Goal: Task Accomplishment & Management: Complete application form

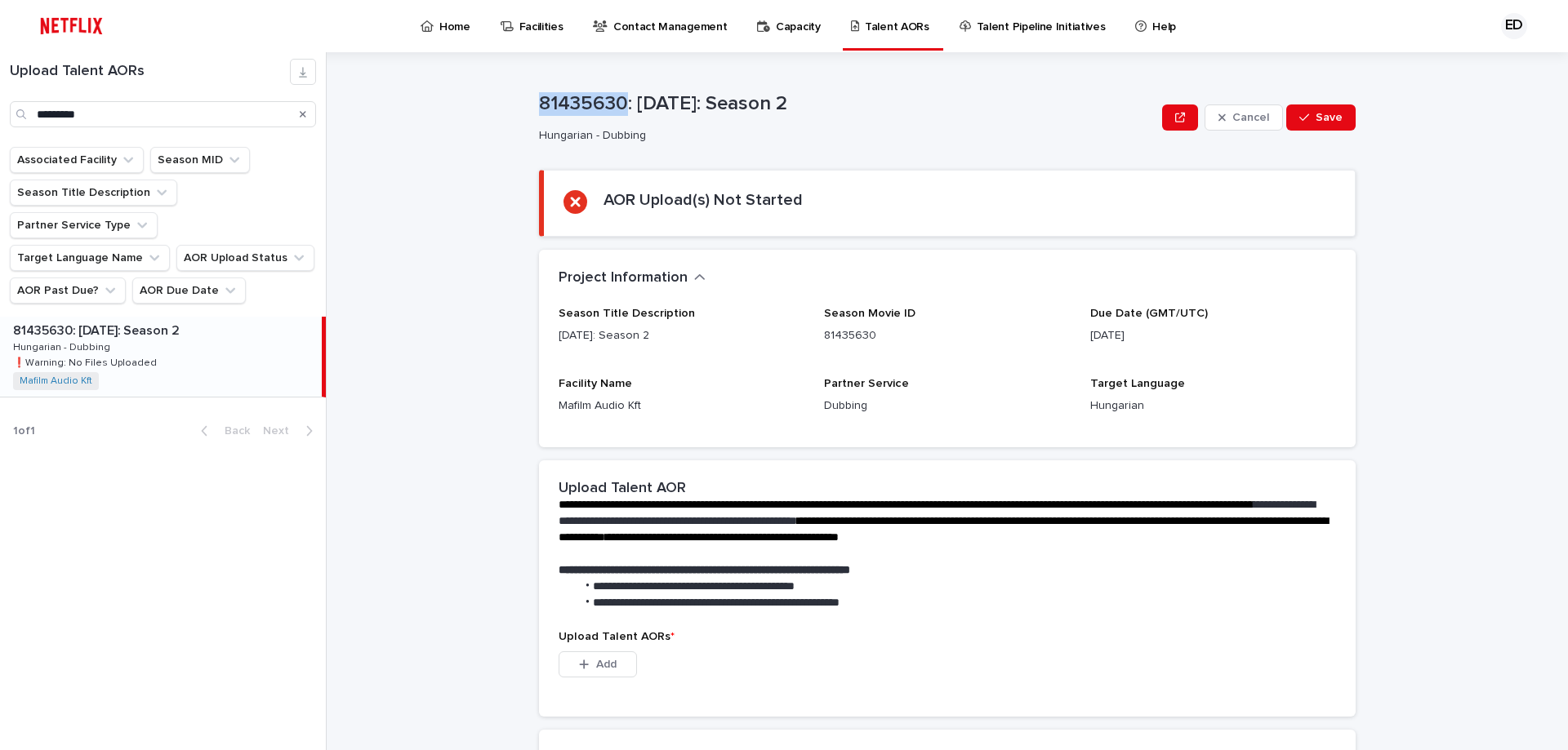
drag, startPoint x: 0, startPoint y: 0, endPoint x: 445, endPoint y: 84, distance: 452.9
click at [445, 84] on div "**********" at bounding box center [956, 401] width 1222 height 698
copy p "81435630"
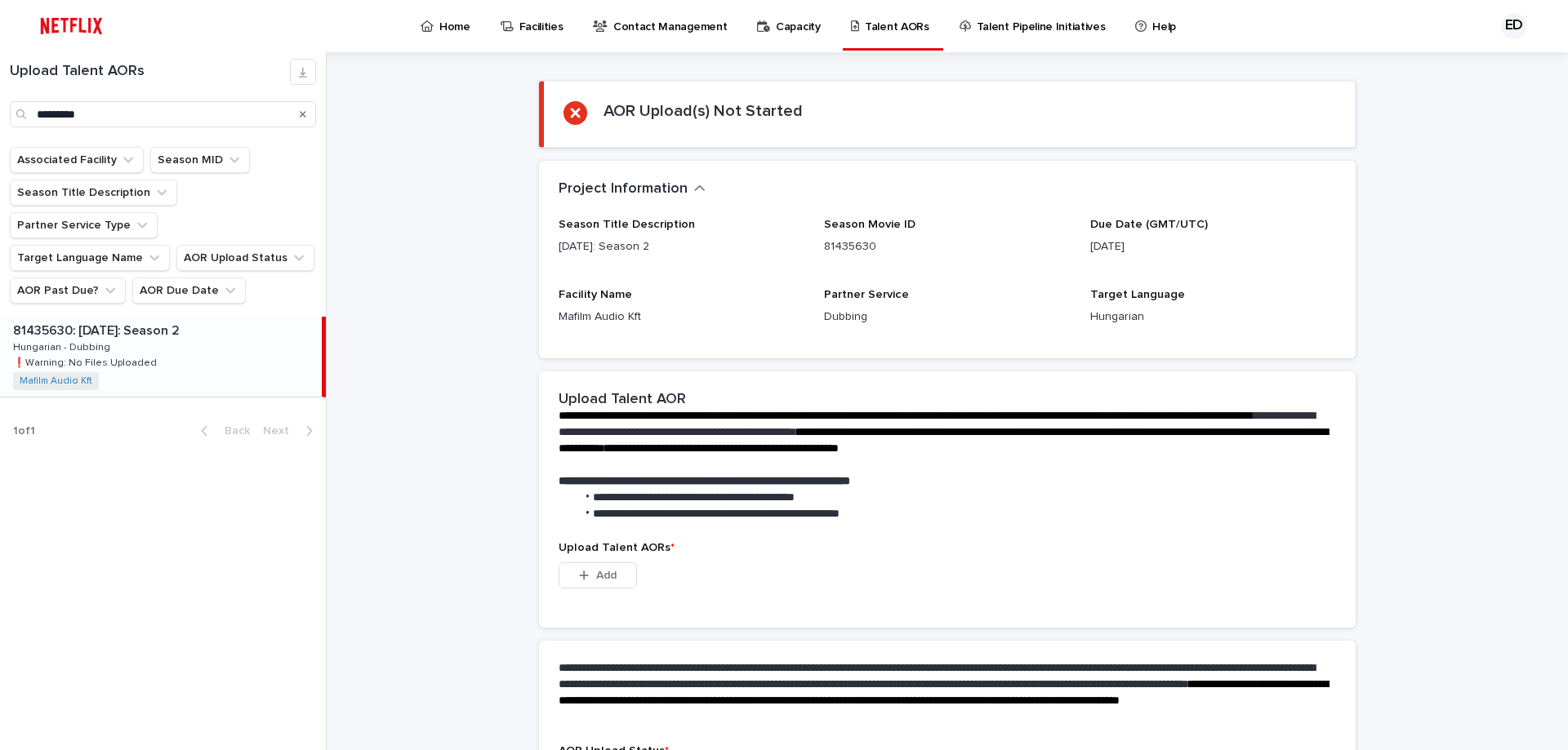
scroll to position [229, 0]
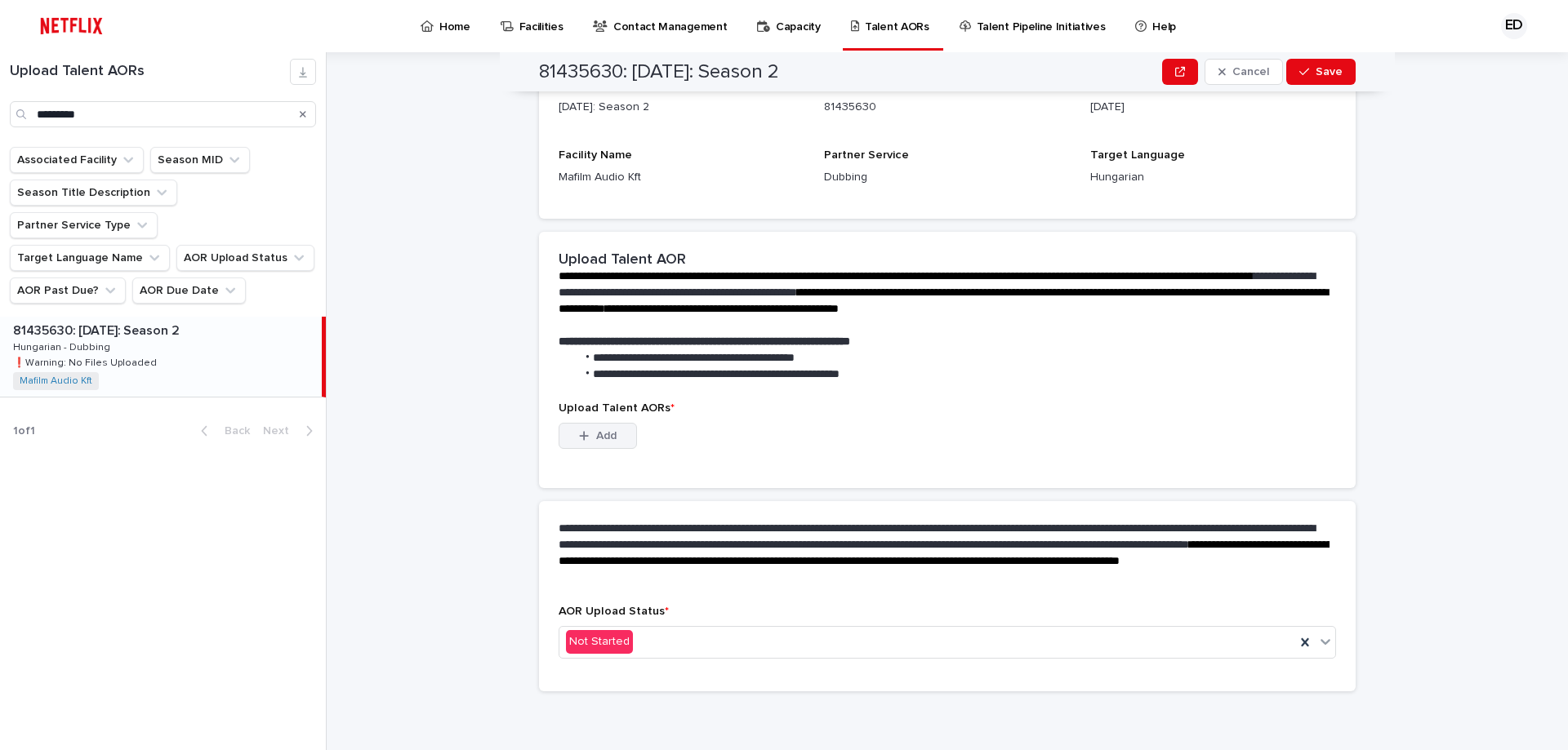
click at [596, 441] on span "Add" at bounding box center [606, 436] width 20 height 12
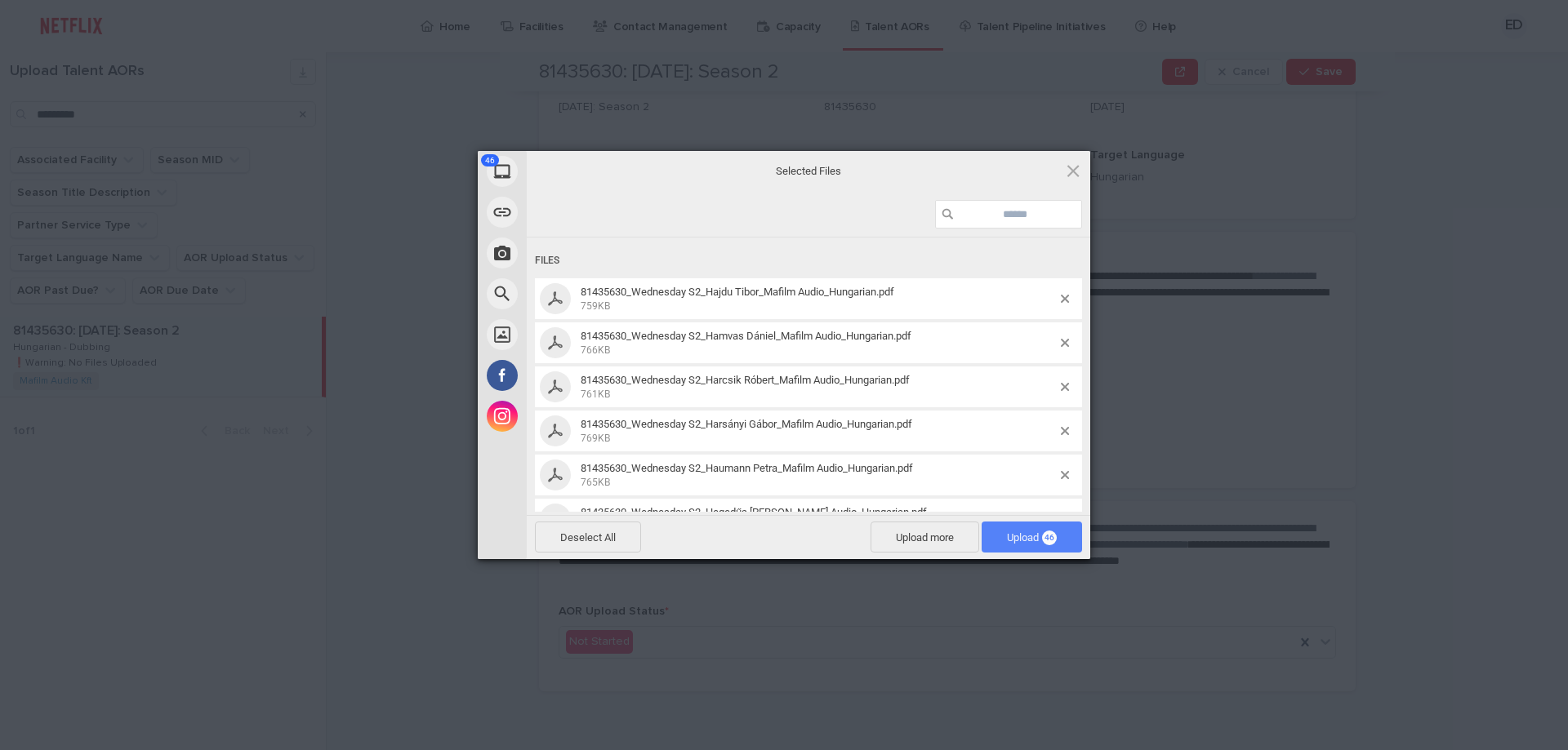
click at [1019, 536] on span "Upload 46" at bounding box center [1031, 537] width 50 height 12
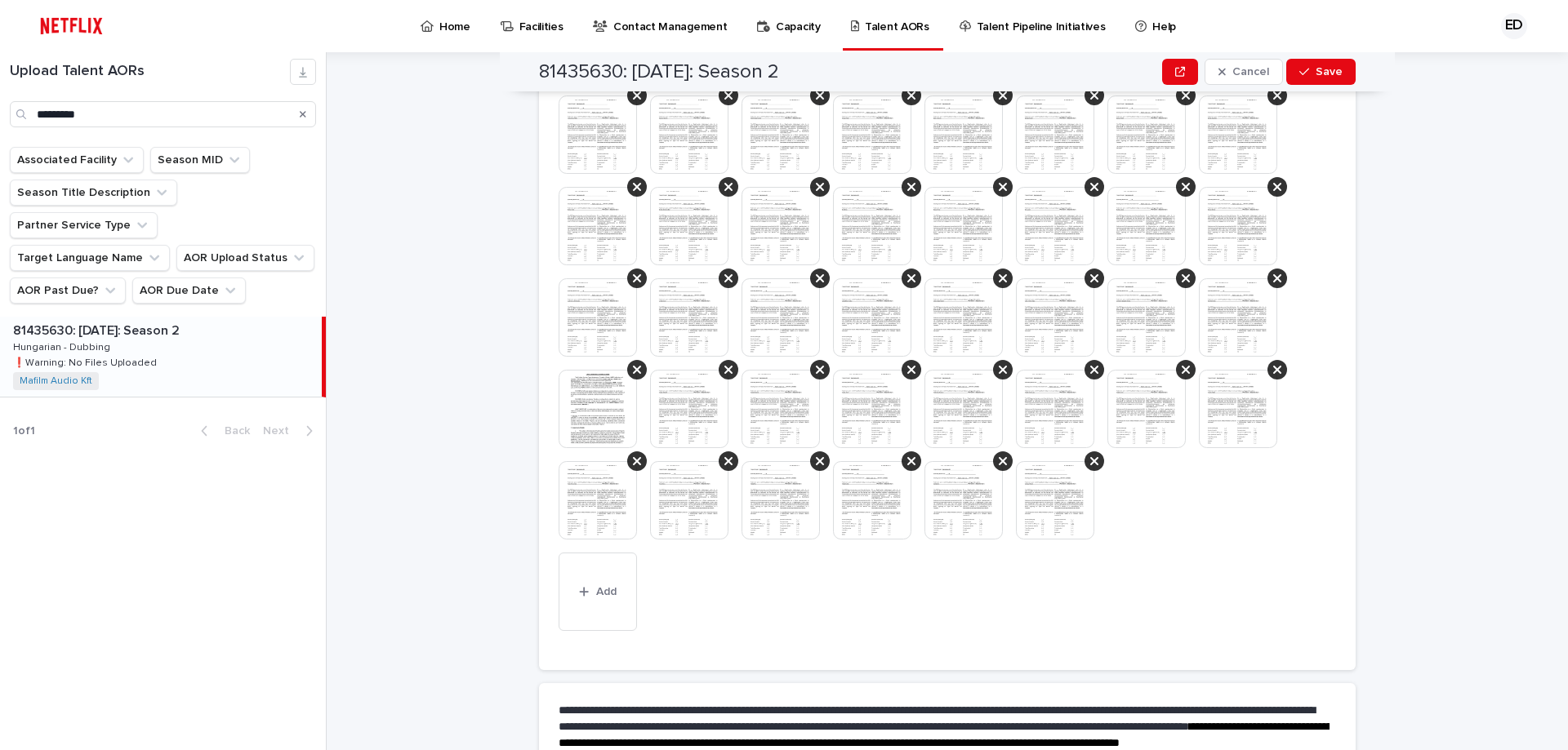
scroll to position [749, 0]
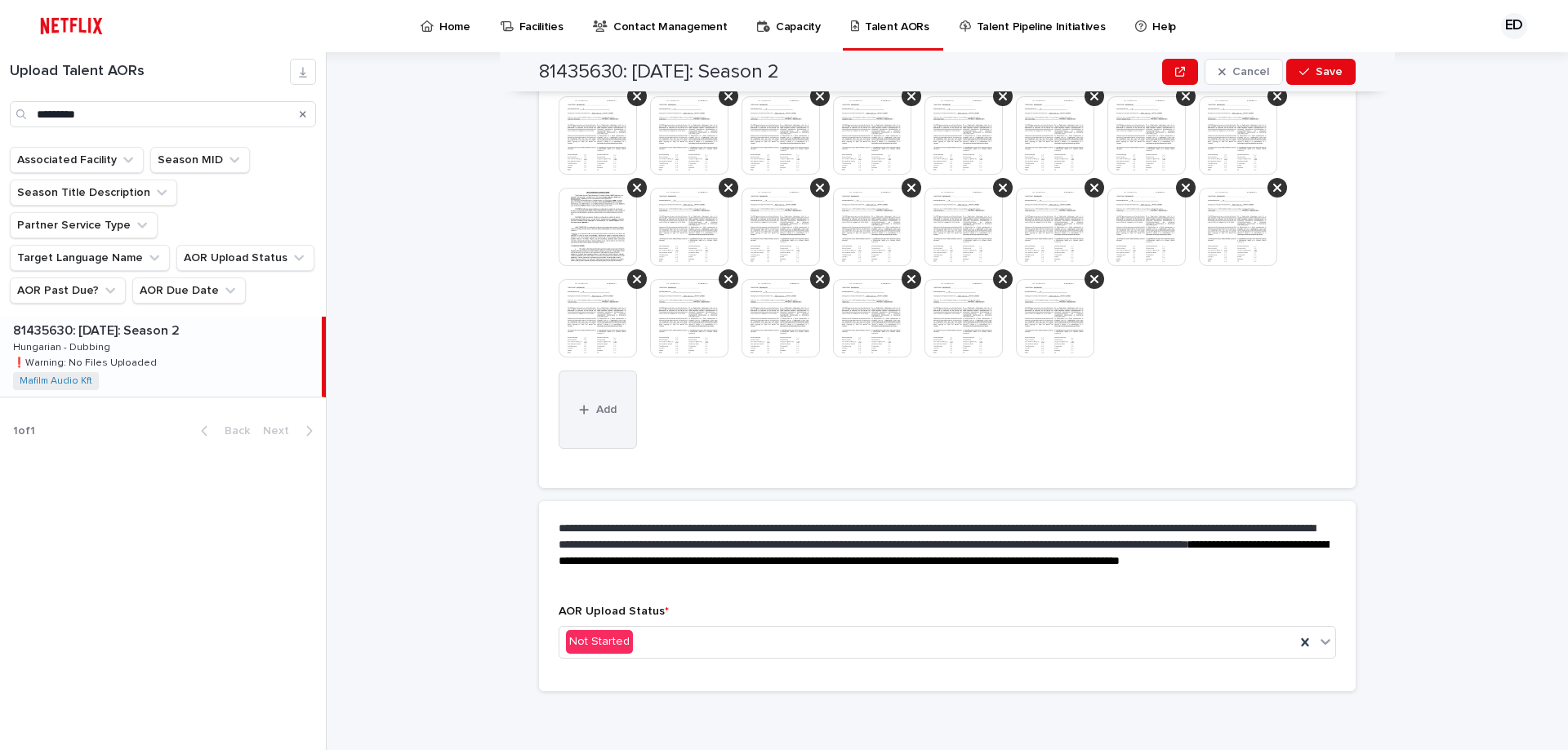
click at [592, 420] on button "Add" at bounding box center [598, 410] width 78 height 78
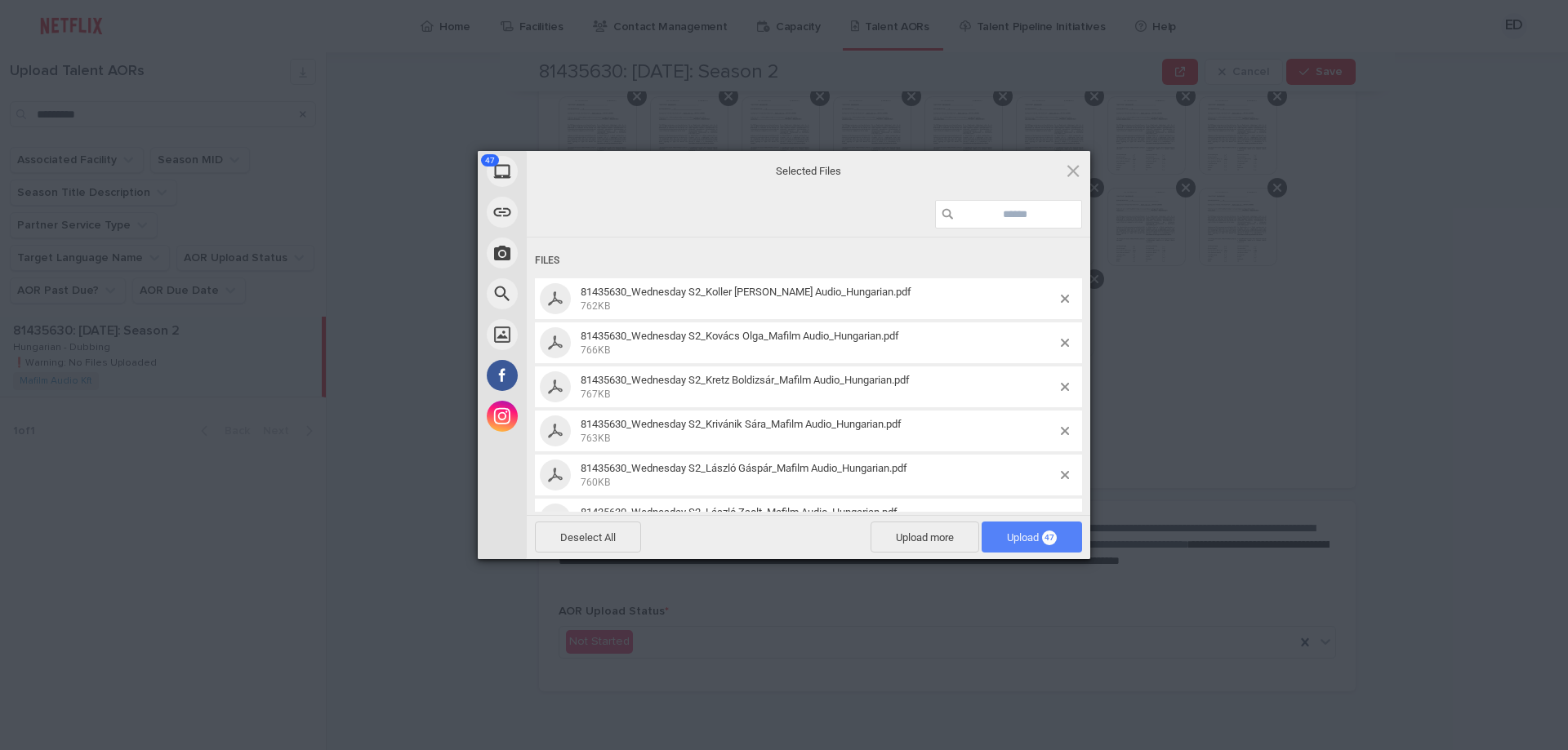
click at [1009, 532] on span "Upload 47" at bounding box center [1031, 537] width 50 height 12
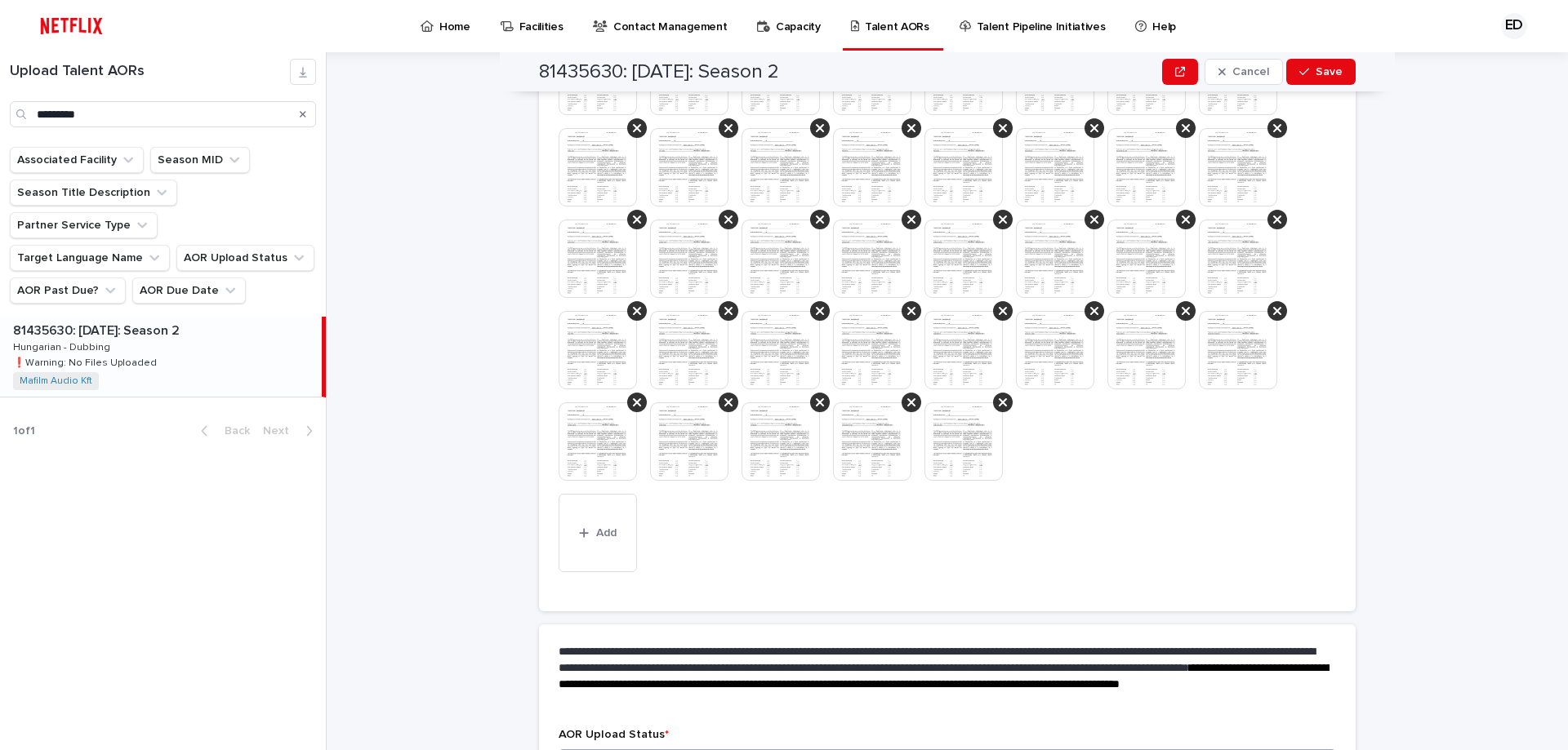
scroll to position [1298, 0]
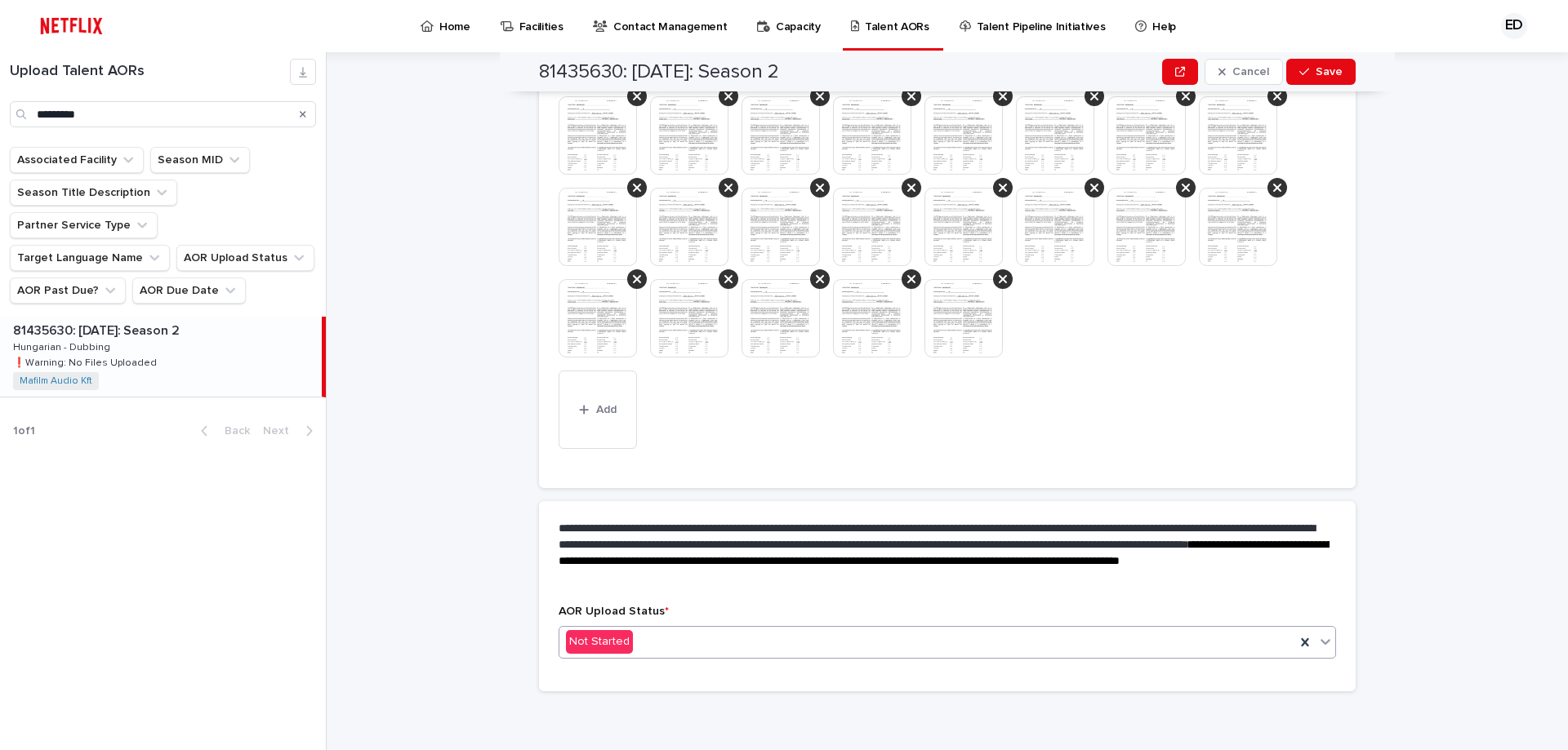
click at [1322, 642] on icon at bounding box center [1325, 641] width 16 height 16
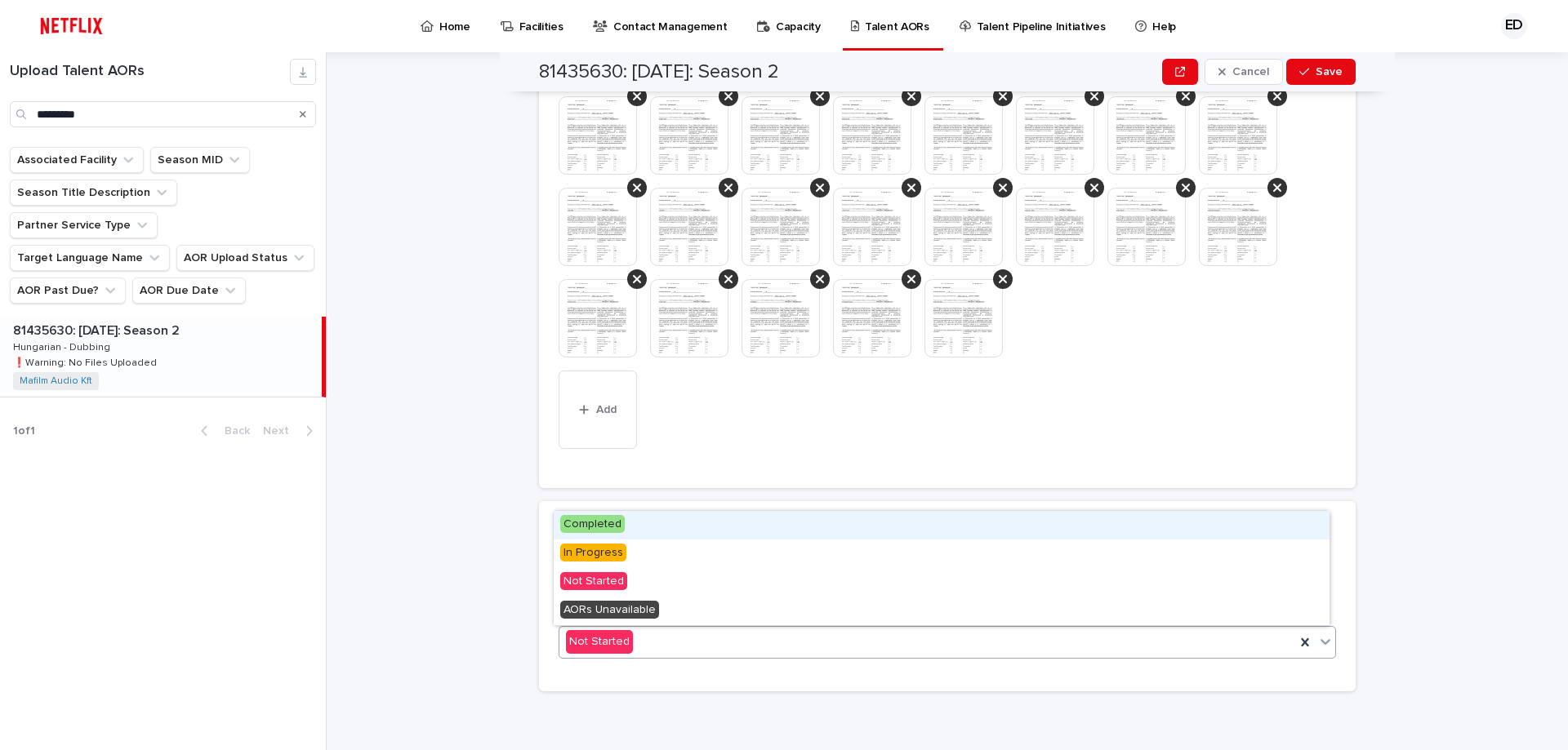
click at [606, 519] on span "Completed" at bounding box center [592, 525] width 65 height 18
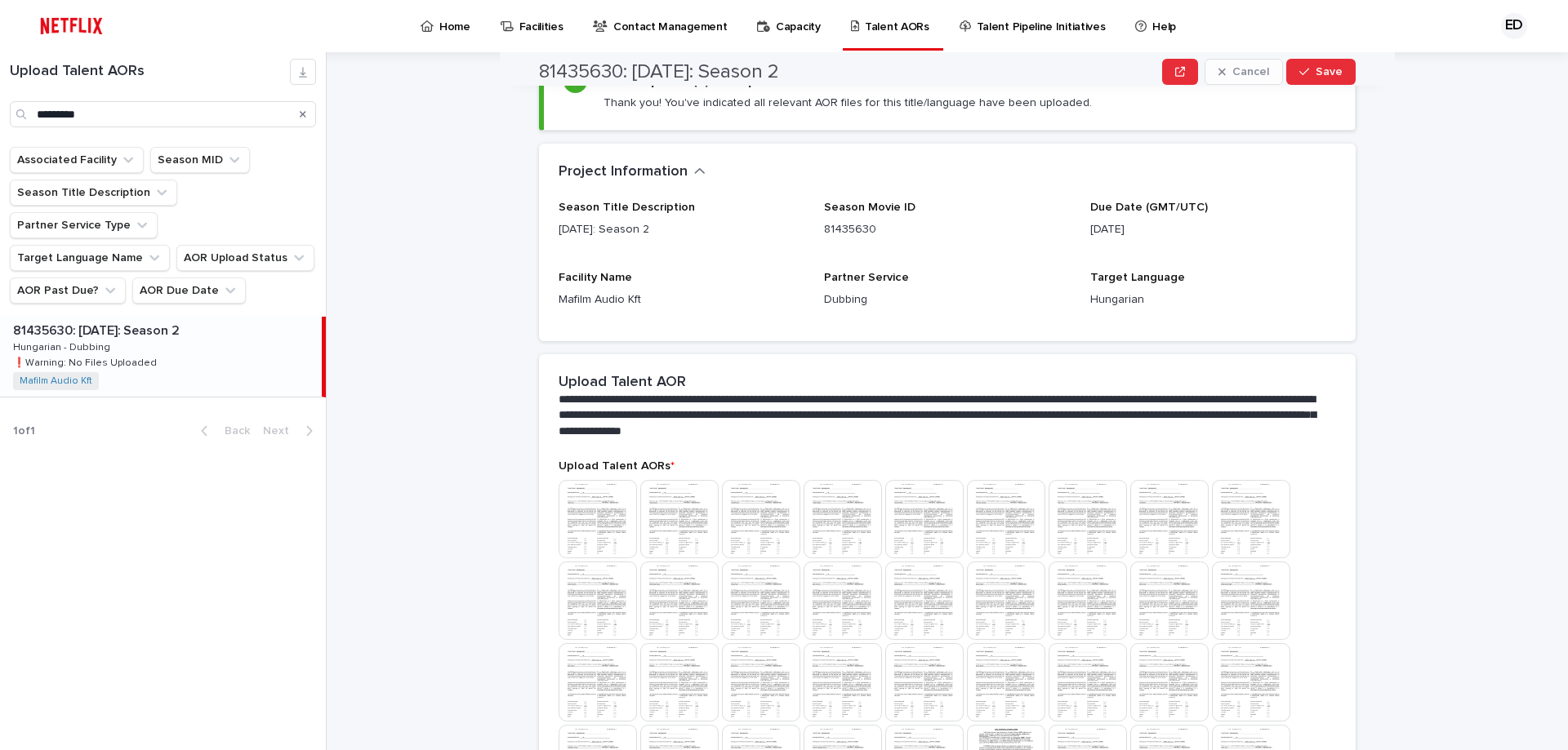
scroll to position [0, 0]
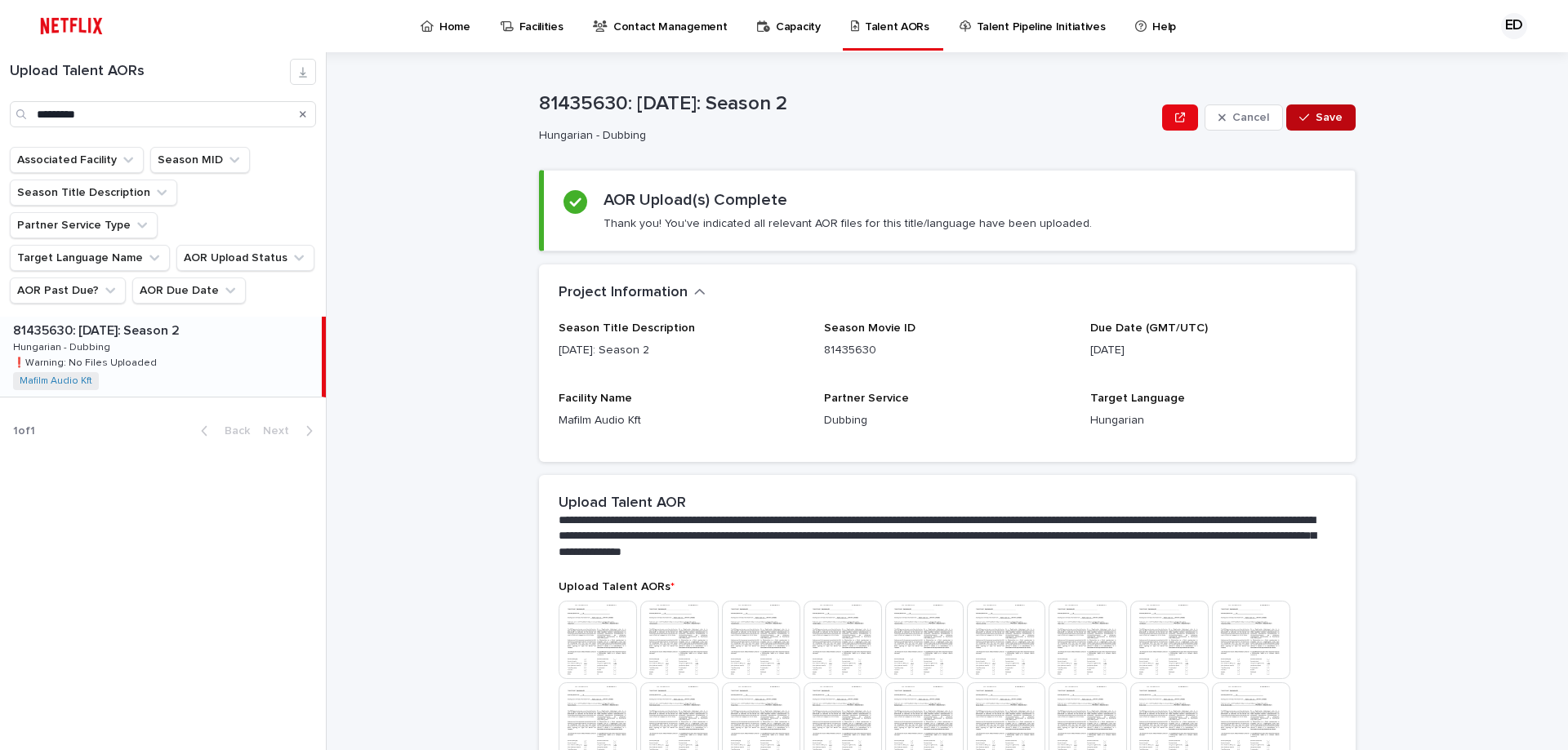
click at [1323, 120] on span "Save" at bounding box center [1330, 118] width 27 height 12
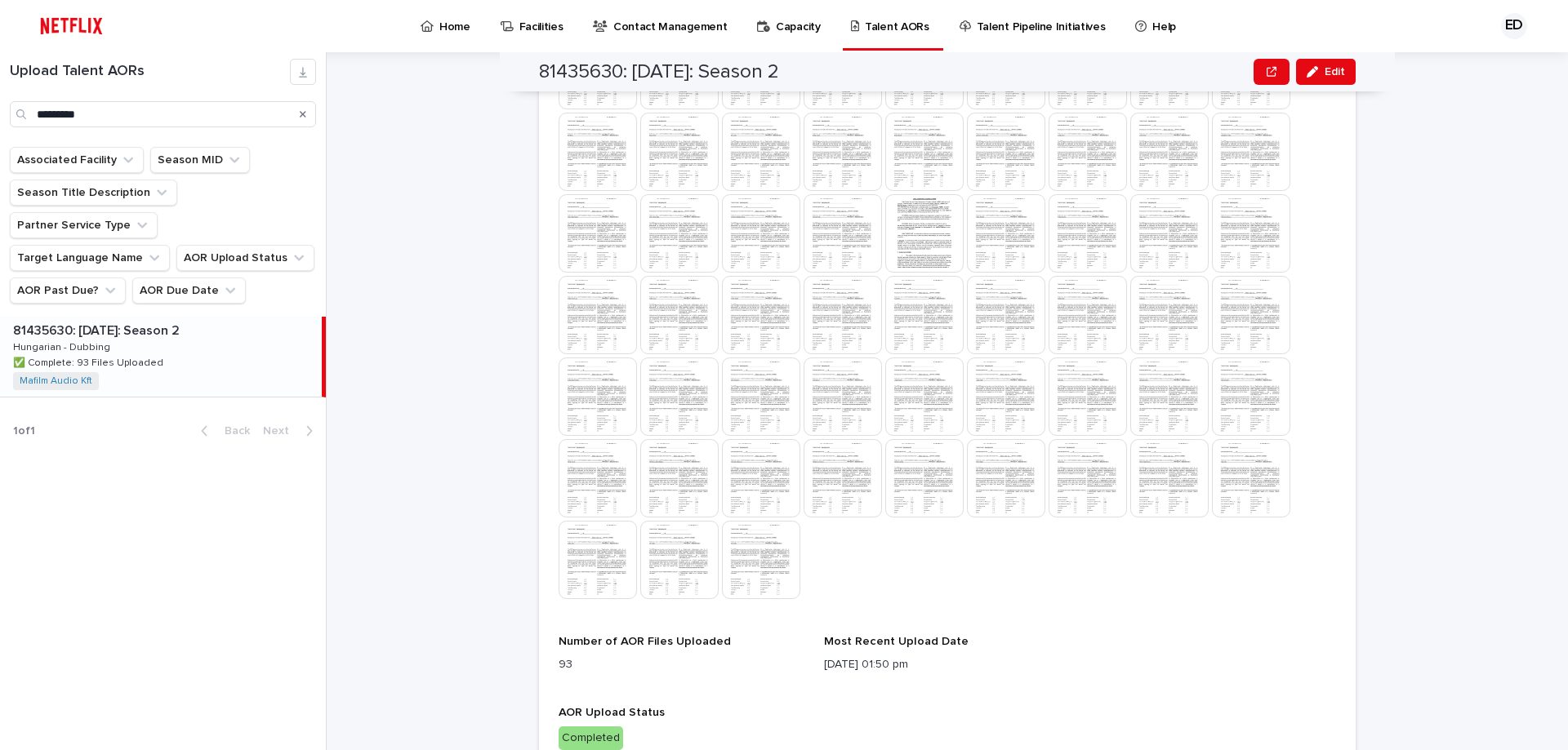
scroll to position [988, 0]
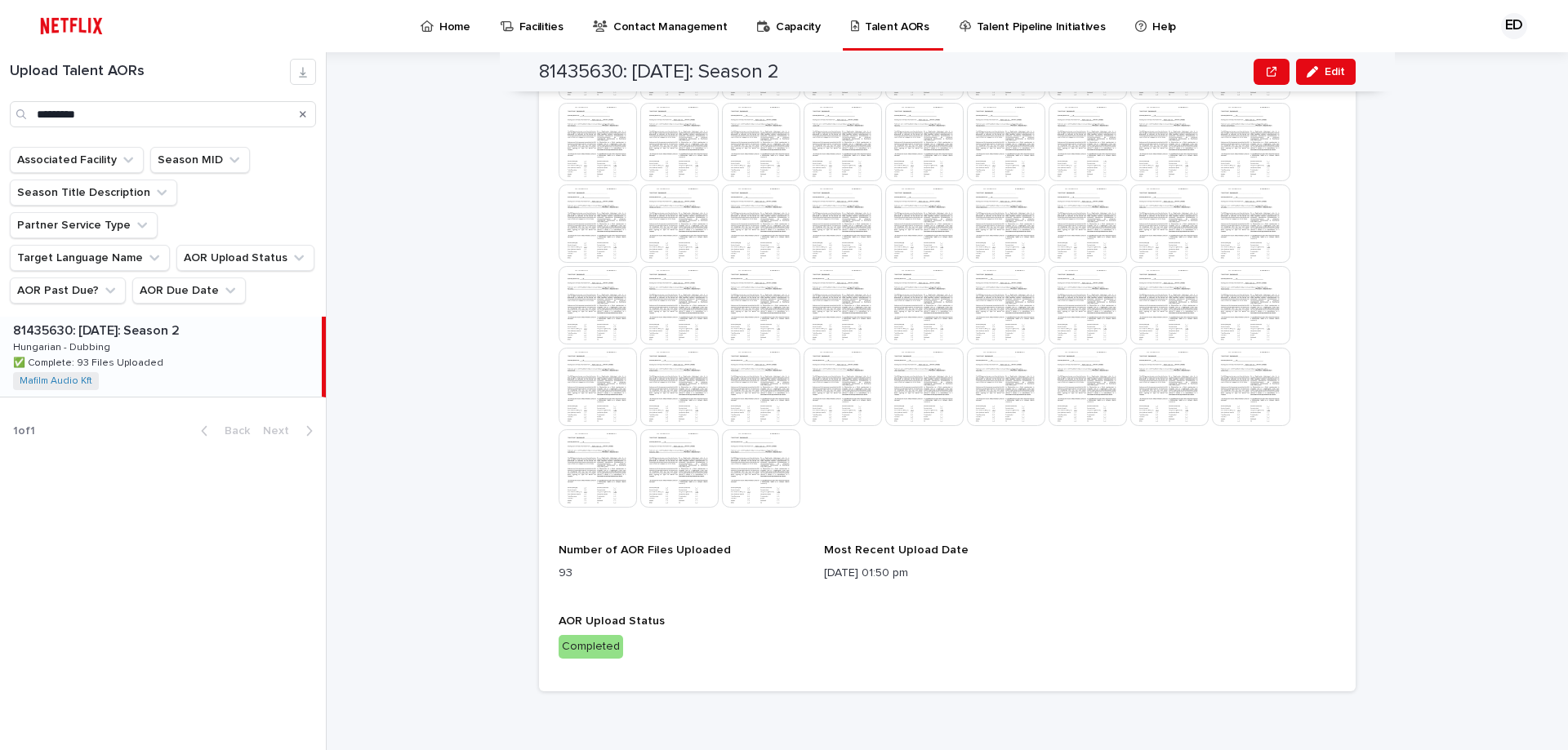
click at [749, 391] on img at bounding box center [761, 387] width 78 height 78
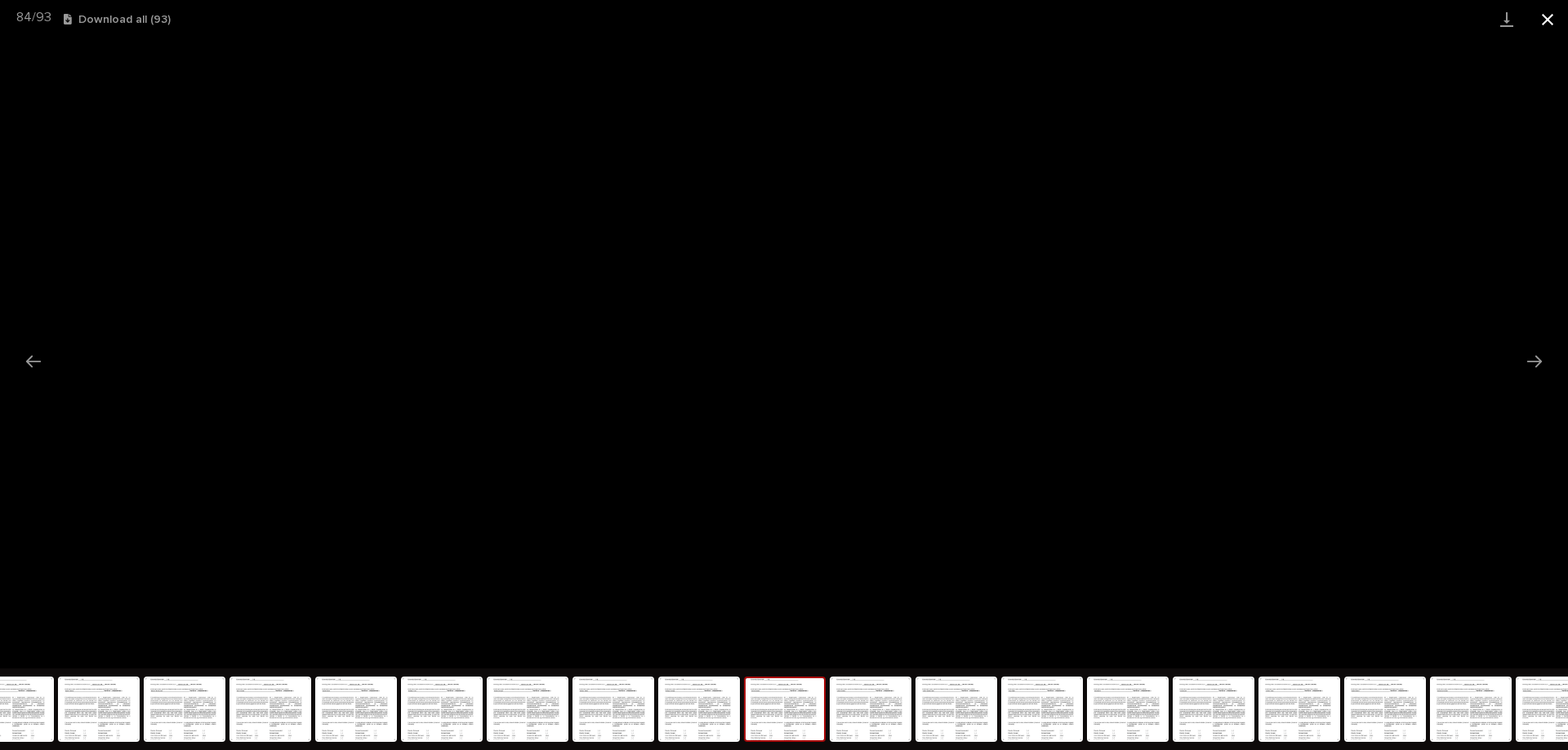
click at [1560, 24] on button "Close gallery" at bounding box center [1547, 19] width 41 height 38
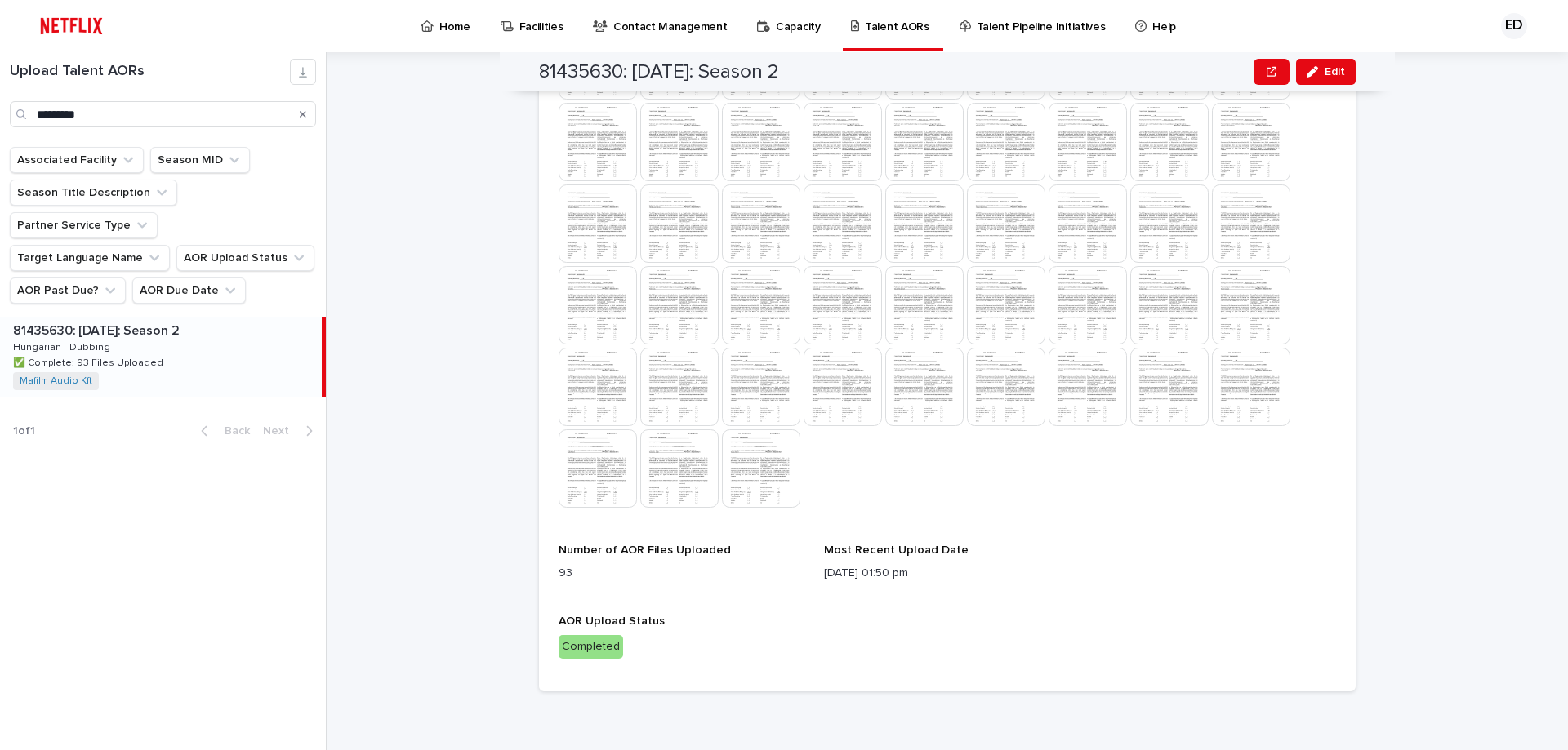
scroll to position [743, 0]
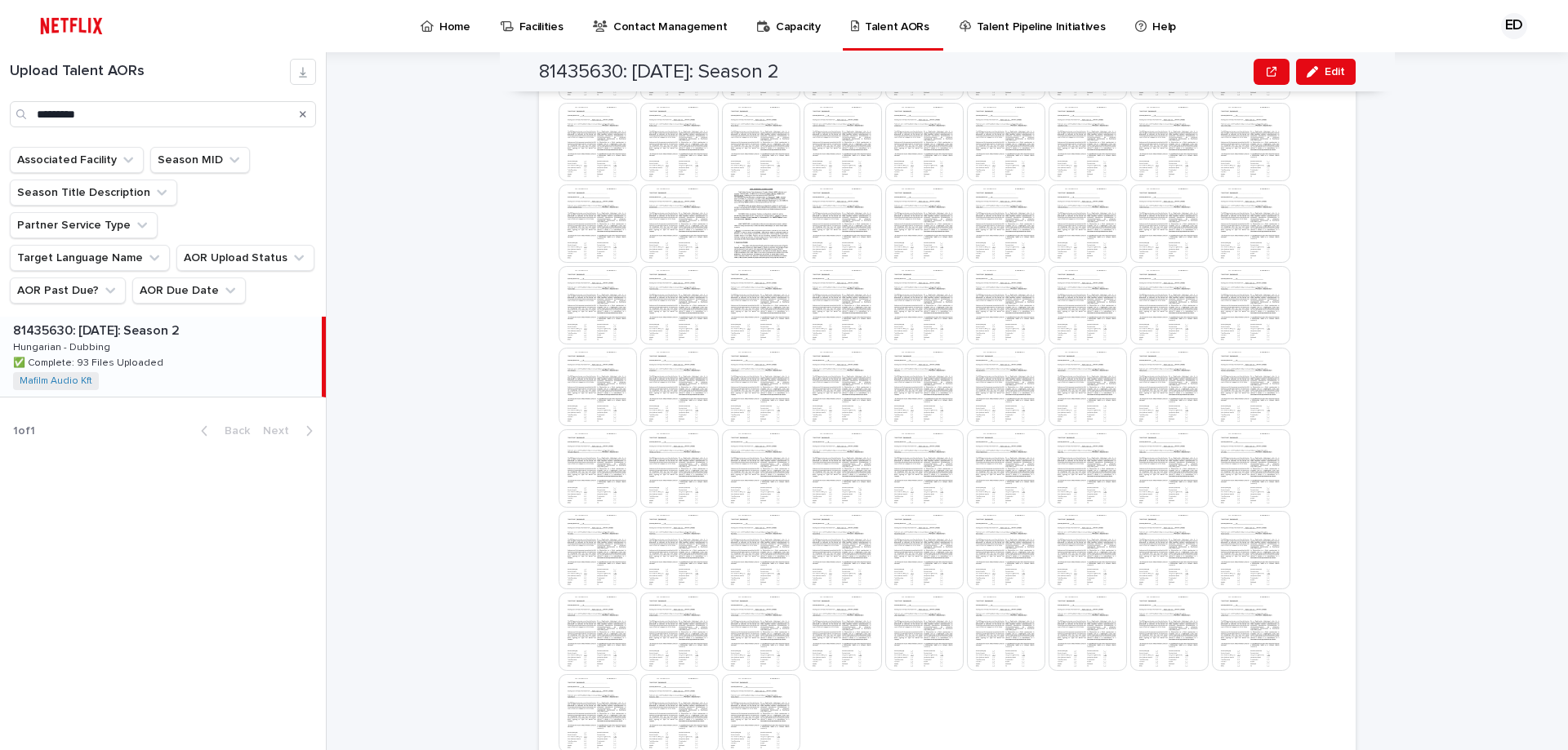
click at [905, 307] on img at bounding box center [925, 306] width 78 height 78
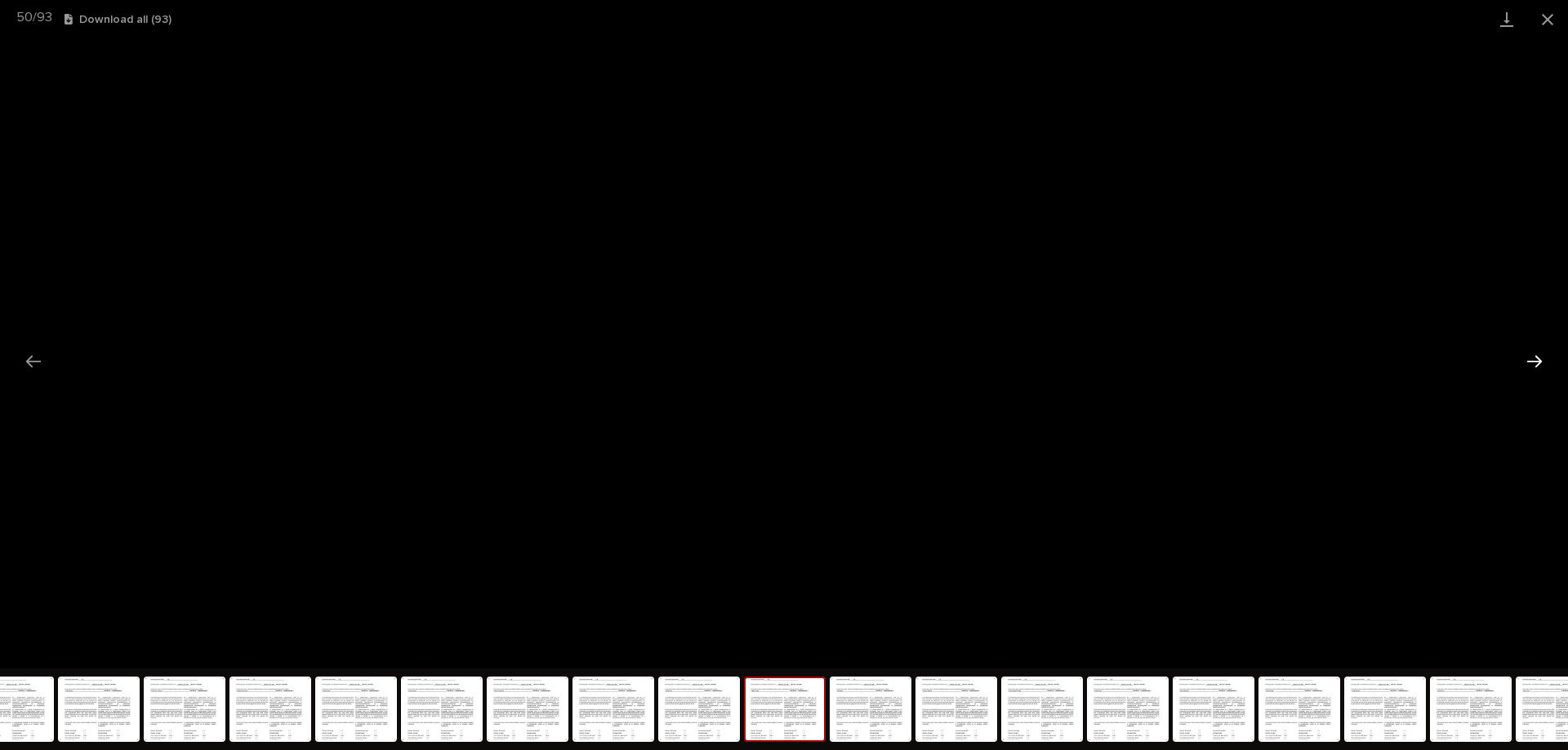
click at [1528, 366] on button "Next slide" at bounding box center [1535, 361] width 35 height 32
click at [1531, 366] on button "Next slide" at bounding box center [1535, 361] width 35 height 32
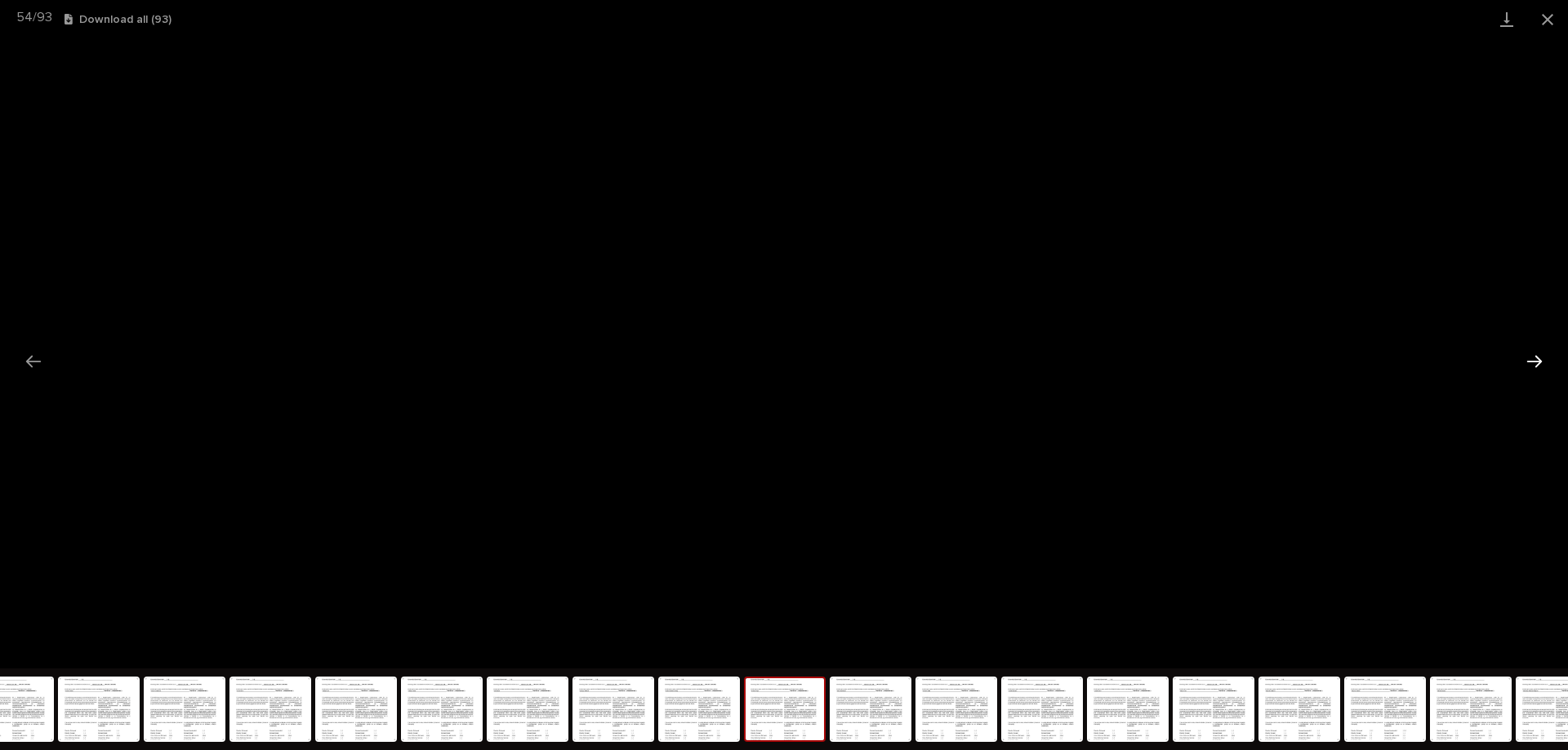
click at [1531, 366] on button "Next slide" at bounding box center [1535, 361] width 35 height 32
click at [1549, 12] on button "Close gallery" at bounding box center [1547, 19] width 41 height 38
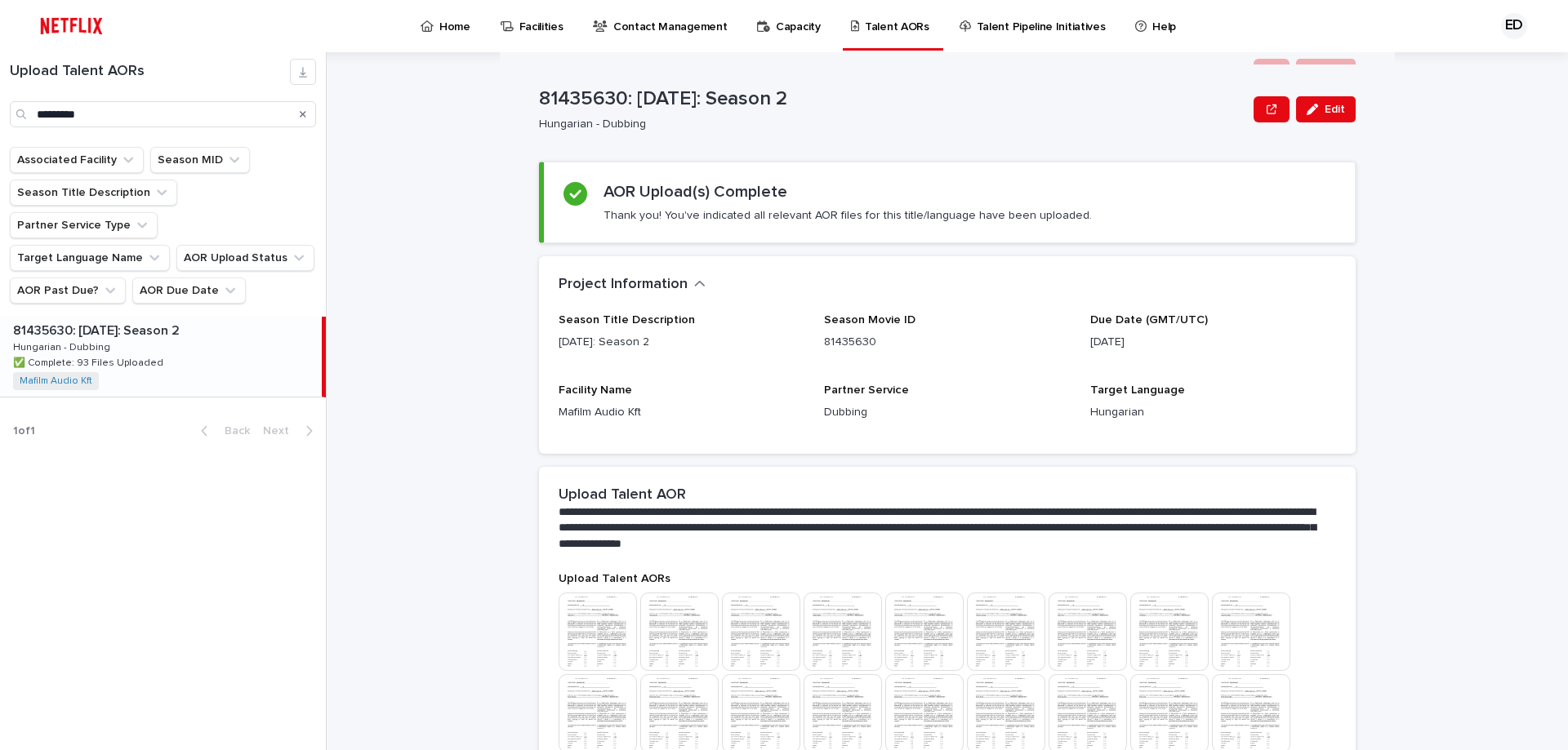
scroll to position [0, 0]
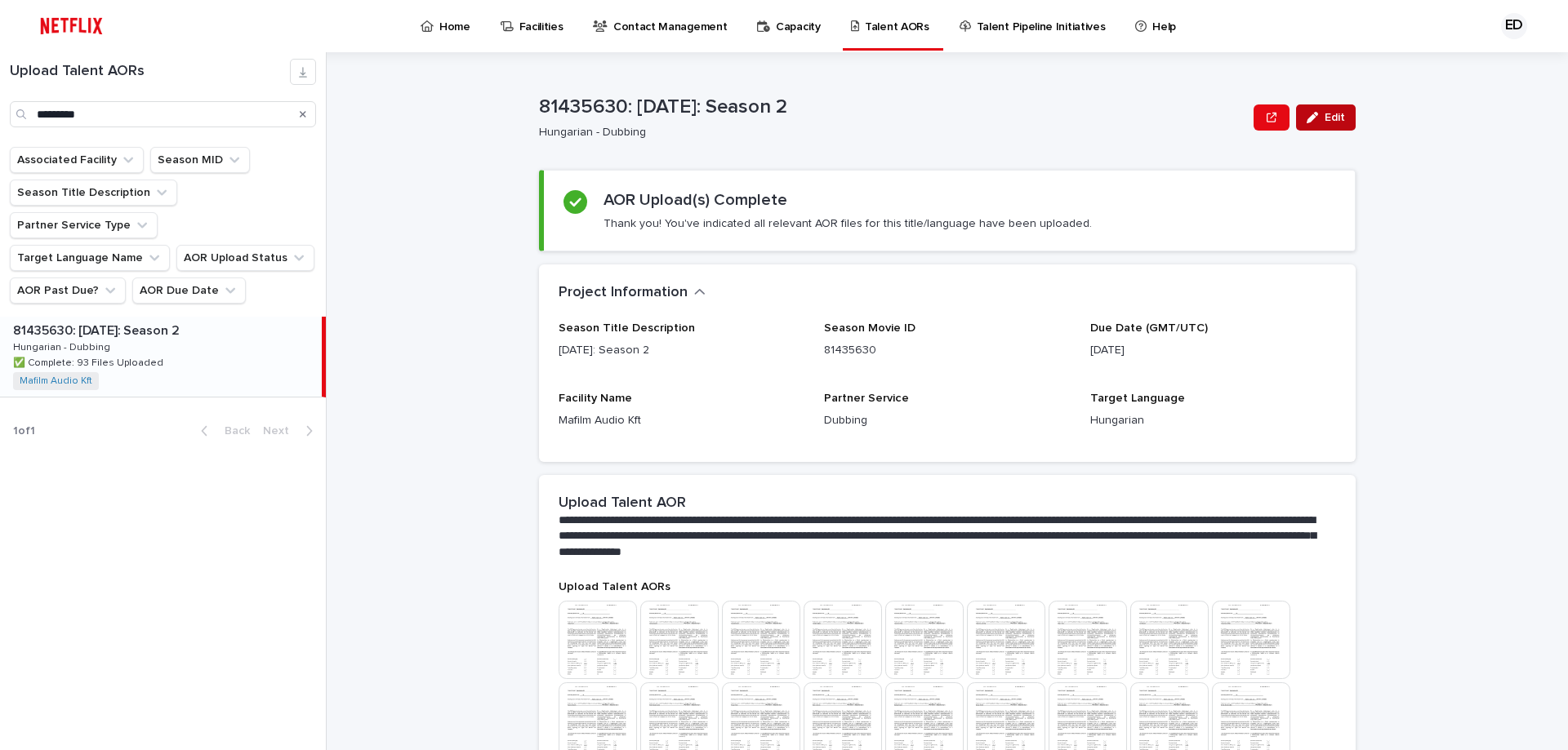
click at [1319, 111] on button "Edit" at bounding box center [1325, 118] width 59 height 26
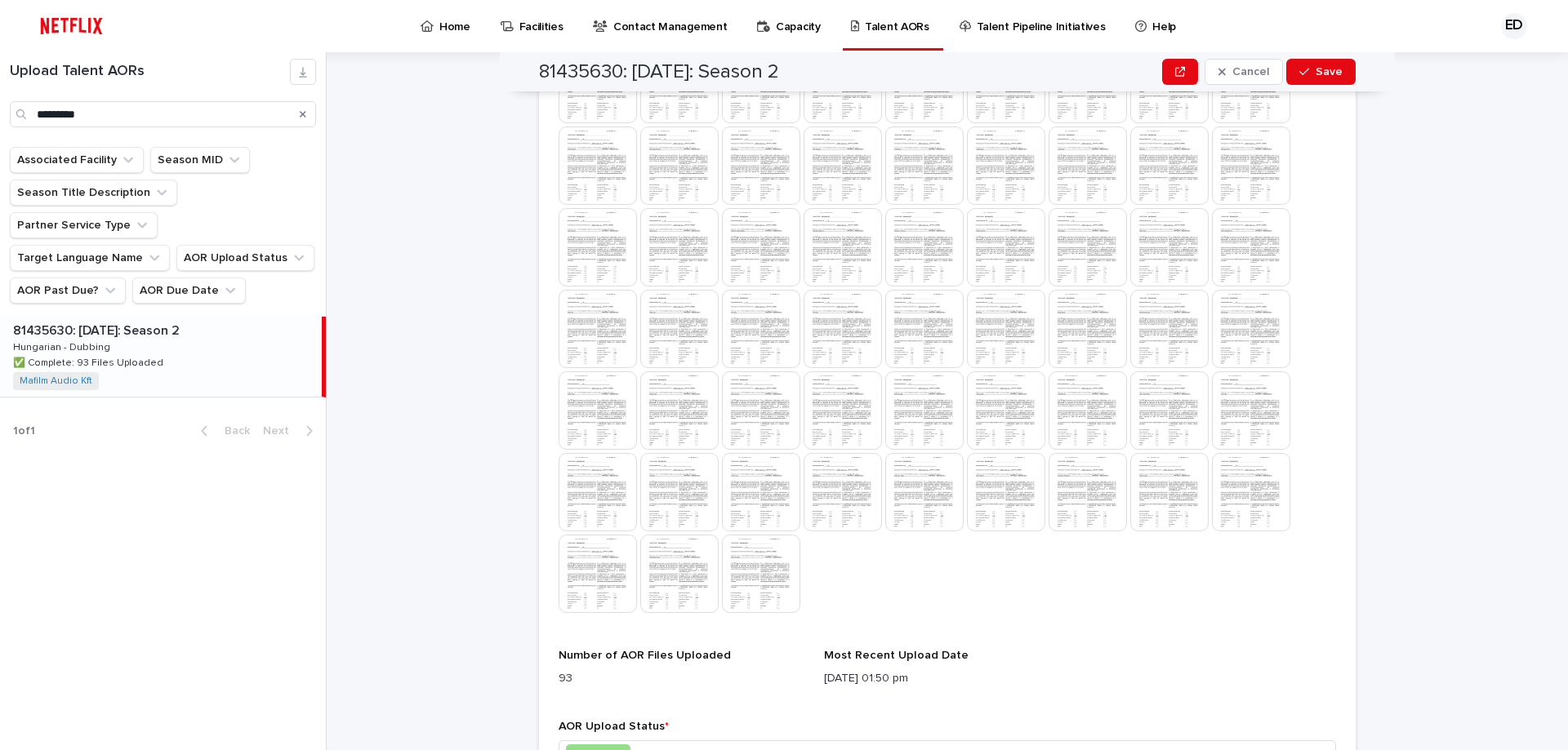
scroll to position [997, 0]
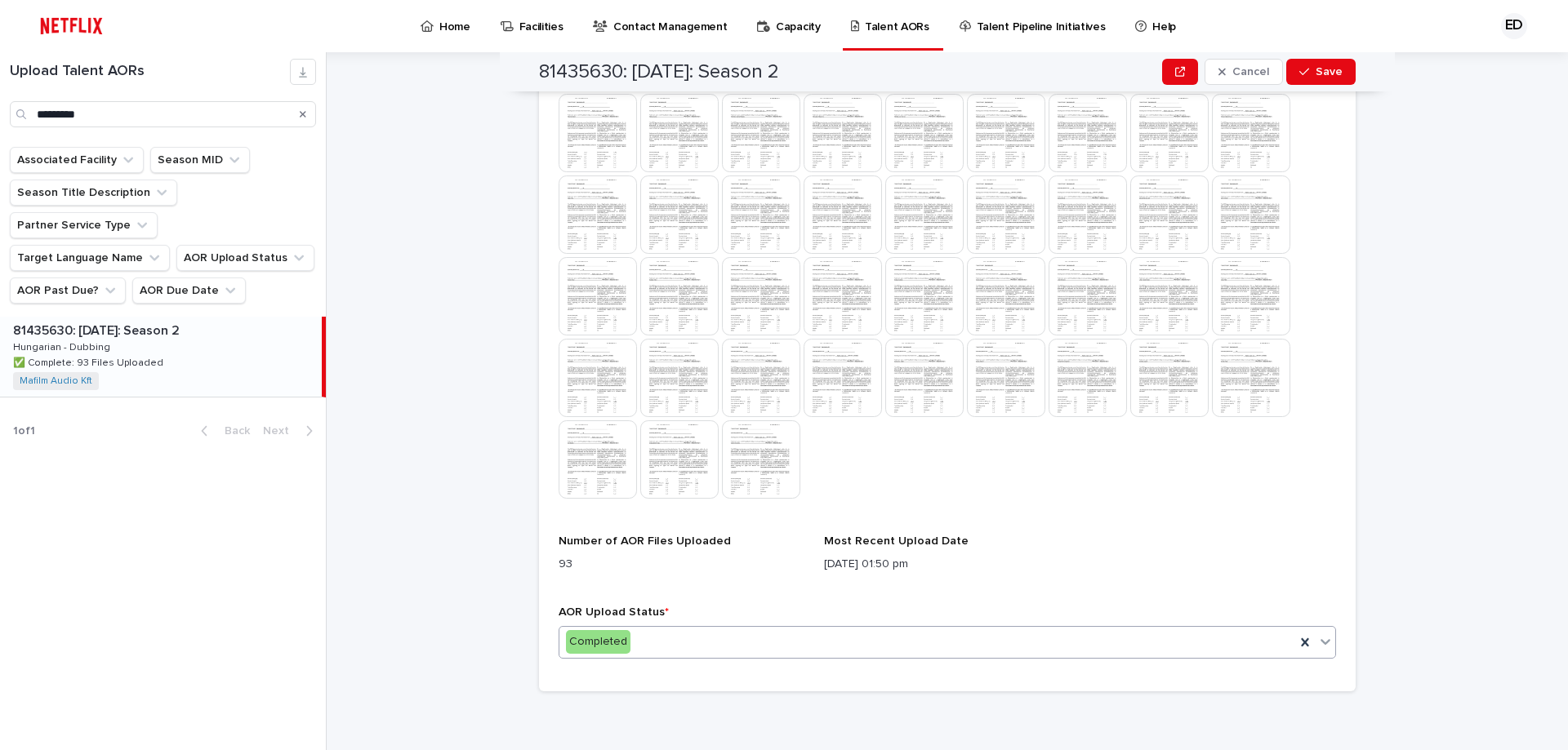
click at [1323, 636] on icon at bounding box center [1325, 641] width 16 height 16
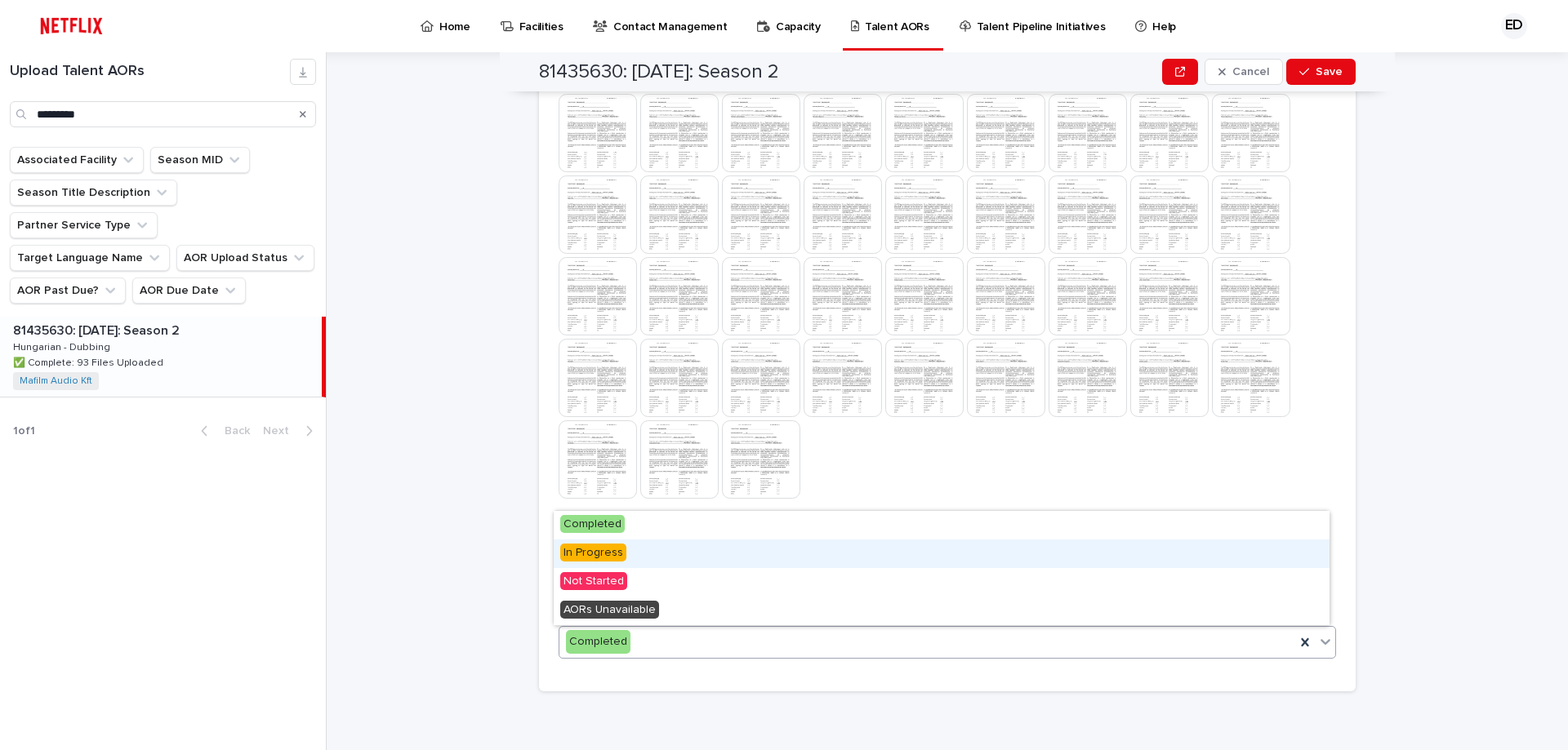
click at [612, 552] on span "In Progress" at bounding box center [593, 553] width 66 height 18
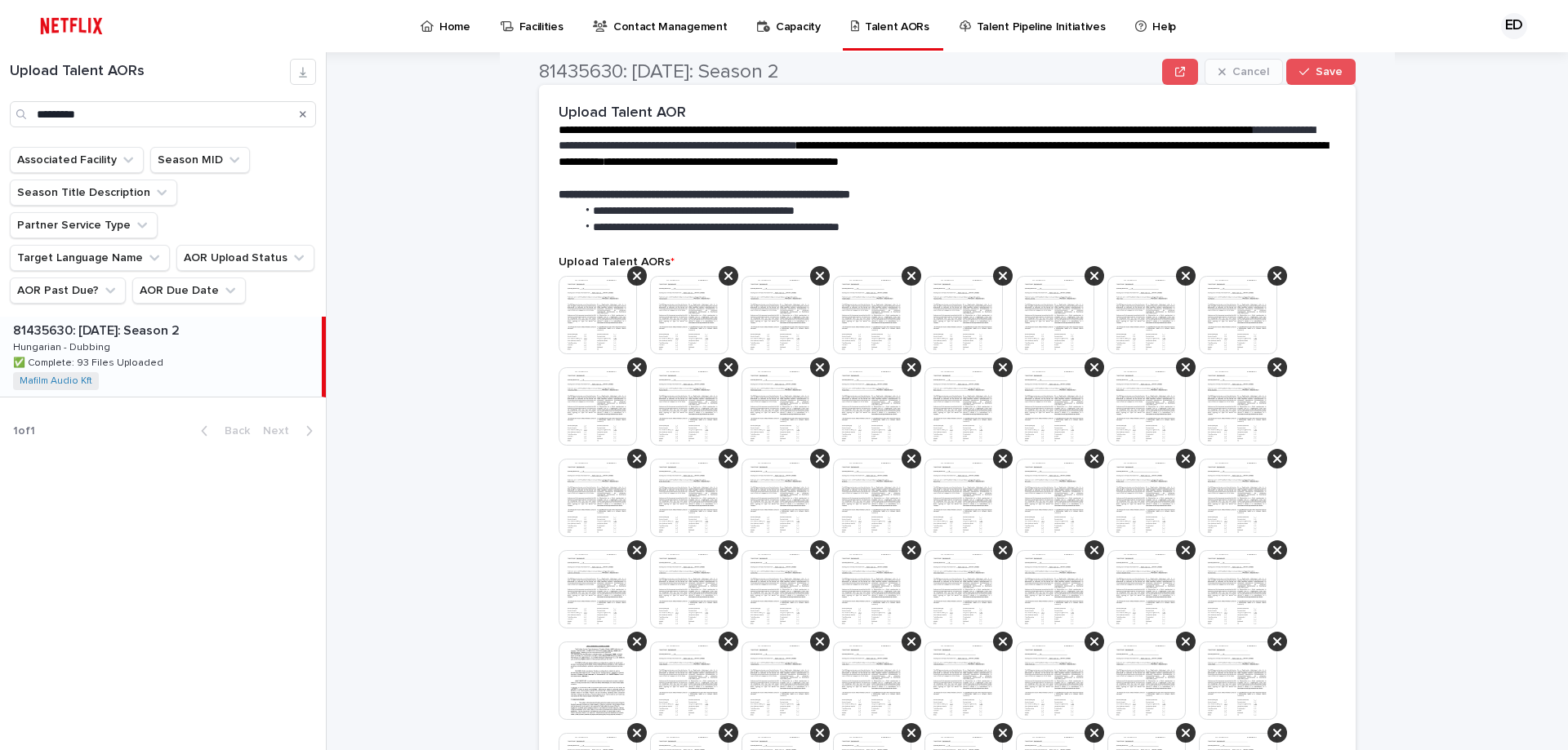
scroll to position [408, 0]
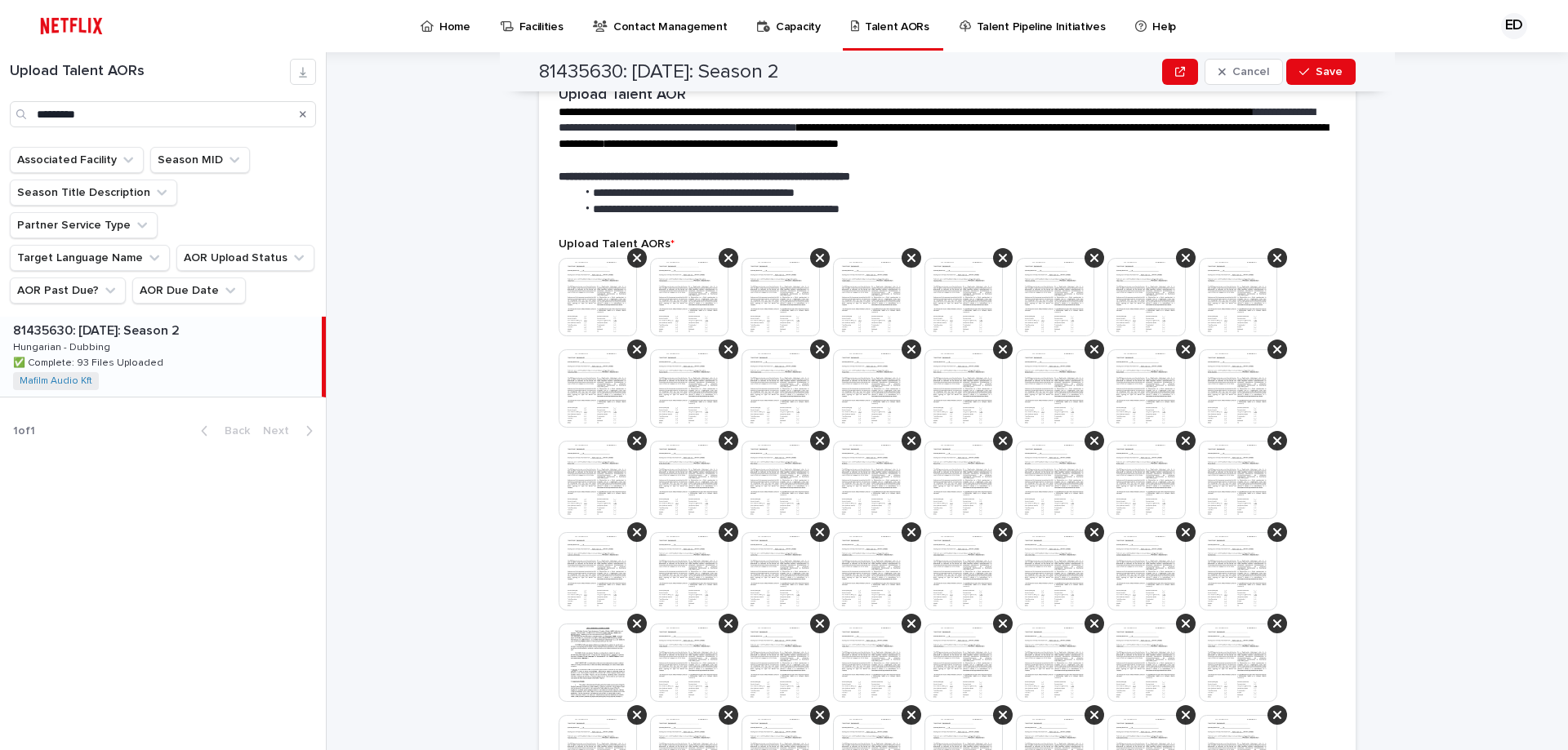
click at [610, 287] on img at bounding box center [598, 297] width 78 height 78
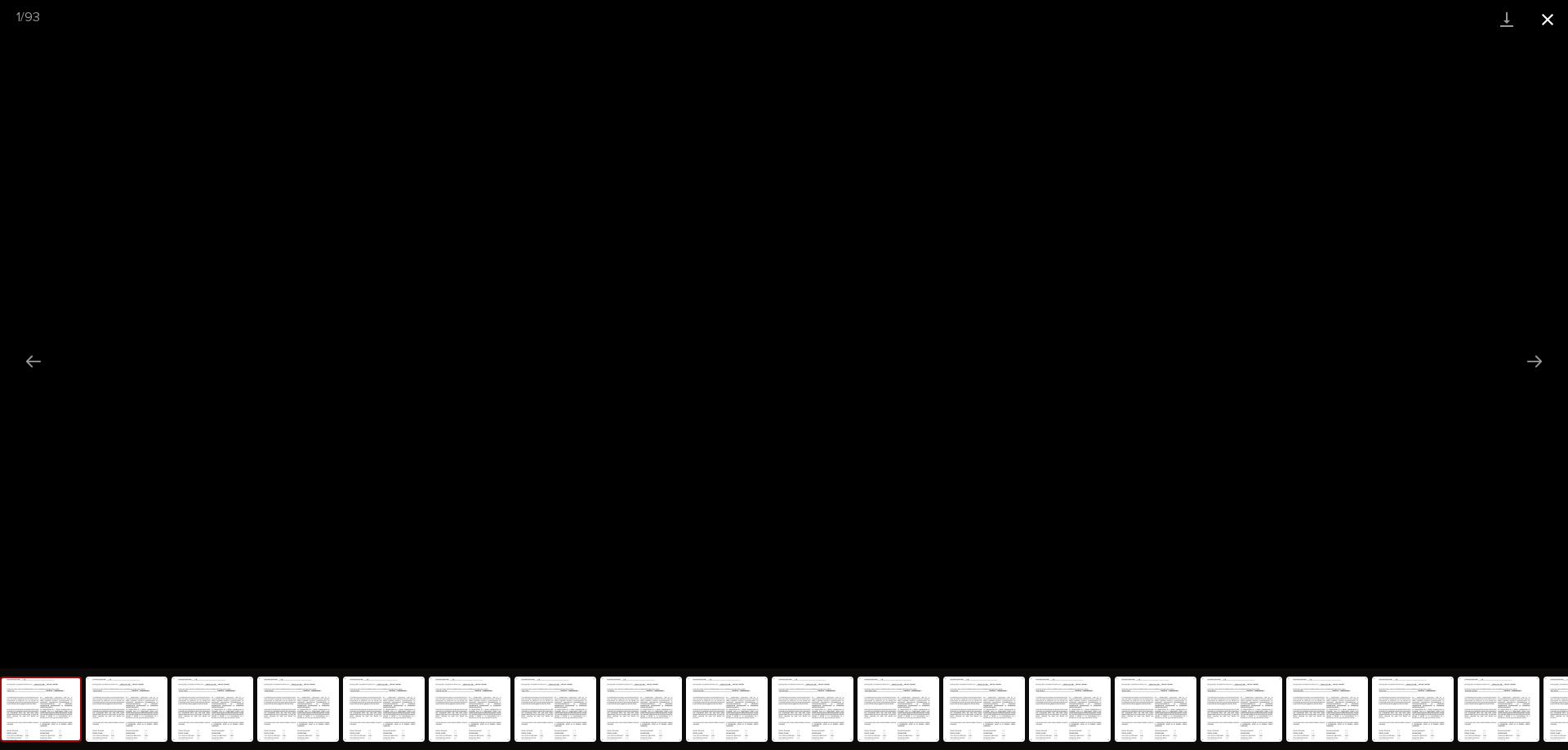
click at [1549, 23] on button "Close gallery" at bounding box center [1547, 19] width 41 height 38
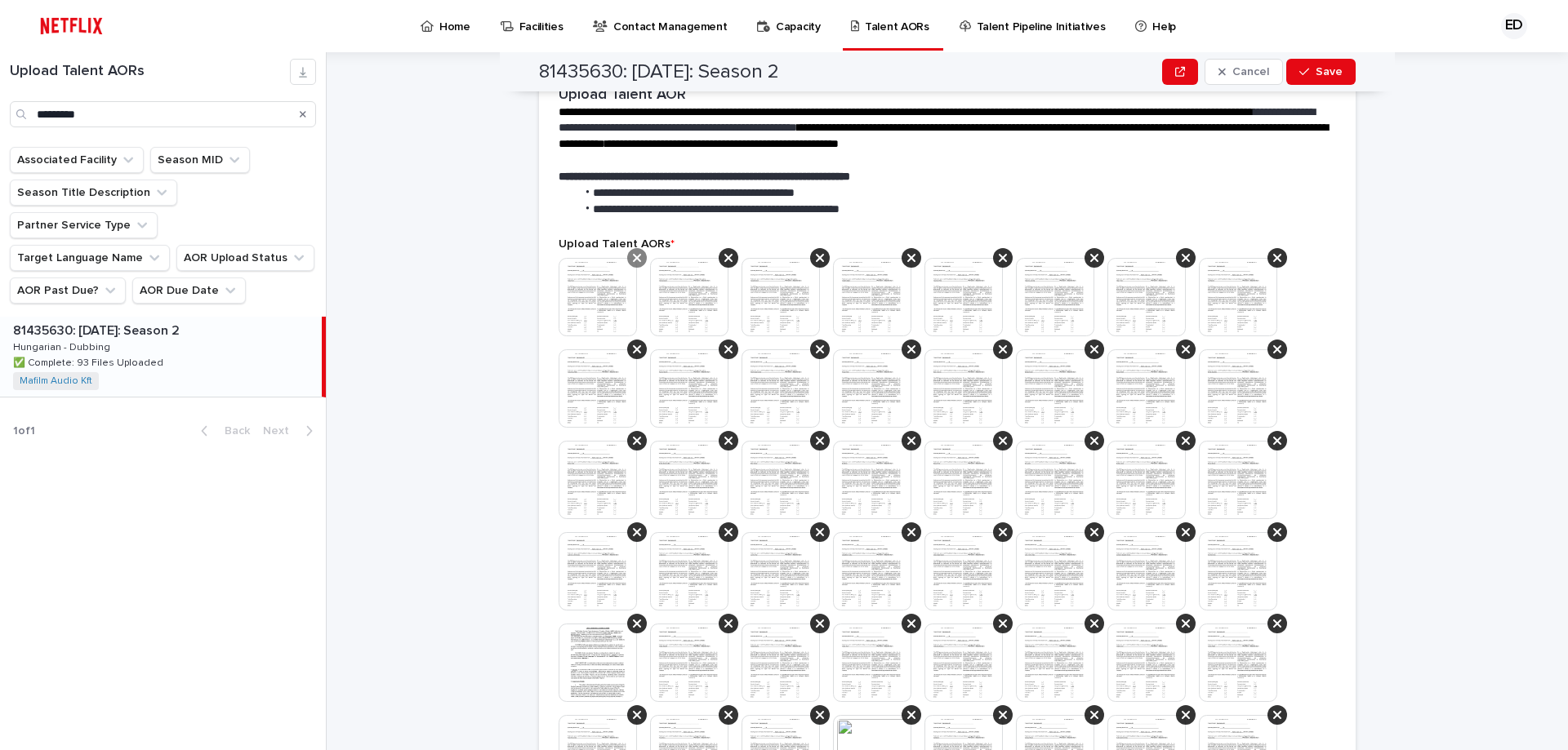
click at [632, 257] on icon at bounding box center [636, 257] width 8 height 8
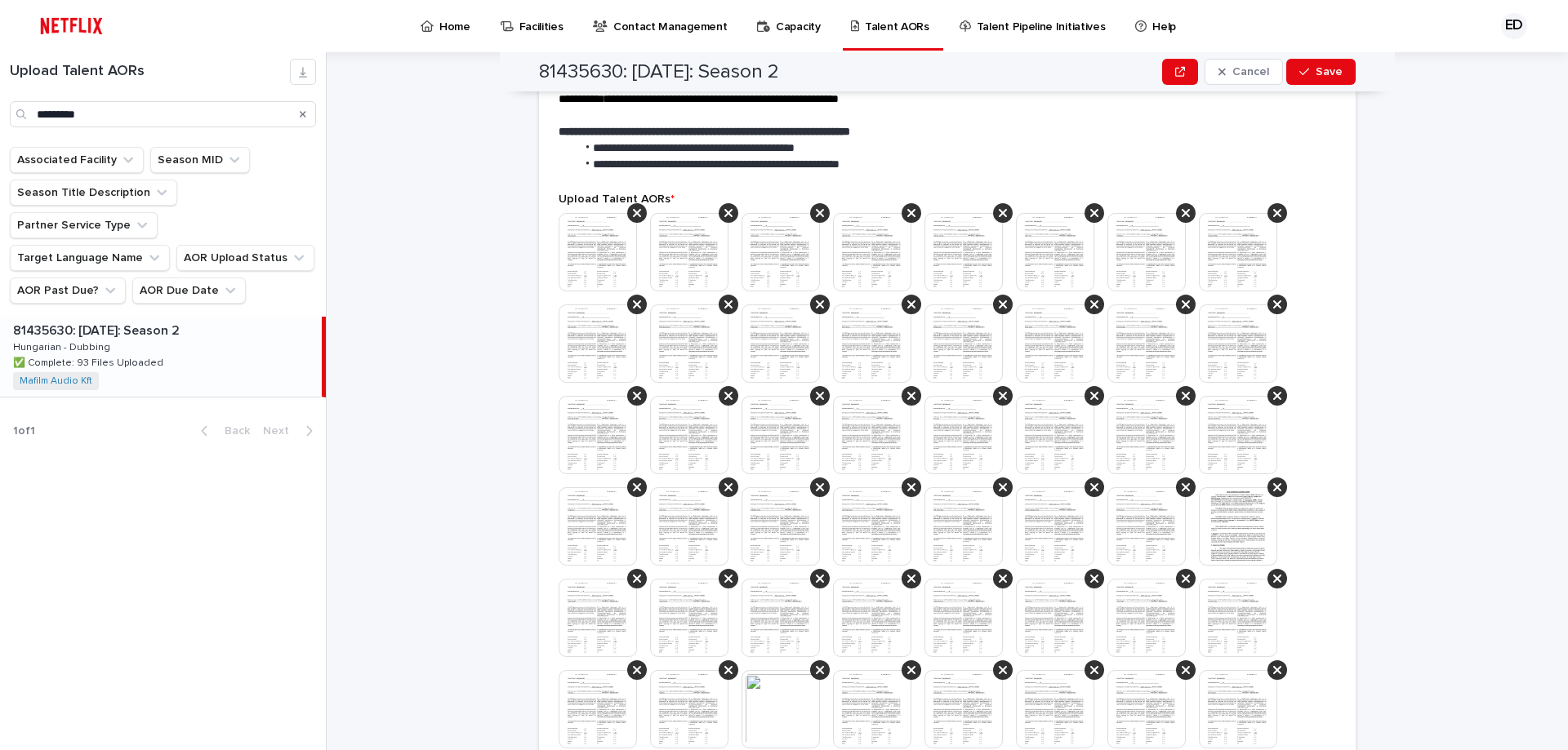
scroll to position [163, 0]
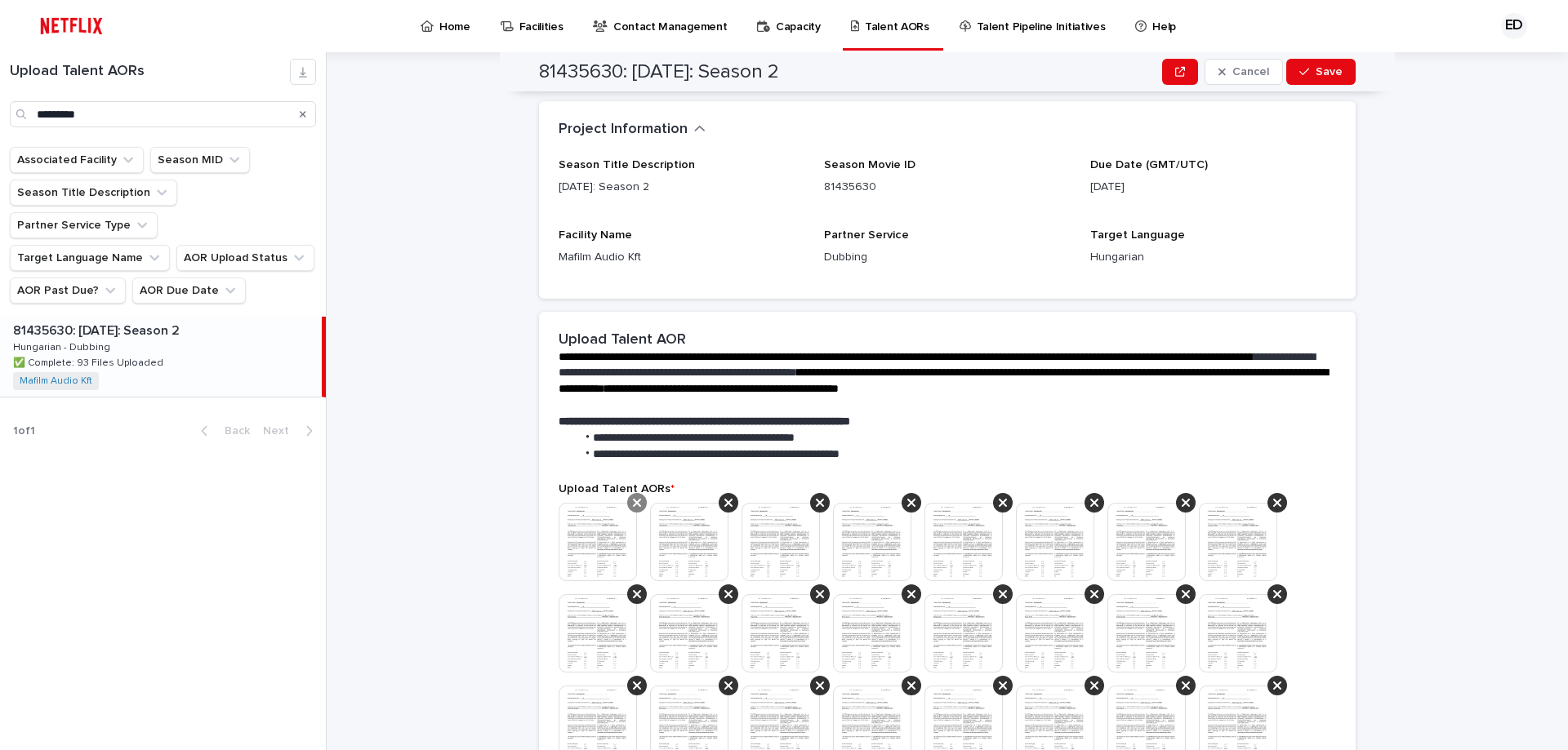
click at [632, 501] on icon at bounding box center [636, 503] width 8 height 13
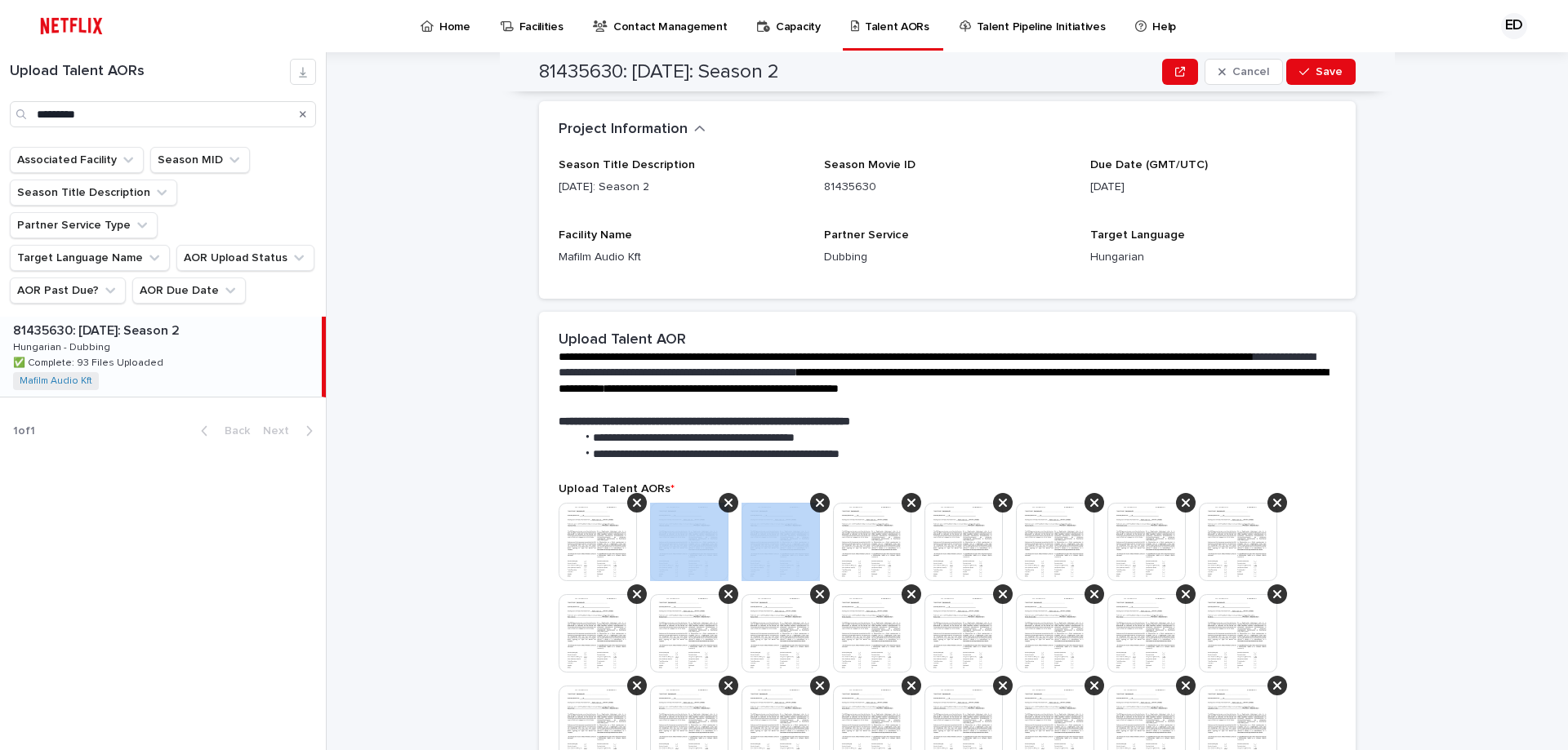
click at [725, 501] on icon at bounding box center [728, 503] width 8 height 13
click at [632, 501] on icon at bounding box center [636, 503] width 8 height 13
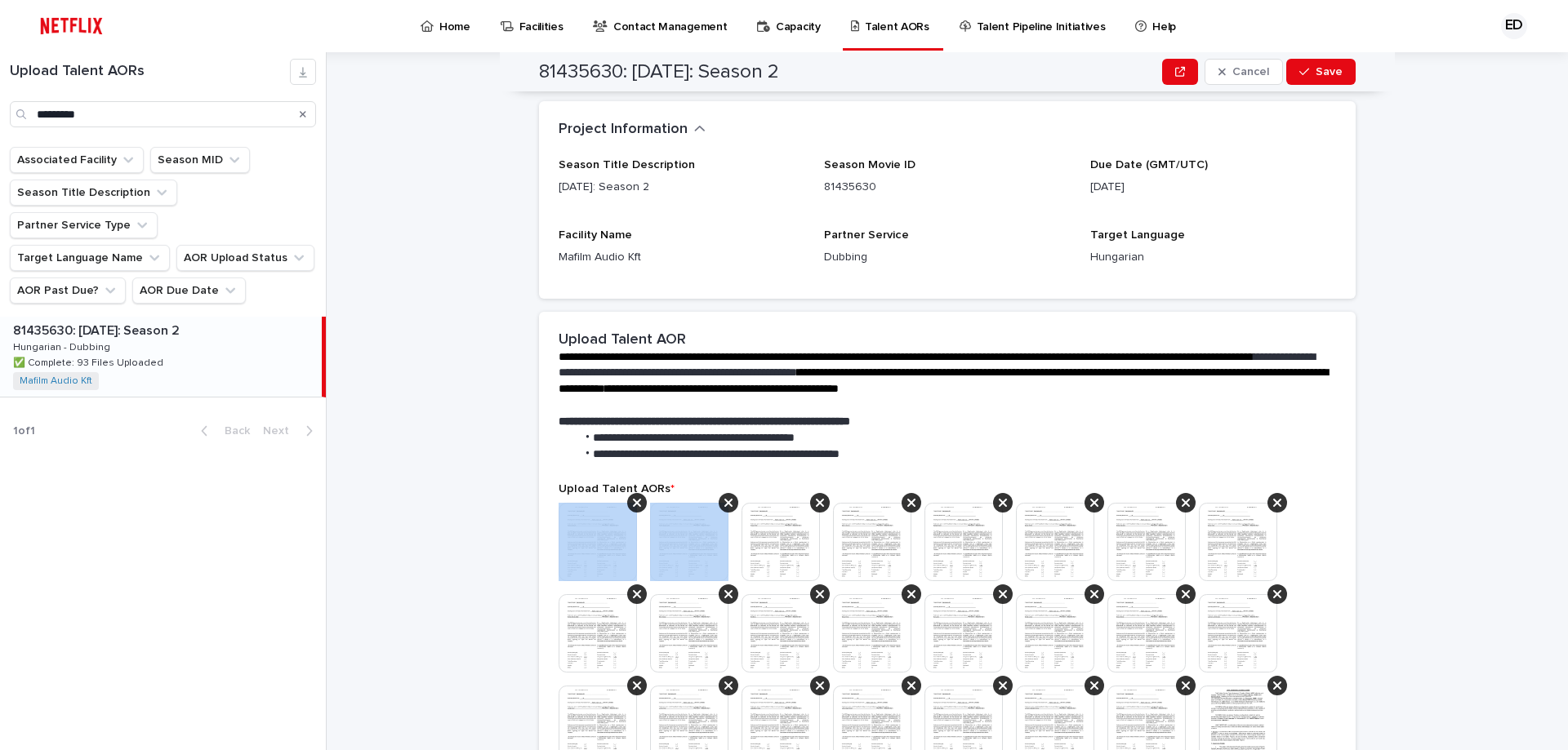
click at [632, 501] on icon at bounding box center [636, 503] width 8 height 13
click at [725, 501] on icon at bounding box center [728, 503] width 8 height 13
click at [632, 501] on icon at bounding box center [636, 503] width 8 height 13
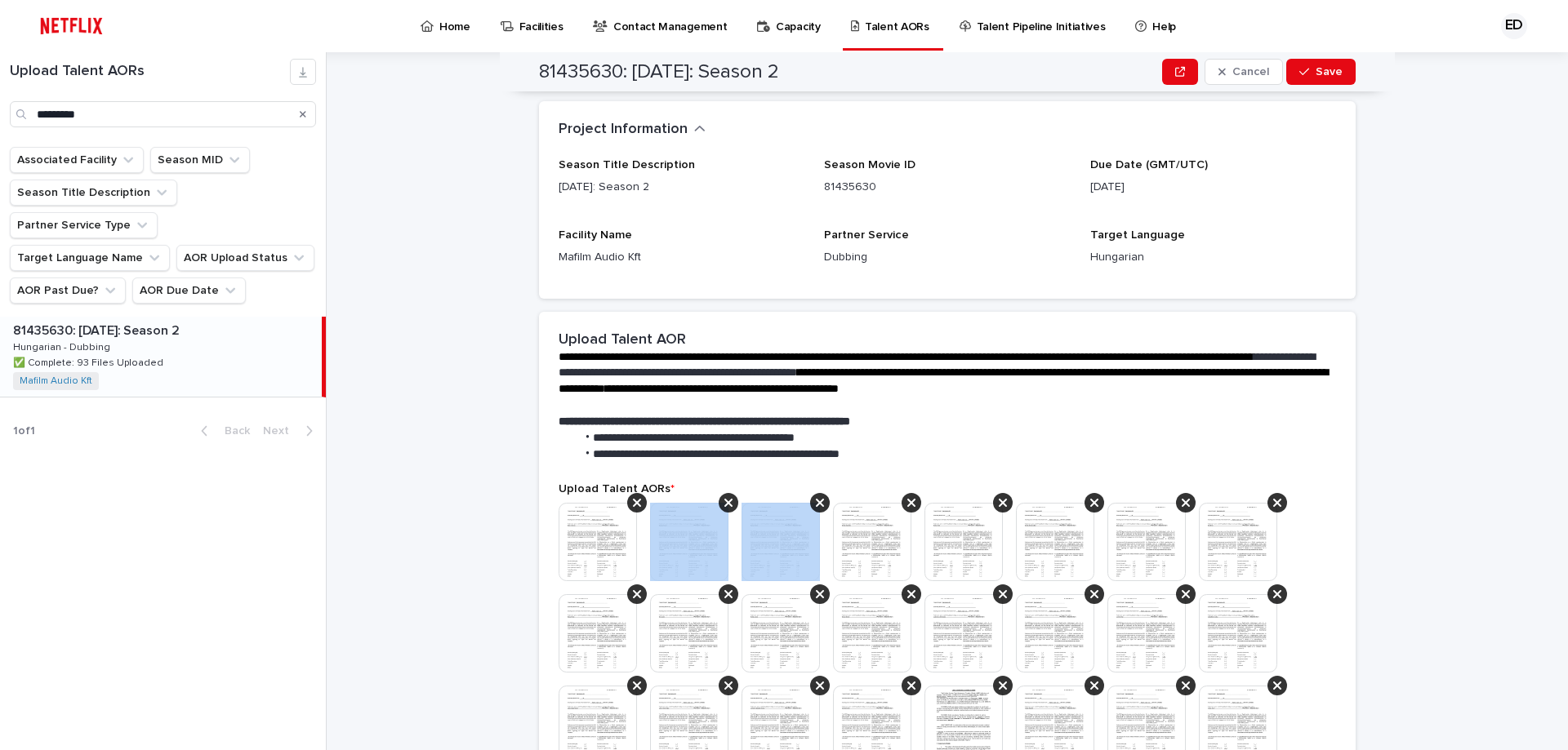
click at [725, 501] on icon at bounding box center [728, 503] width 8 height 13
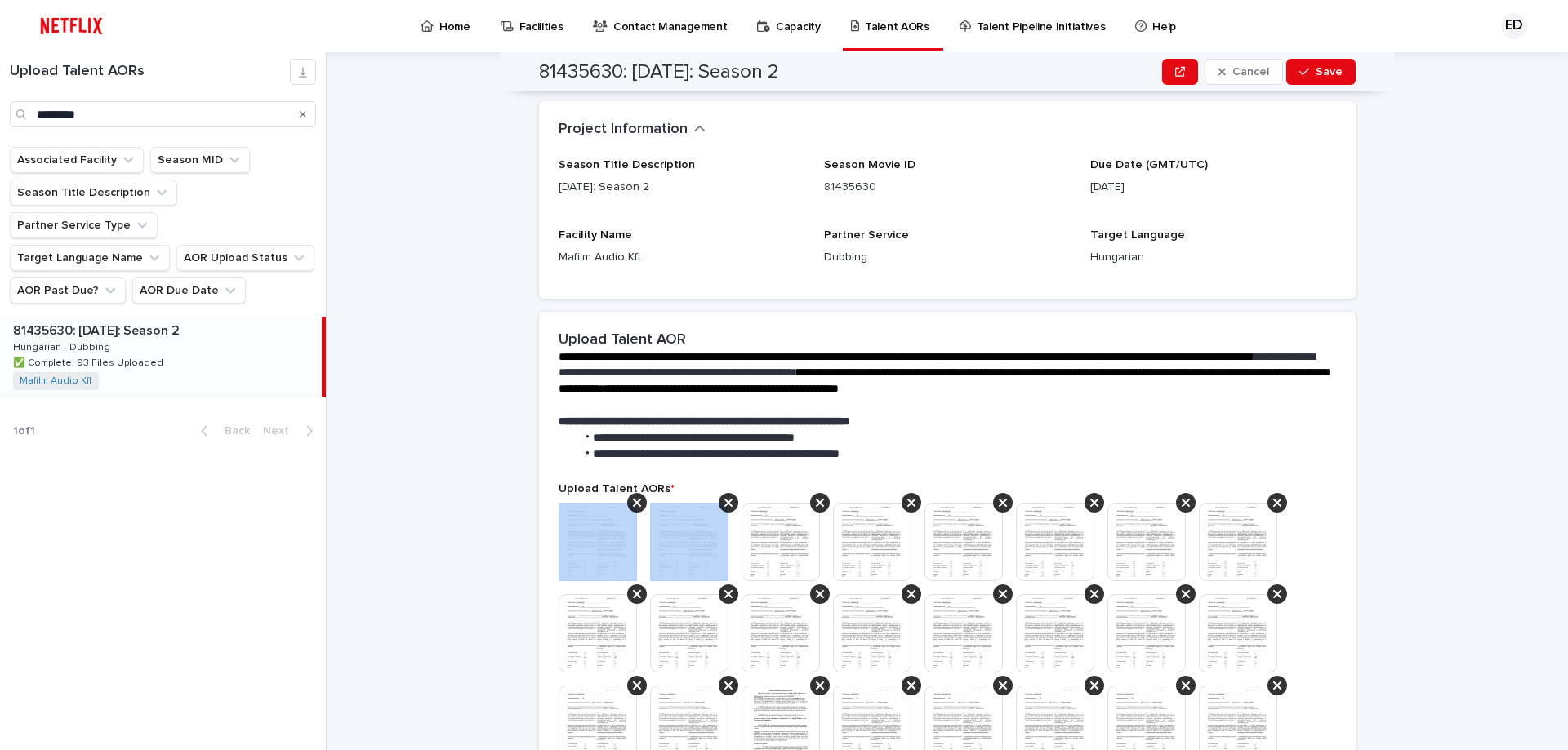
click at [632, 501] on icon at bounding box center [636, 503] width 8 height 13
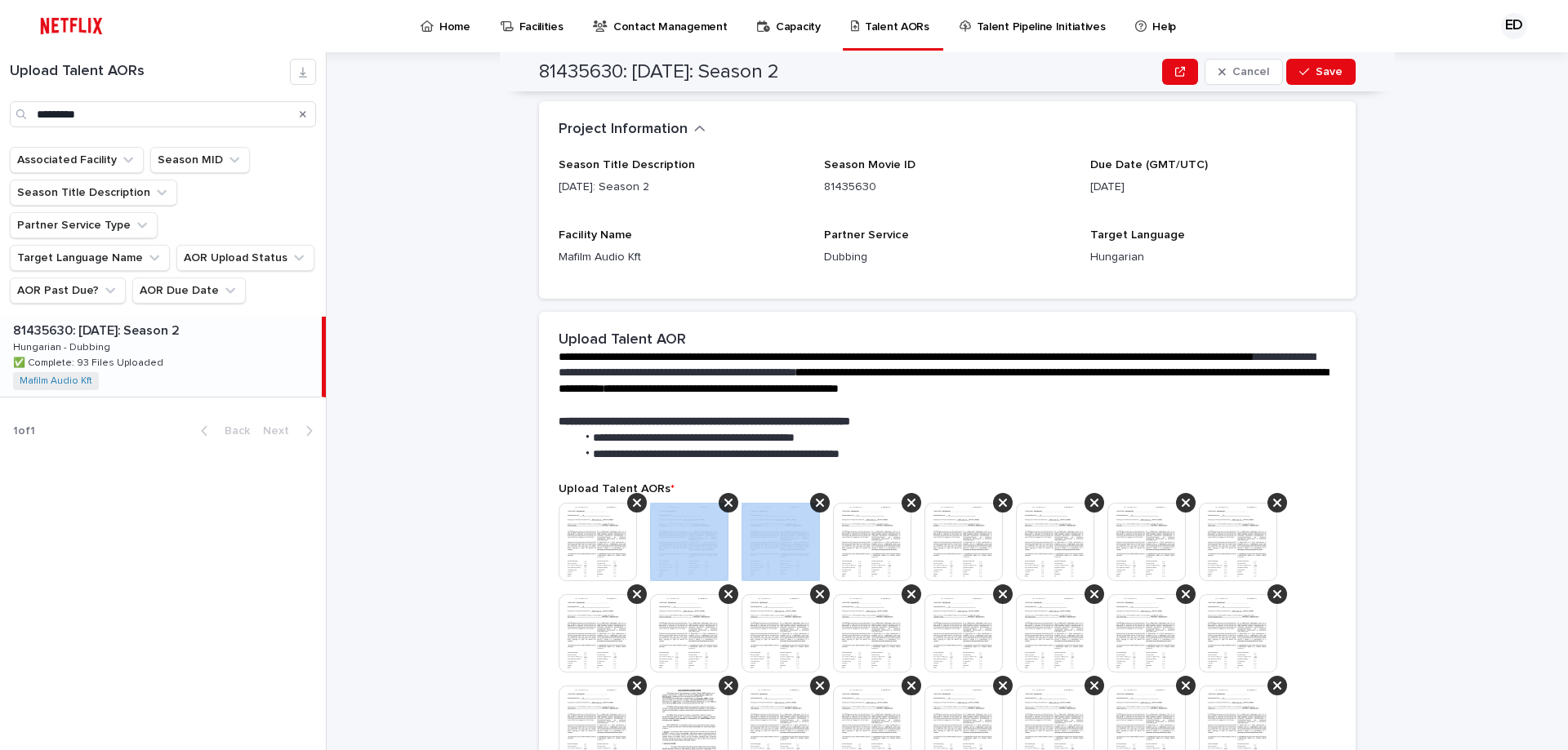
click at [725, 501] on icon at bounding box center [728, 503] width 8 height 13
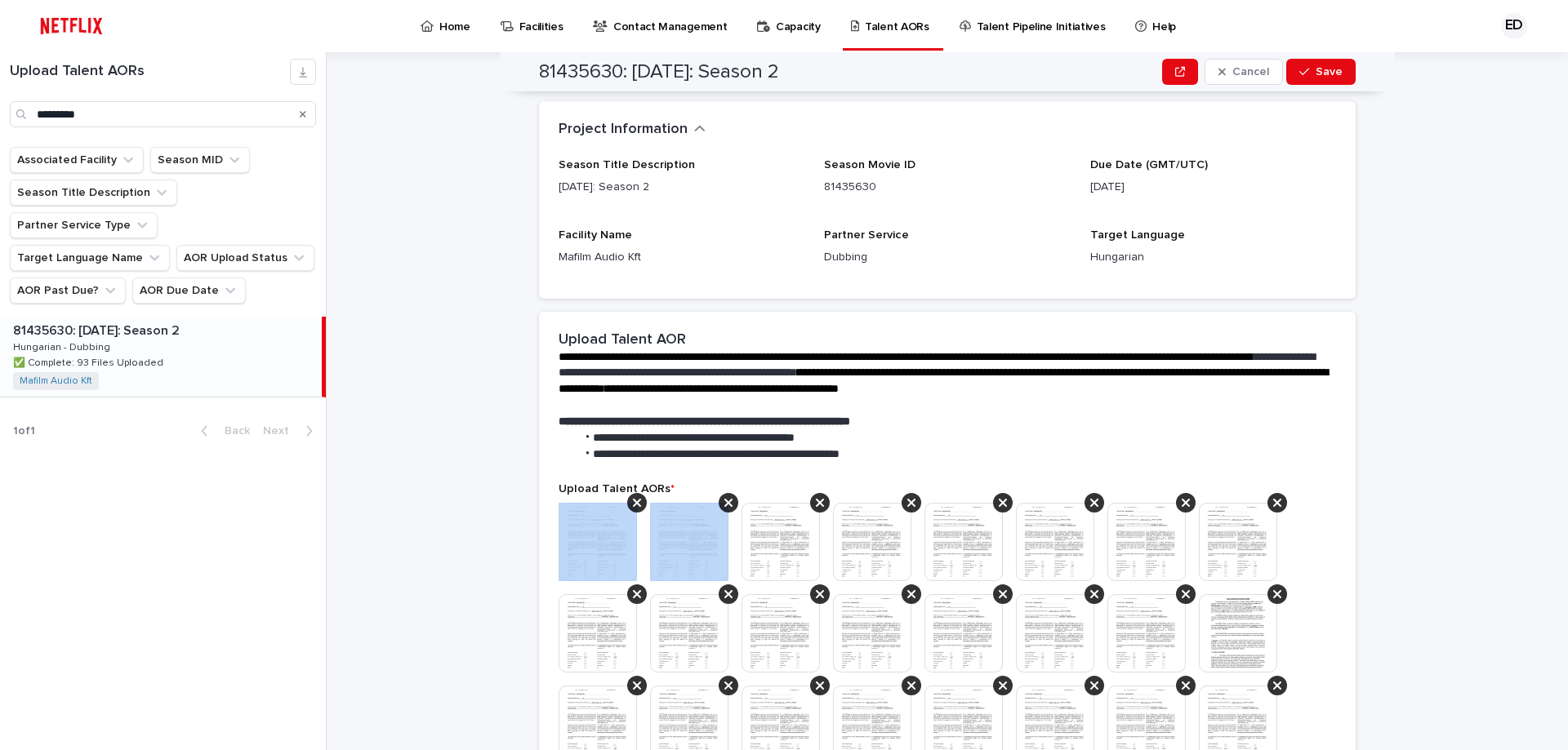
click at [632, 501] on icon at bounding box center [636, 503] width 8 height 13
click at [632, 500] on icon at bounding box center [636, 503] width 8 height 13
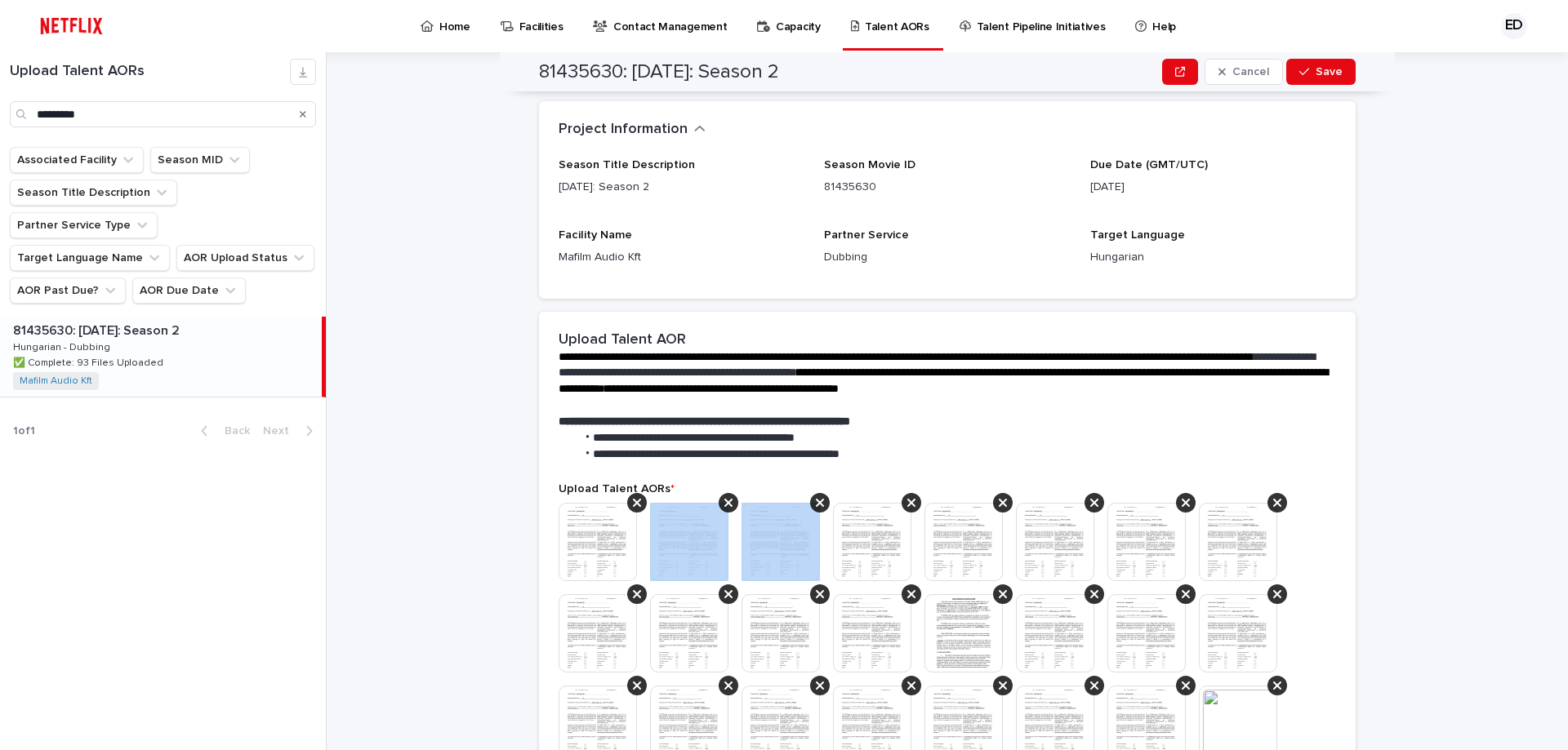
click at [725, 500] on icon at bounding box center [728, 503] width 8 height 13
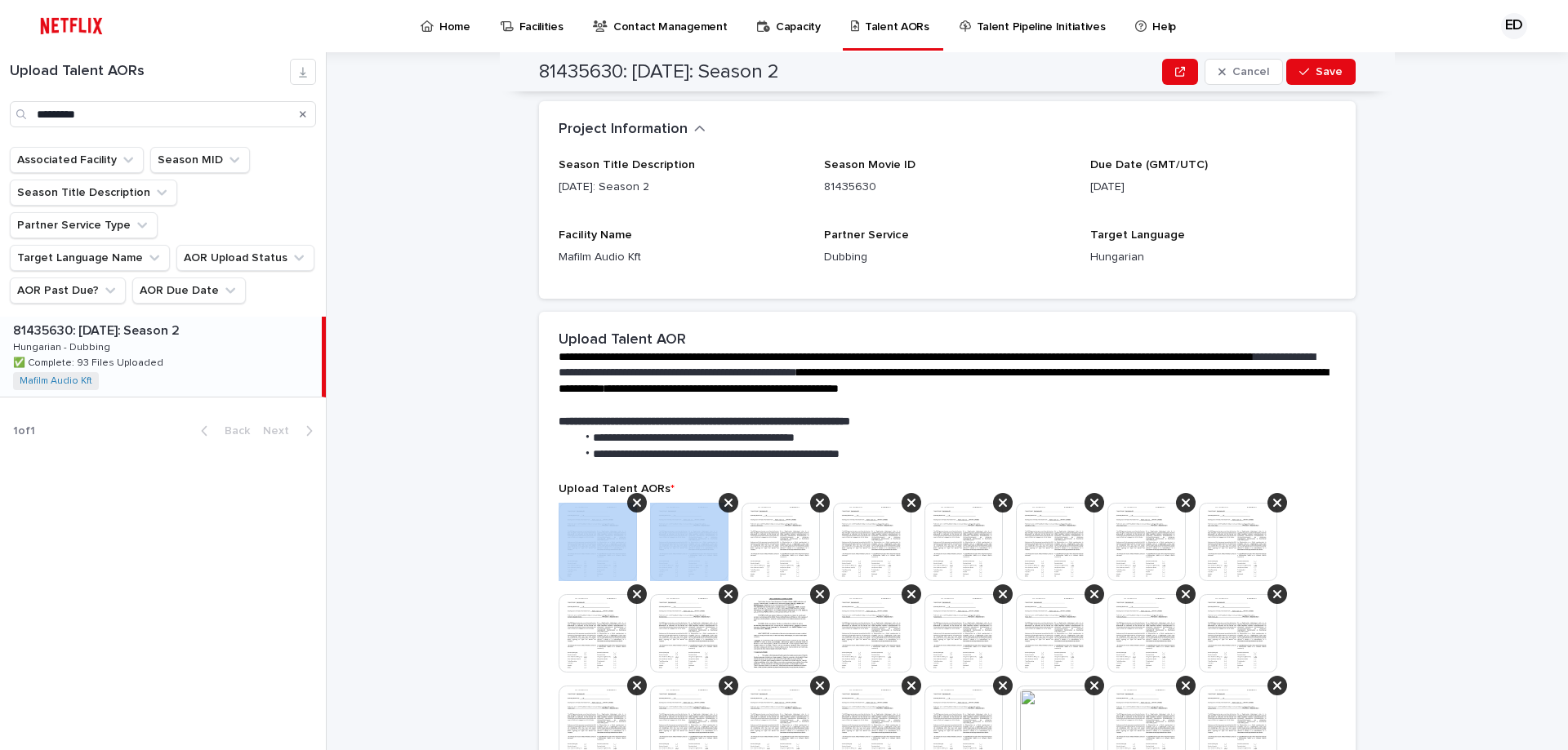
click at [632, 500] on icon at bounding box center [636, 503] width 8 height 13
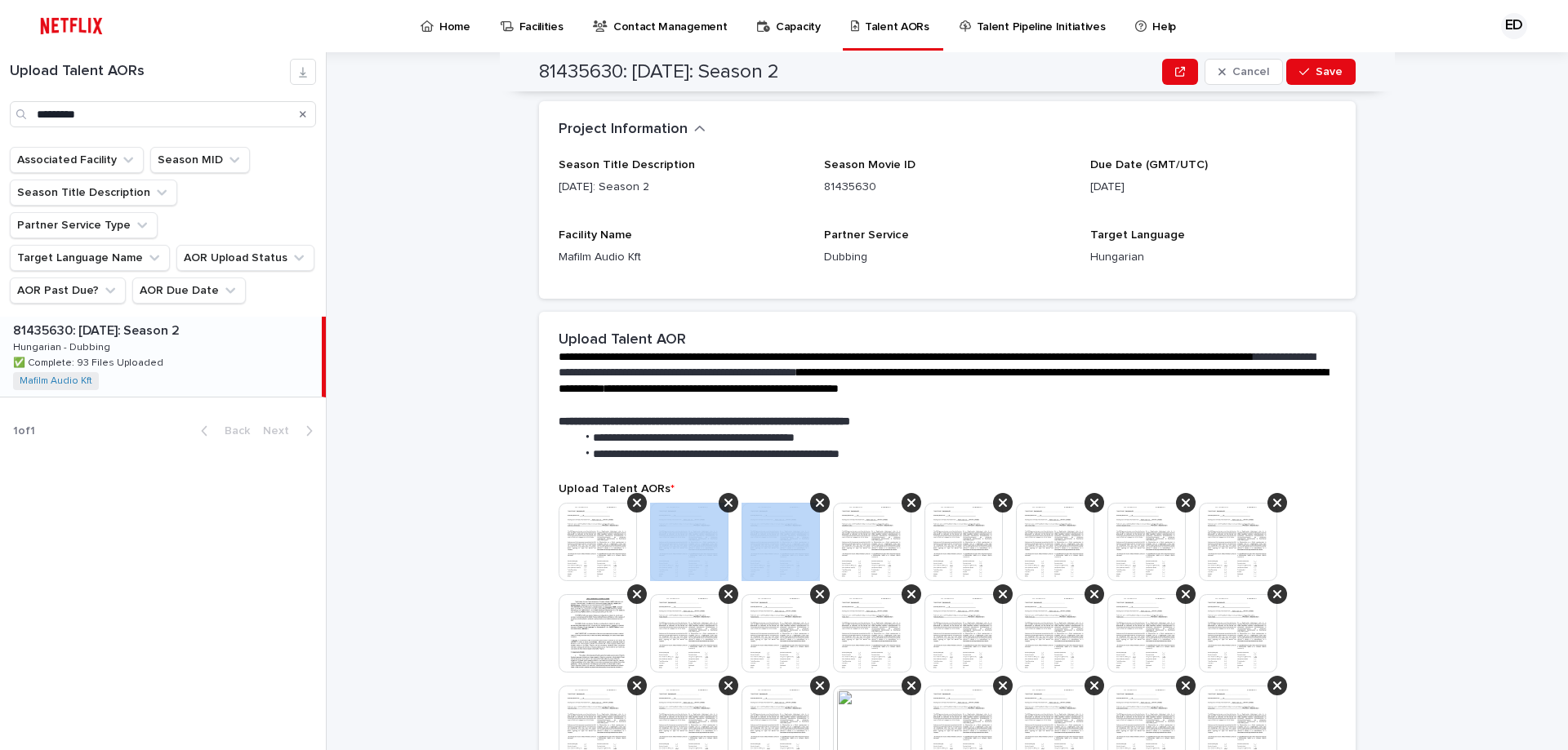
click at [725, 500] on icon at bounding box center [728, 503] width 8 height 13
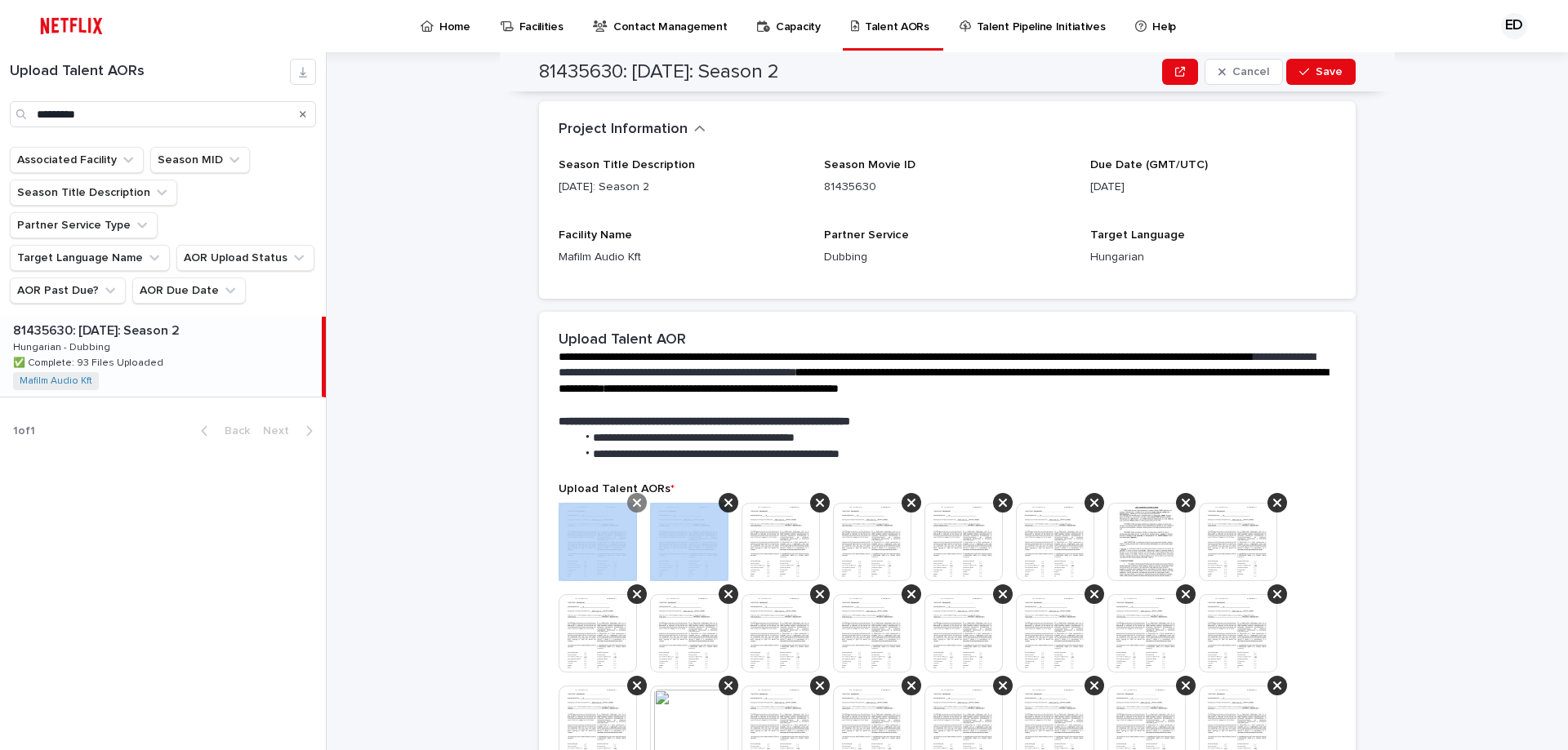
click at [632, 502] on icon at bounding box center [636, 503] width 8 height 13
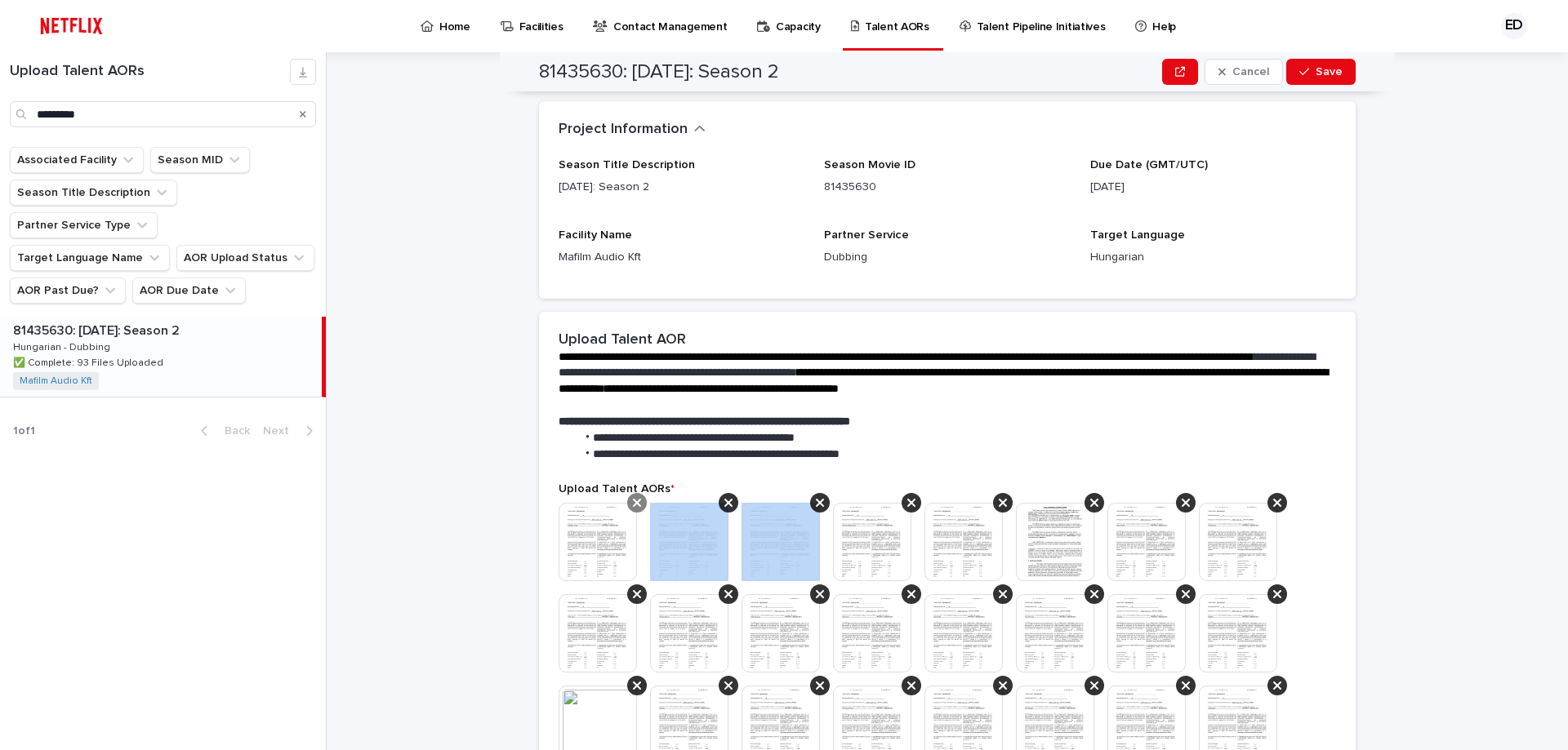
click at [725, 502] on icon at bounding box center [728, 503] width 8 height 13
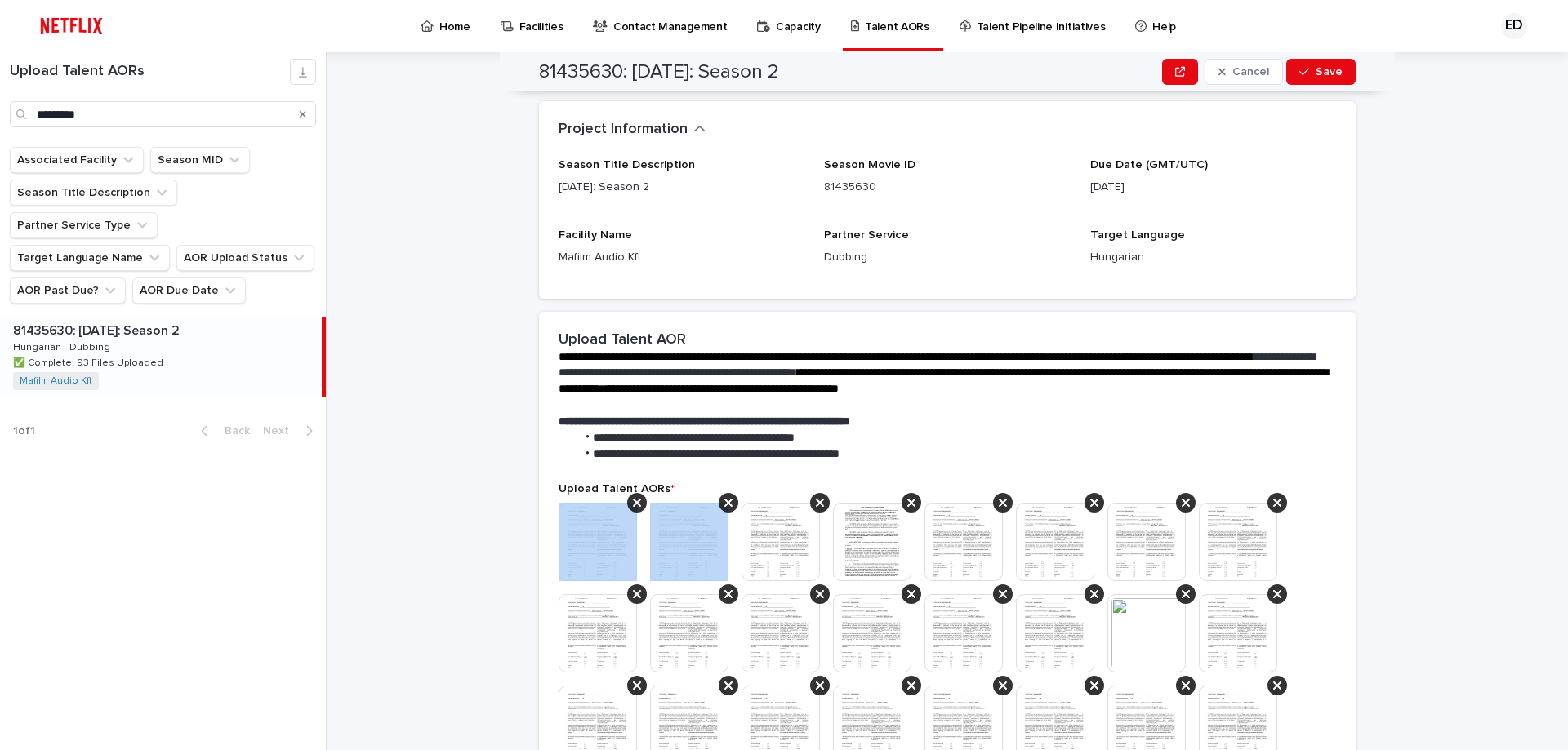
click at [632, 502] on icon at bounding box center [636, 503] width 8 height 13
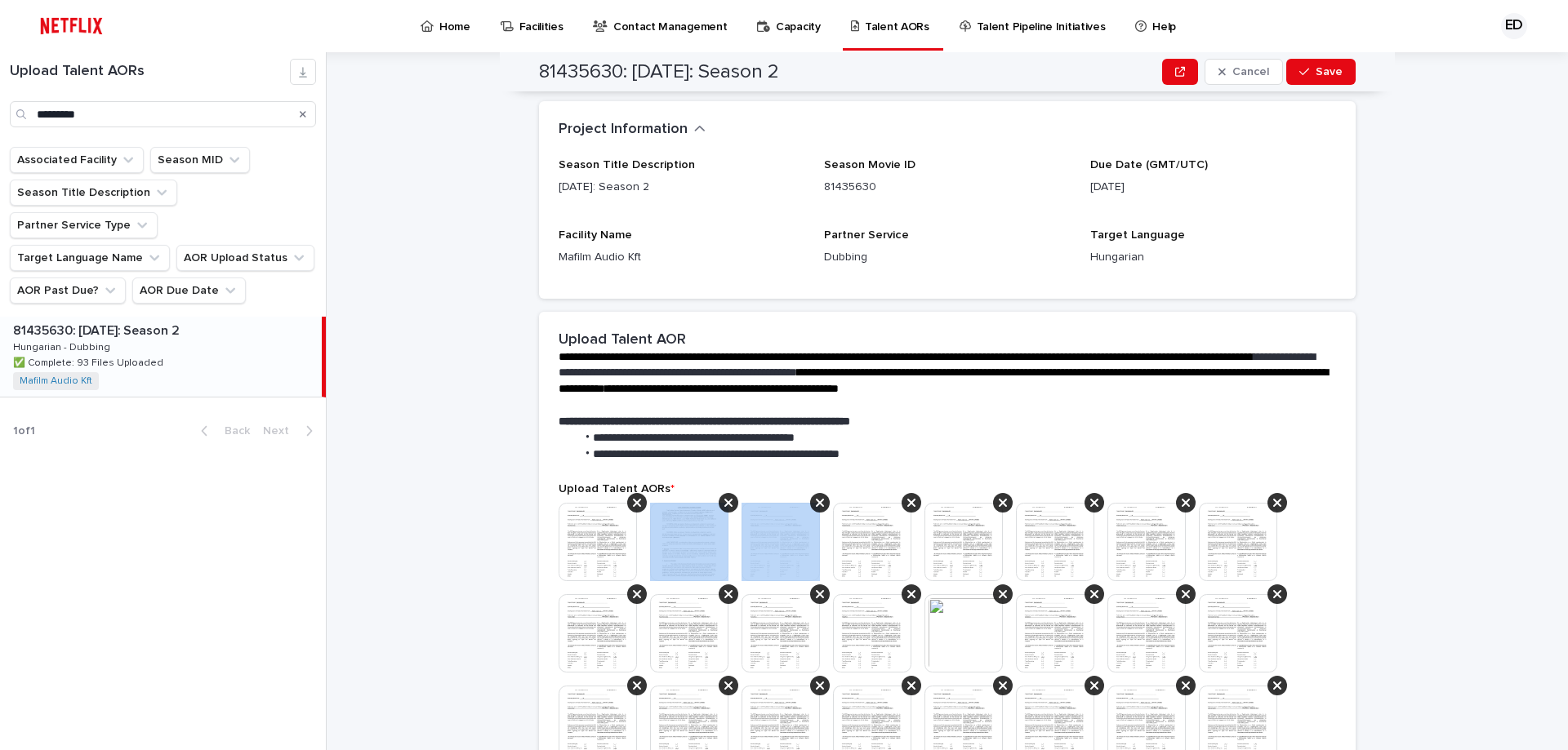
click at [725, 502] on icon at bounding box center [728, 503] width 8 height 13
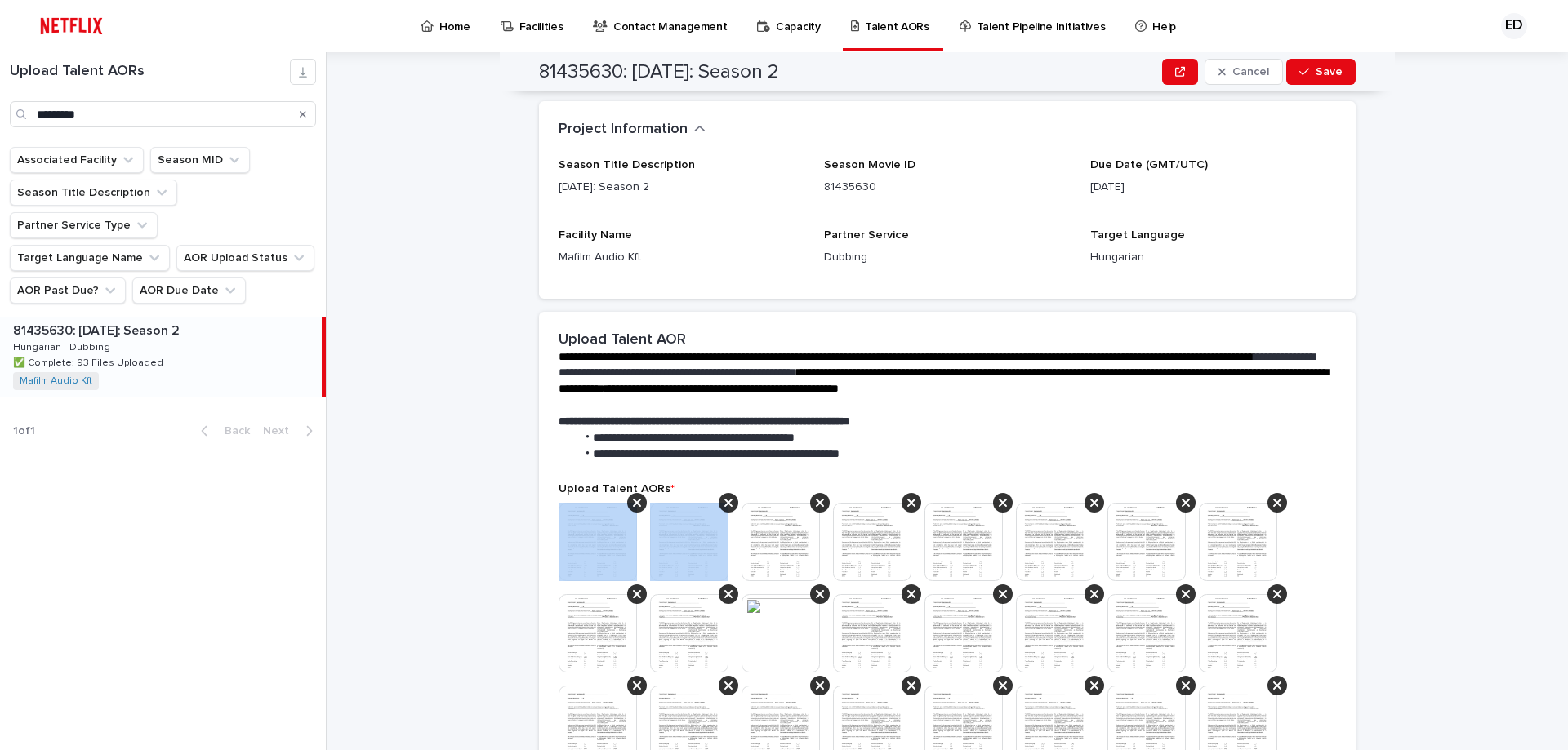
click at [632, 502] on icon at bounding box center [636, 503] width 8 height 13
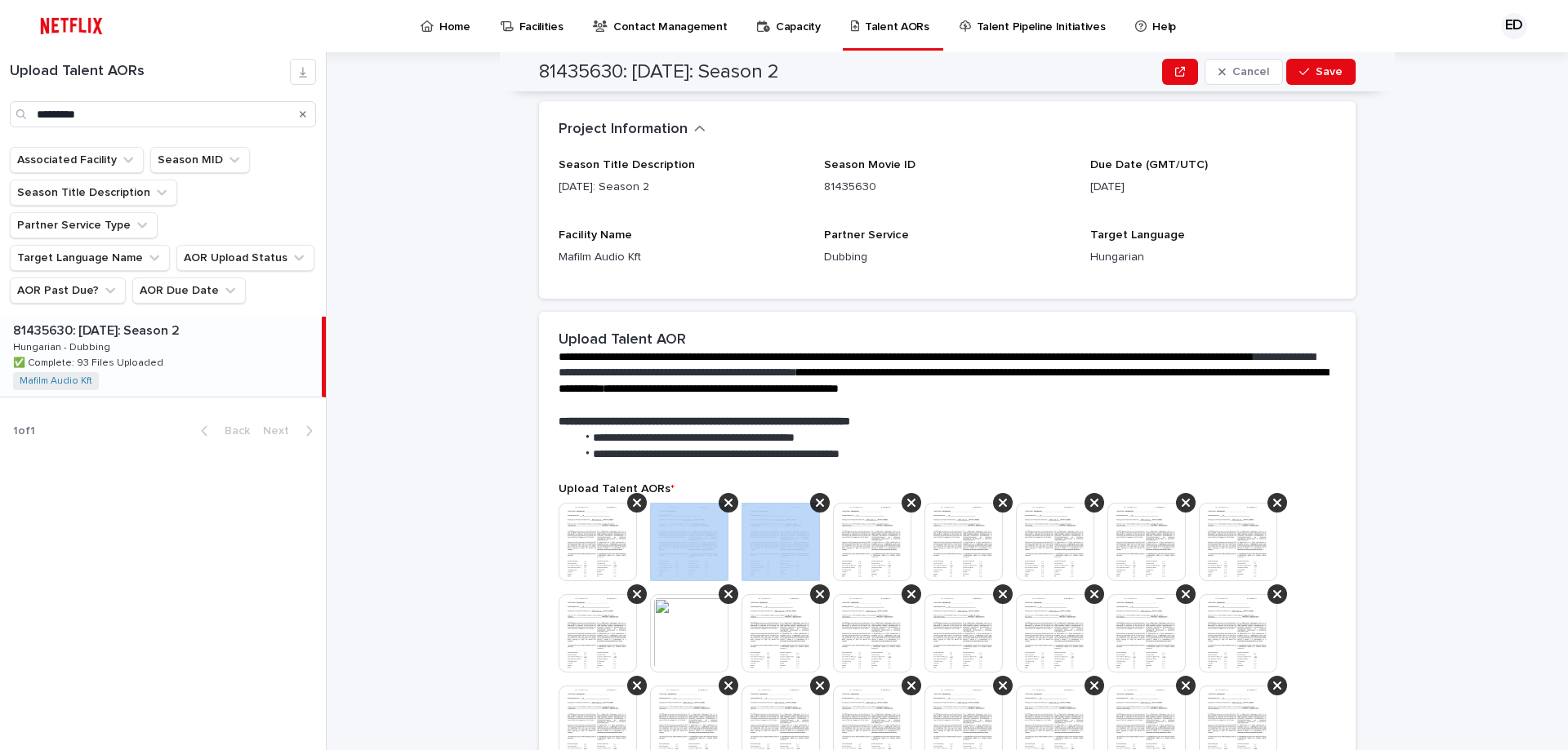
click at [725, 502] on icon at bounding box center [728, 503] width 8 height 13
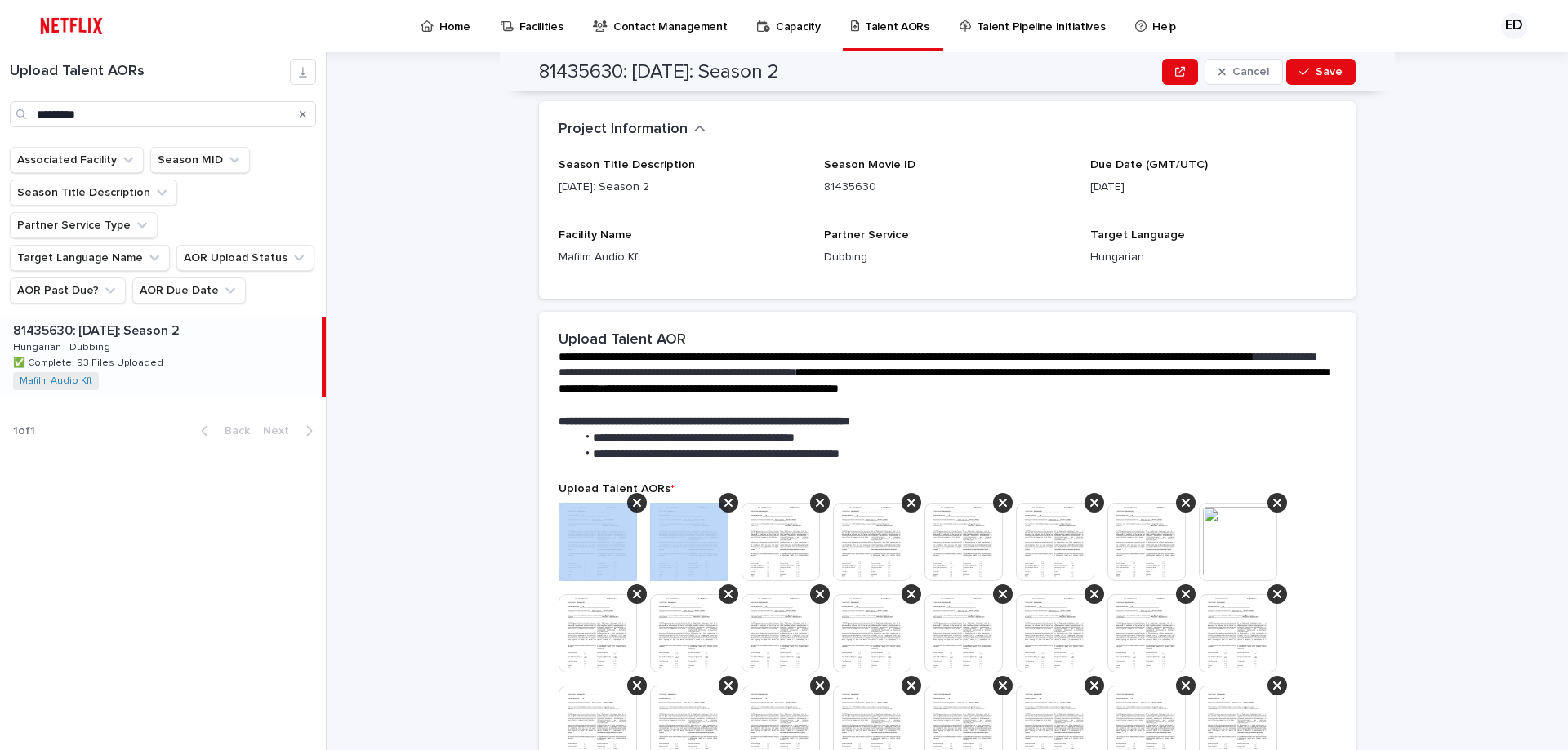
click at [632, 502] on icon at bounding box center [636, 503] width 8 height 13
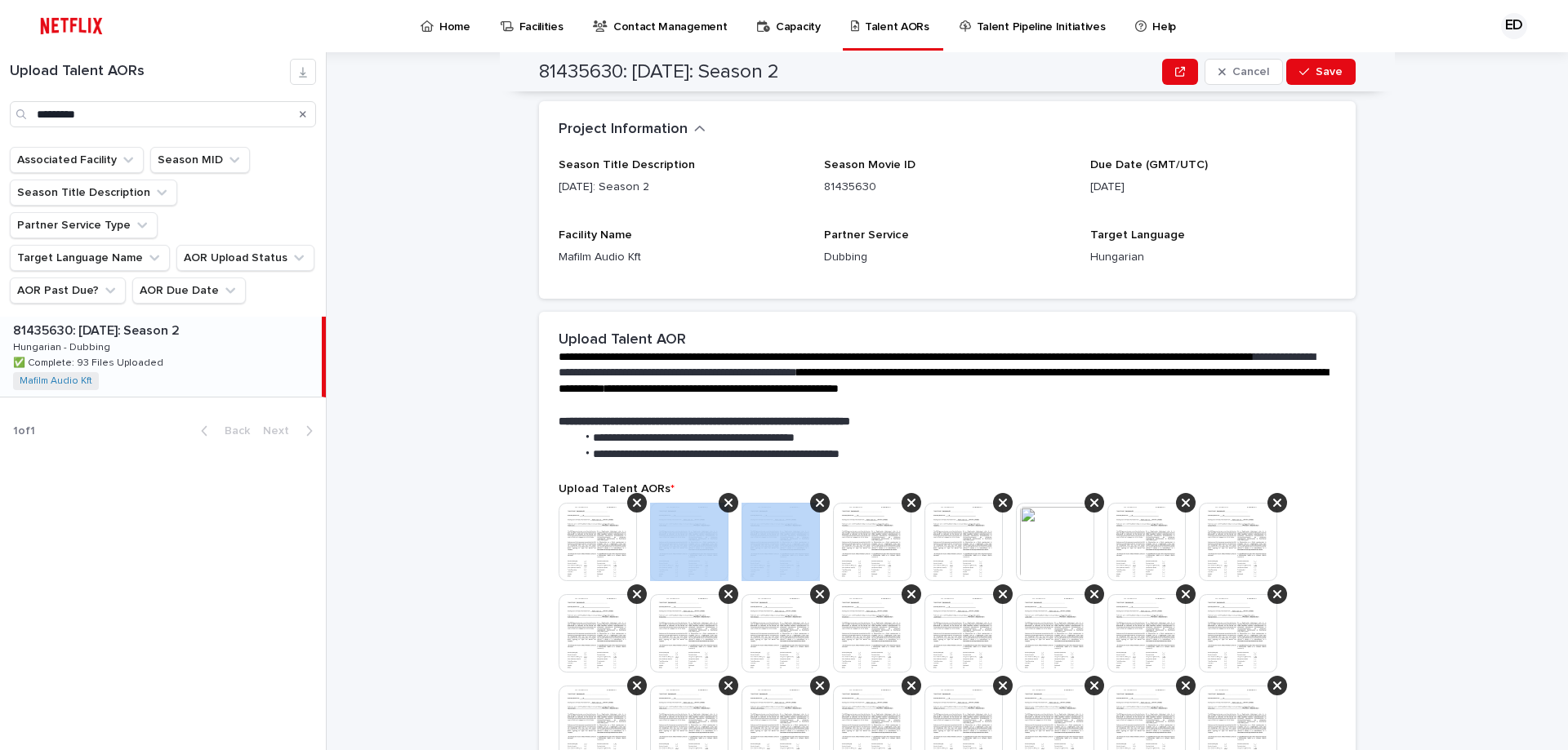
click at [725, 502] on icon at bounding box center [728, 503] width 8 height 13
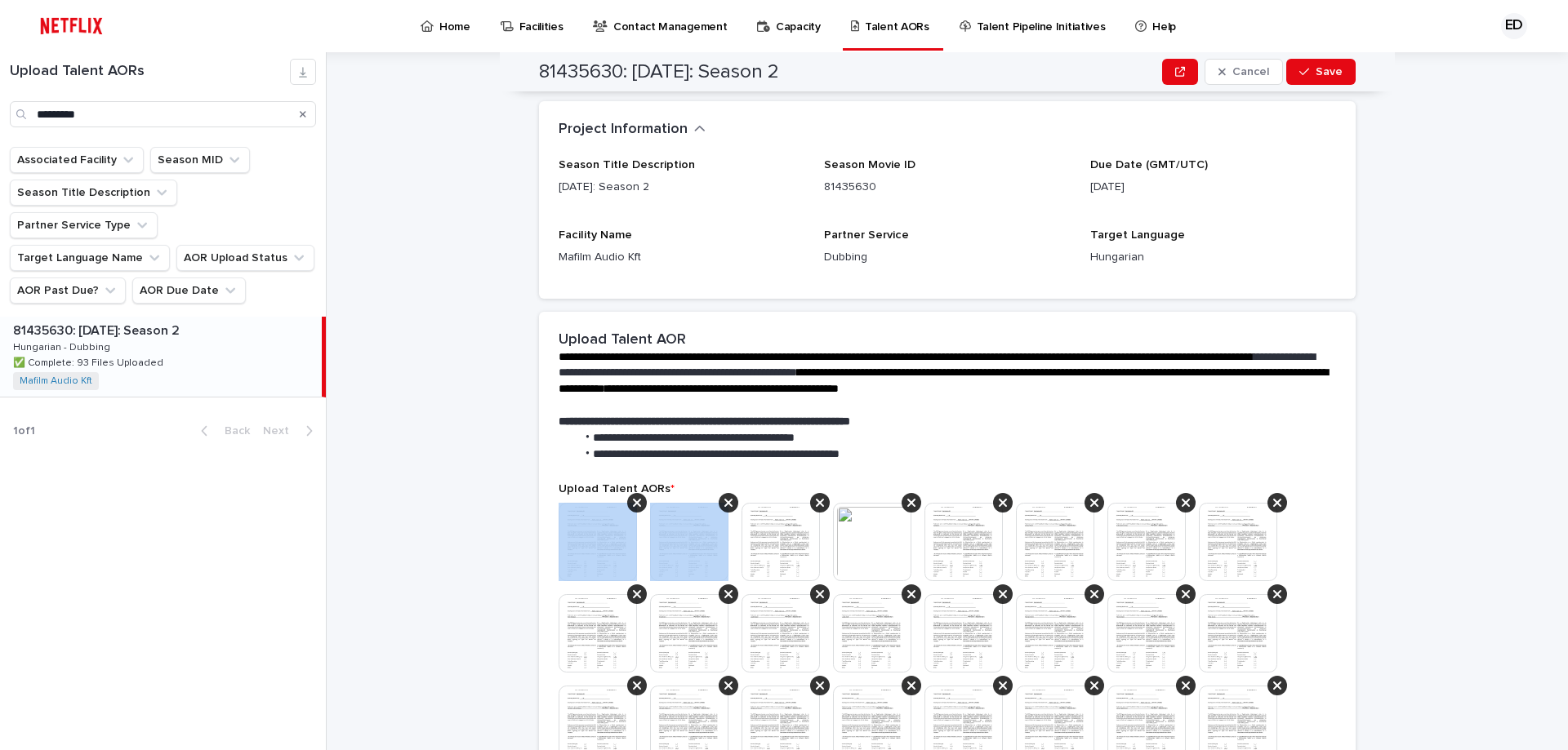
click at [632, 502] on icon at bounding box center [636, 503] width 8 height 13
click at [725, 502] on icon at bounding box center [728, 503] width 8 height 13
click at [632, 502] on icon at bounding box center [636, 503] width 8 height 13
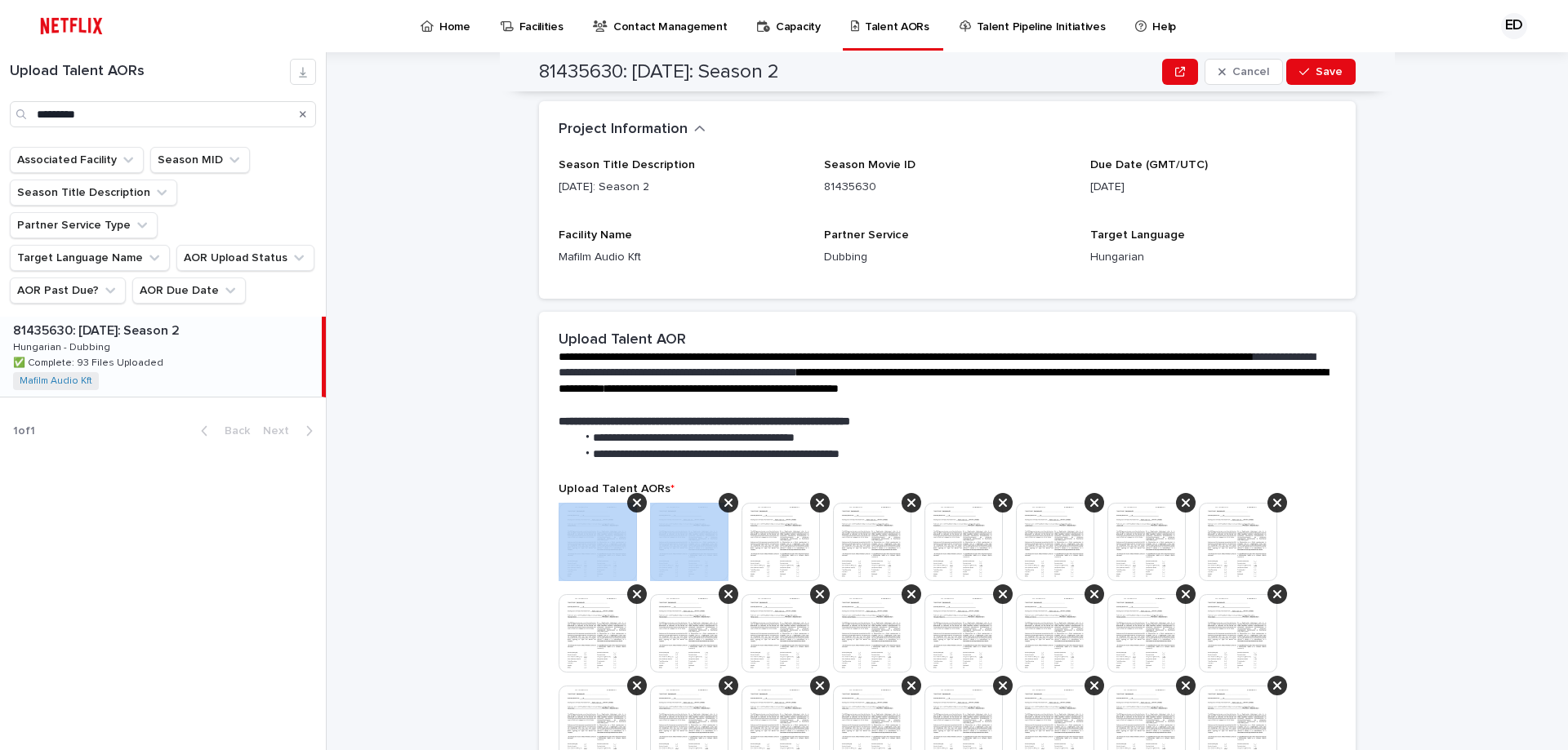
click at [632, 502] on icon at bounding box center [636, 503] width 8 height 13
click at [725, 502] on icon at bounding box center [728, 503] width 8 height 13
click at [632, 502] on icon at bounding box center [636, 503] width 8 height 13
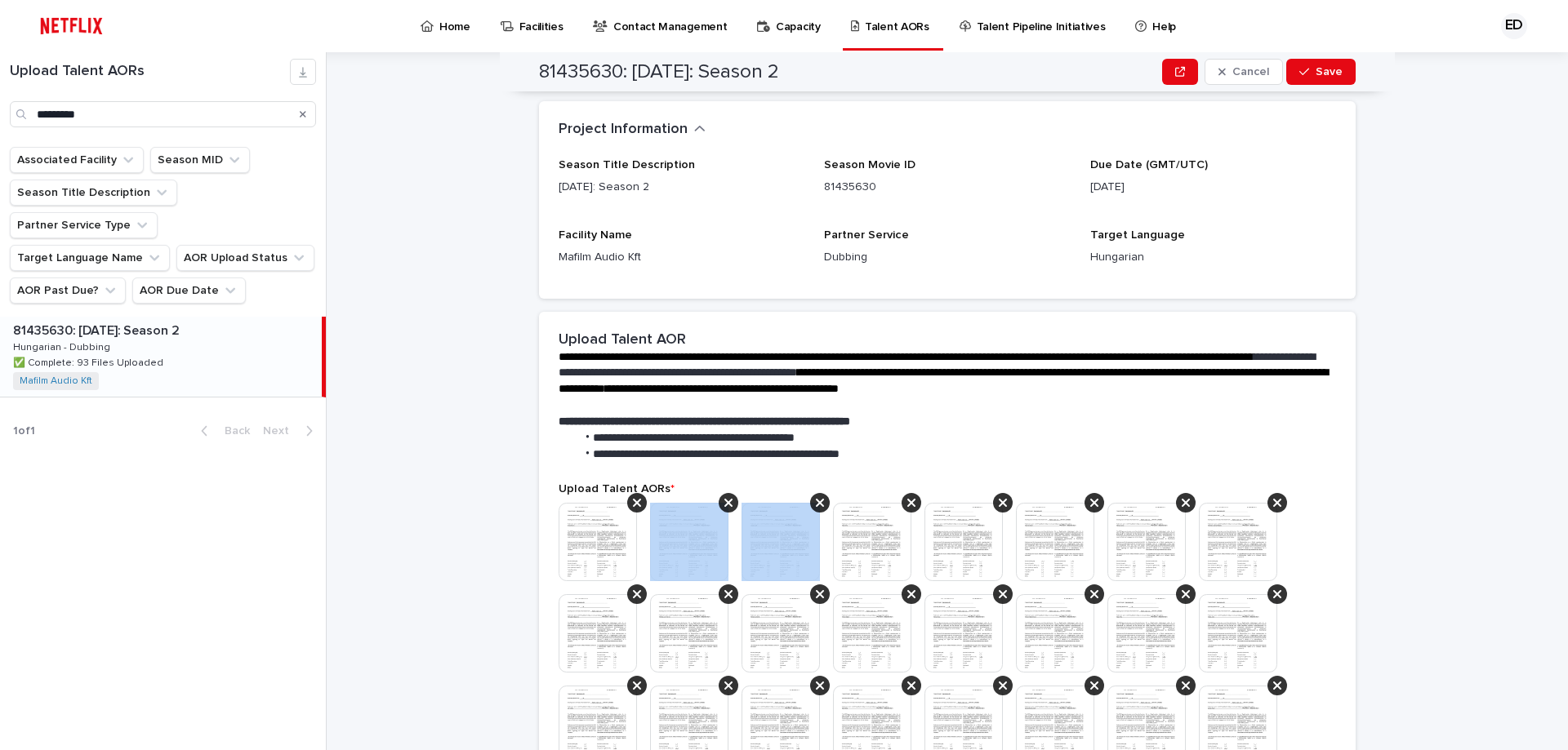
click at [725, 502] on icon at bounding box center [728, 503] width 8 height 13
click at [632, 502] on icon at bounding box center [636, 503] width 8 height 13
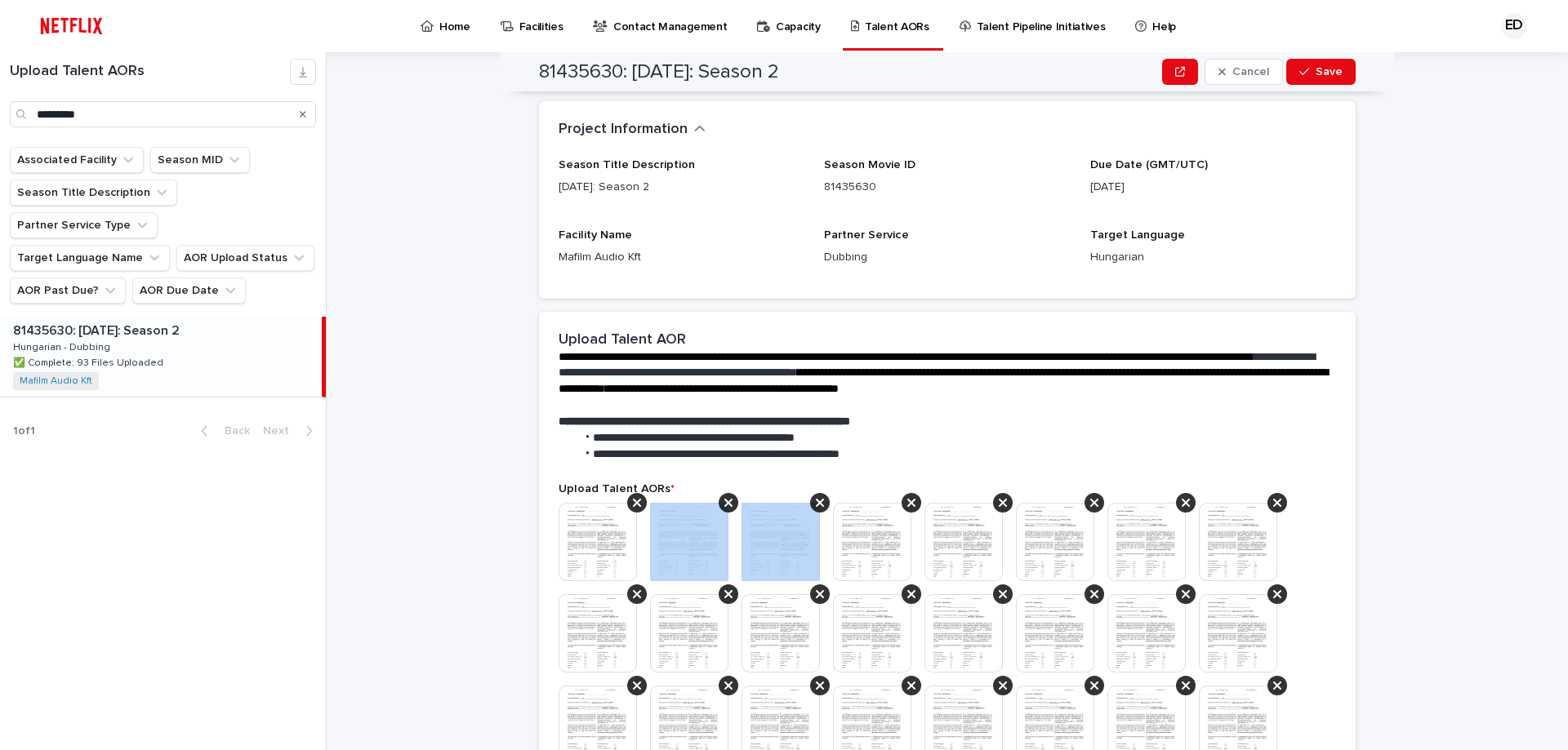
click at [725, 502] on icon at bounding box center [728, 503] width 8 height 13
click at [632, 502] on icon at bounding box center [636, 503] width 8 height 13
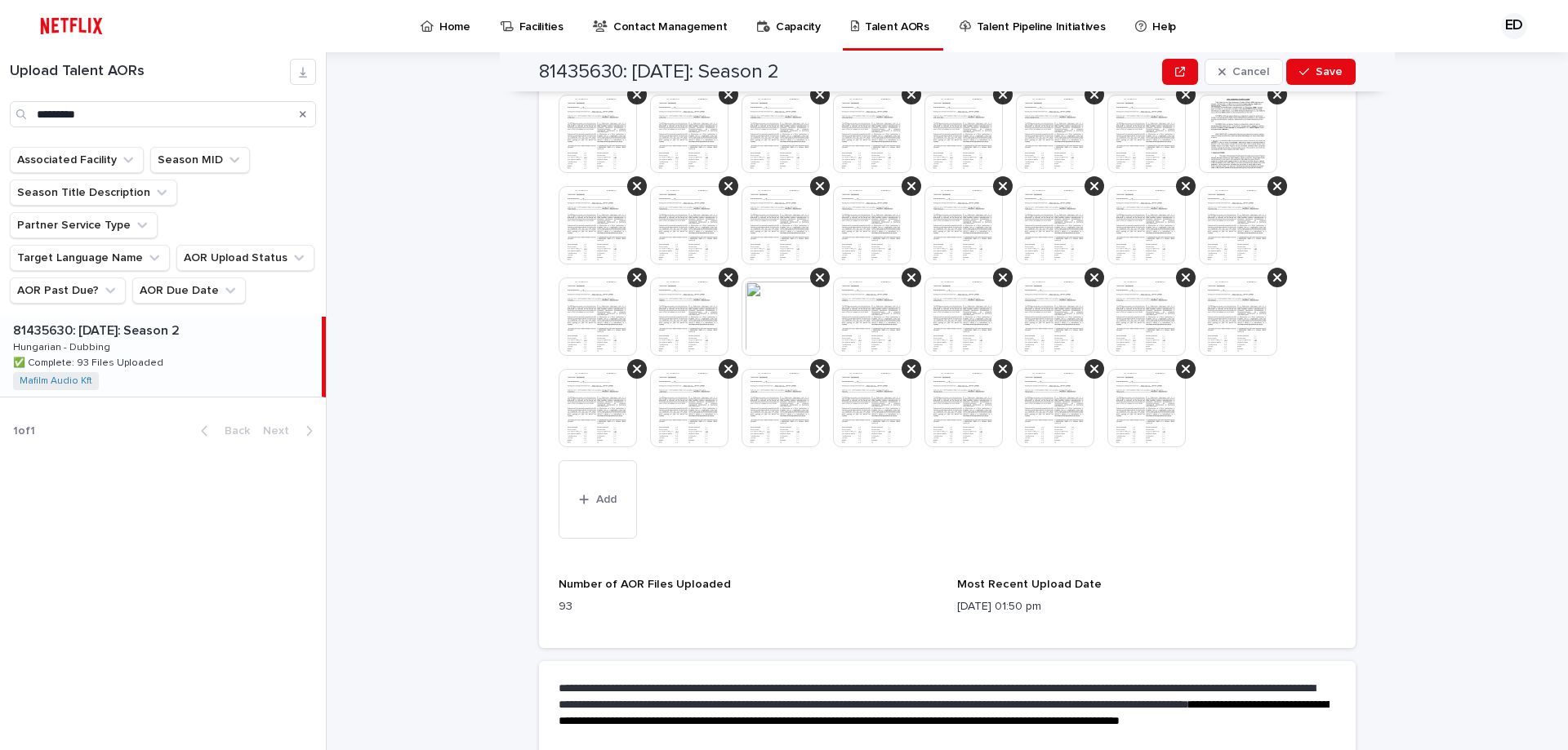
scroll to position [1371, 0]
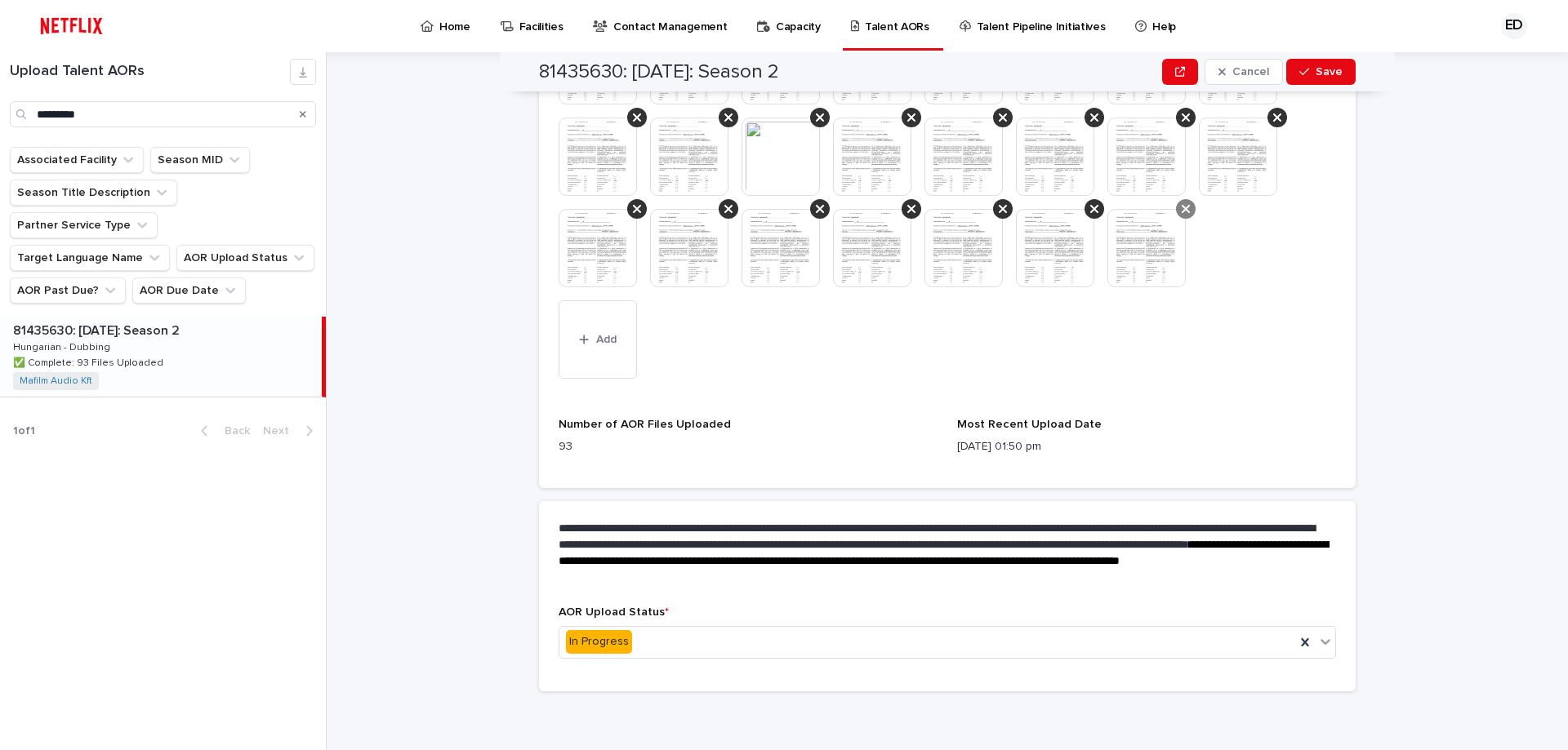
click at [1182, 204] on icon at bounding box center [1186, 209] width 8 height 13
click at [1084, 207] on div at bounding box center [1093, 208] width 19 height 19
click at [993, 199] on div at bounding box center [1002, 208] width 19 height 19
click at [910, 204] on div at bounding box center [911, 208] width 19 height 19
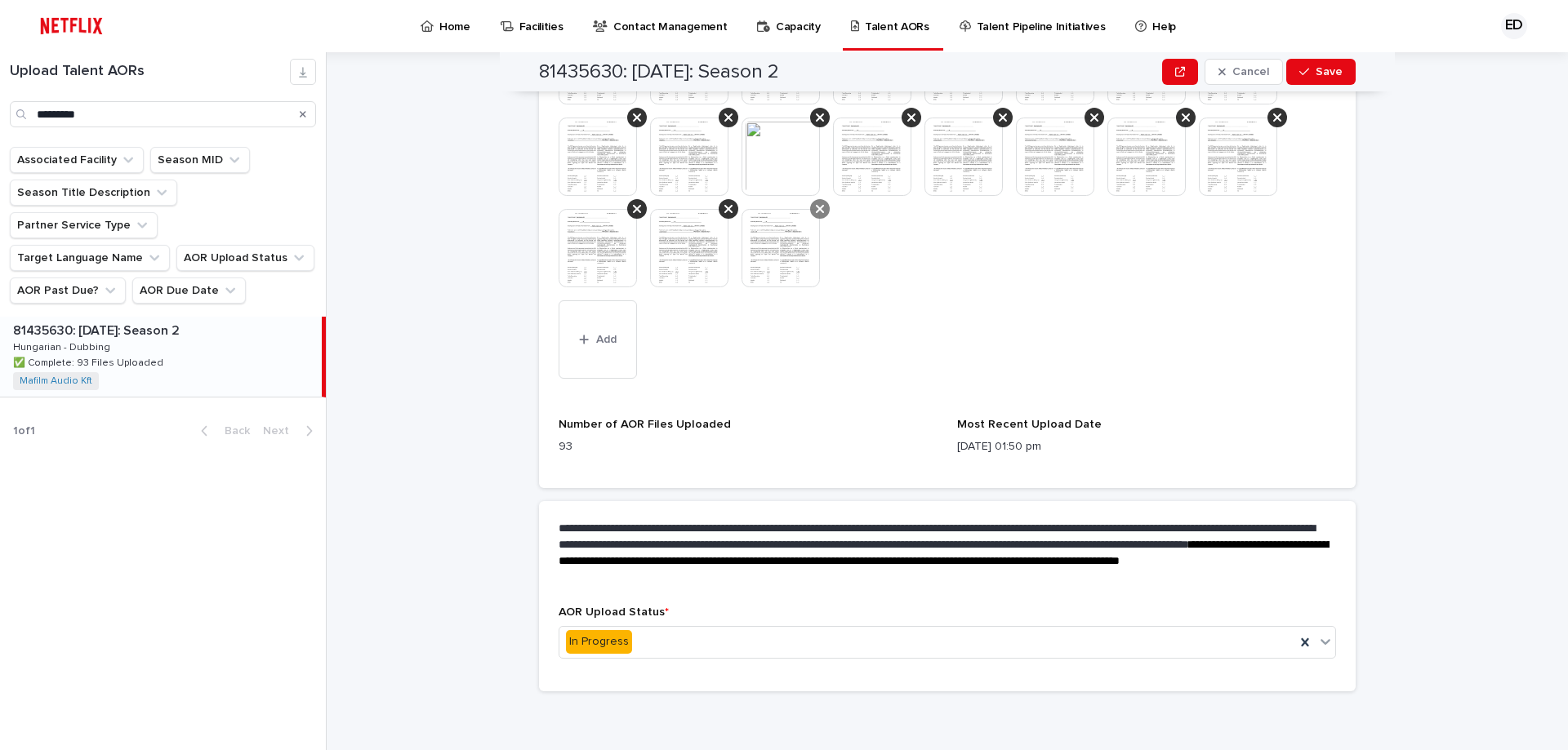
click at [822, 214] on div at bounding box center [788, 248] width 91 height 78
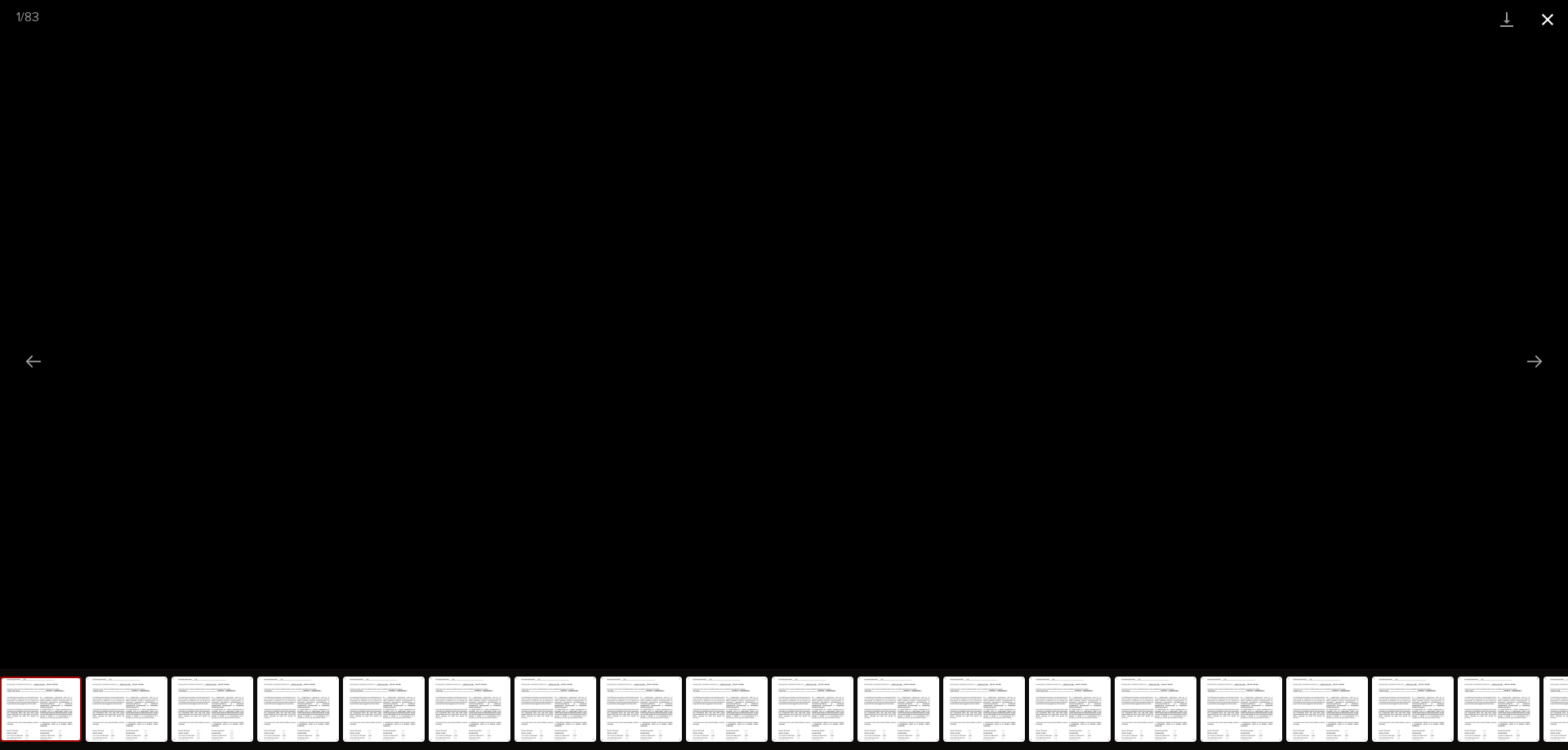
click at [1544, 16] on button "Close gallery" at bounding box center [1547, 19] width 41 height 38
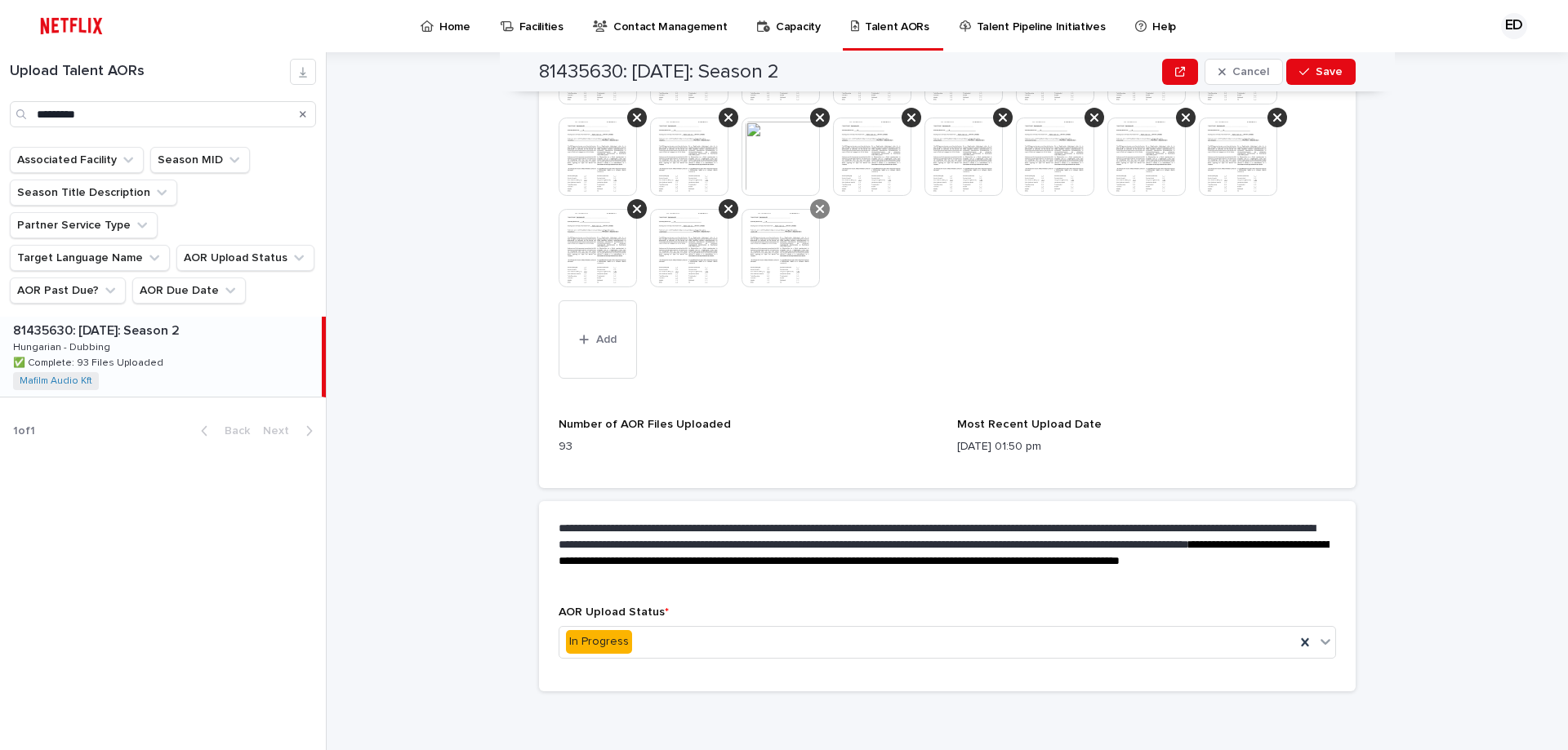
click at [814, 200] on div at bounding box center [820, 208] width 19 height 19
click at [725, 205] on icon at bounding box center [728, 209] width 8 height 13
click at [633, 205] on icon at bounding box center [636, 209] width 8 height 8
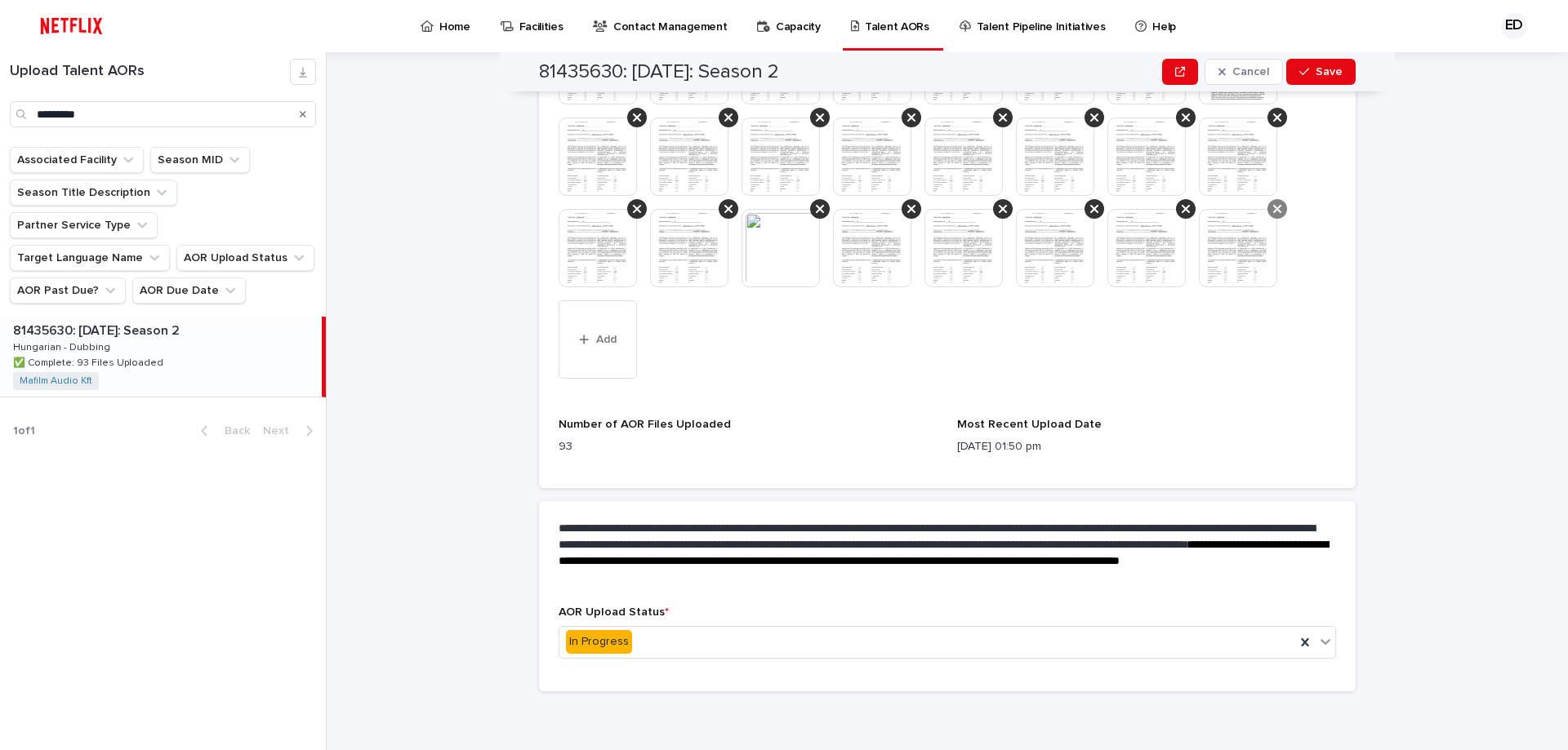
click at [1273, 214] on icon at bounding box center [1277, 209] width 8 height 13
click at [1182, 206] on icon at bounding box center [1186, 209] width 8 height 8
click at [1092, 208] on div at bounding box center [1093, 208] width 19 height 19
click at [998, 207] on icon at bounding box center [1002, 209] width 8 height 13
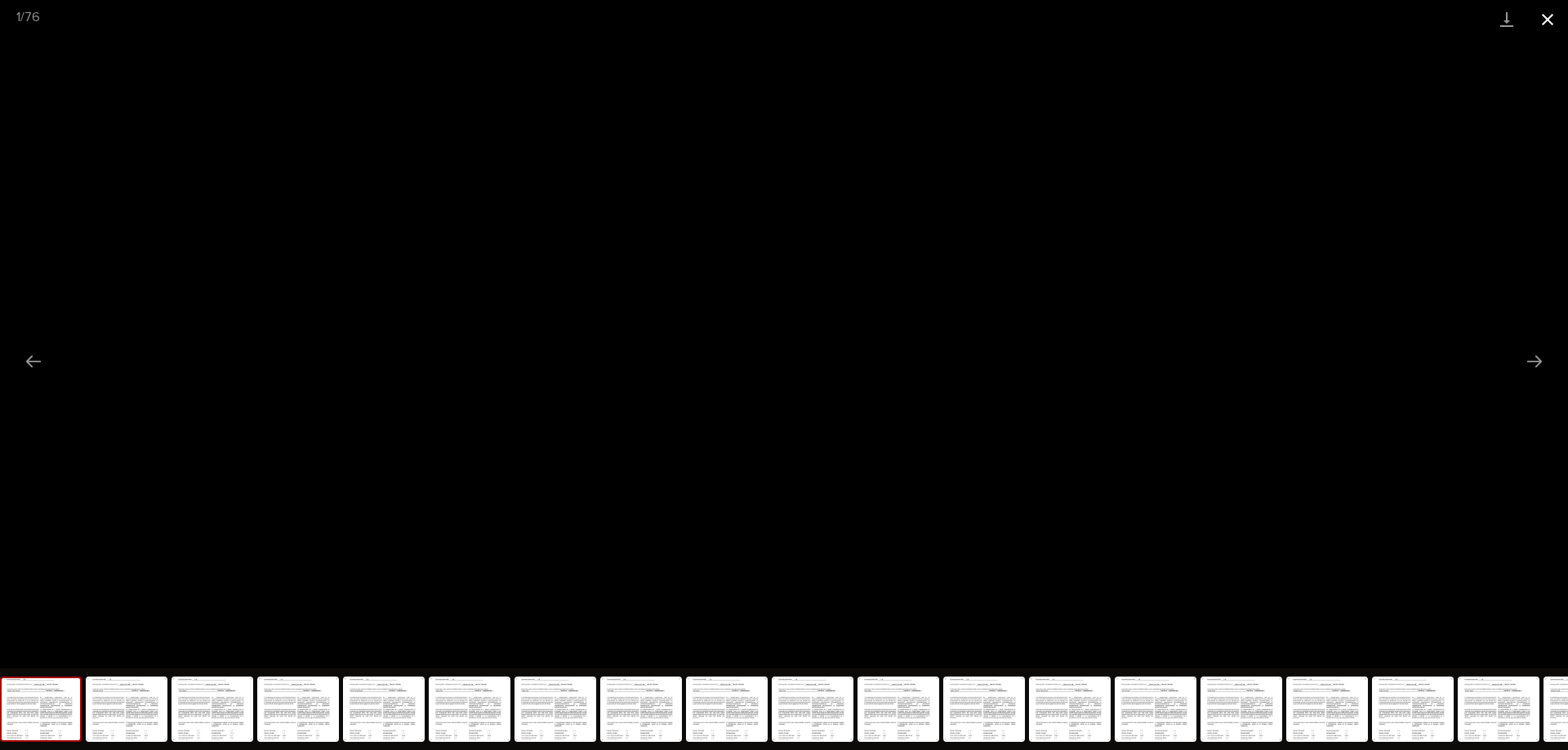
click at [1557, 21] on button "Close gallery" at bounding box center [1547, 19] width 41 height 38
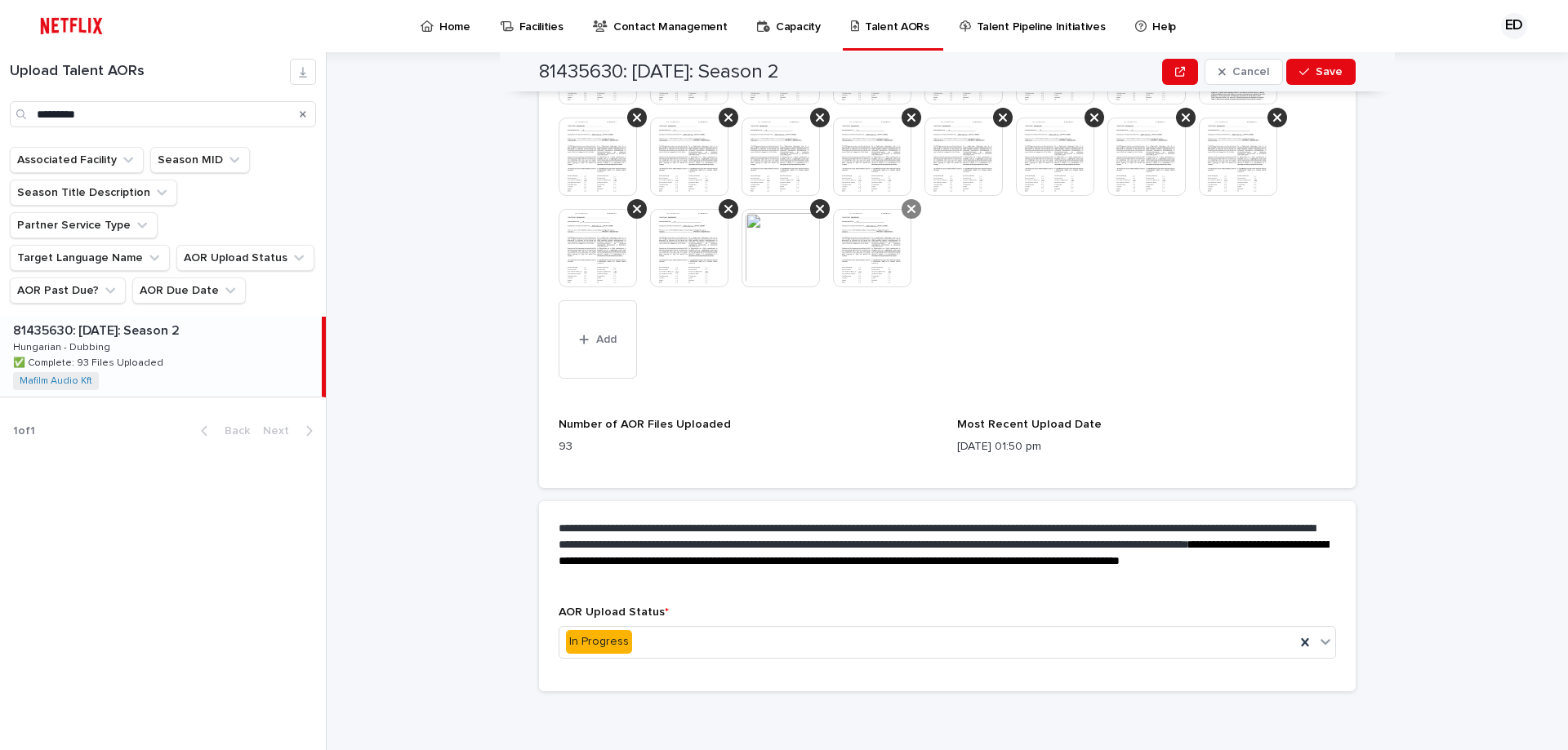
click at [907, 208] on icon at bounding box center [911, 209] width 8 height 13
click at [820, 209] on div at bounding box center [820, 208] width 19 height 19
click at [725, 204] on icon at bounding box center [728, 209] width 8 height 13
click at [630, 201] on div at bounding box center [636, 208] width 19 height 19
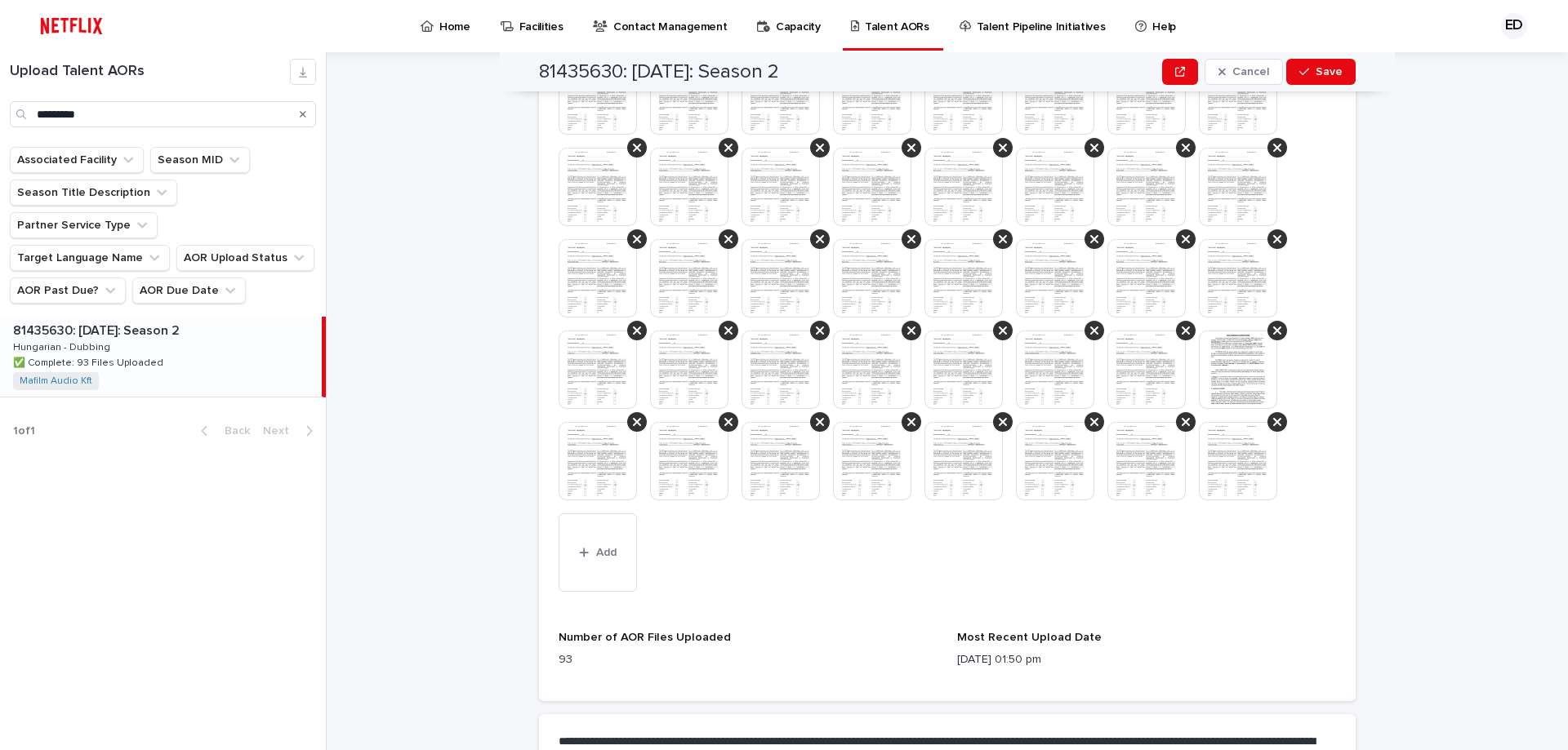
scroll to position [780, 0]
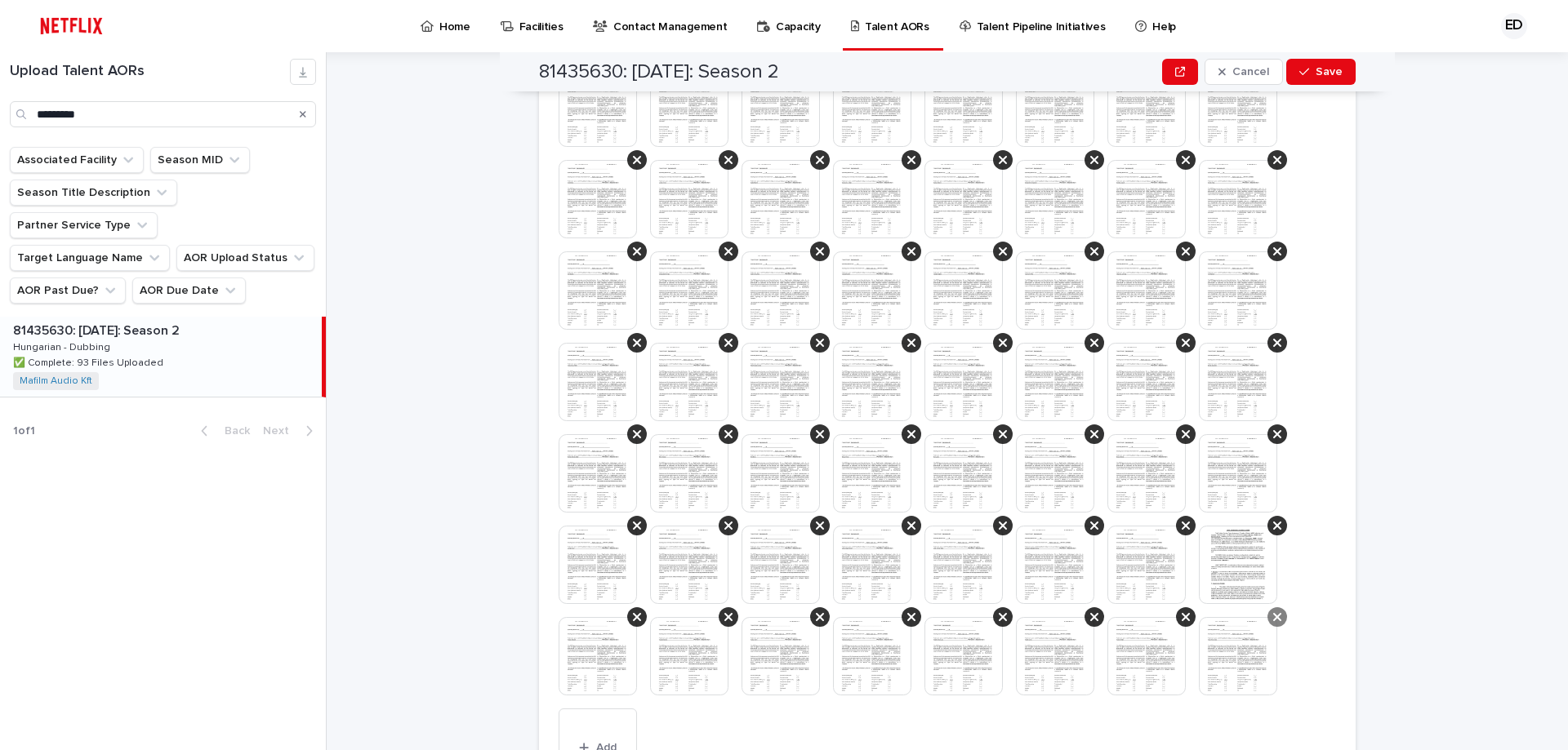
click at [1273, 614] on icon at bounding box center [1277, 617] width 8 height 8
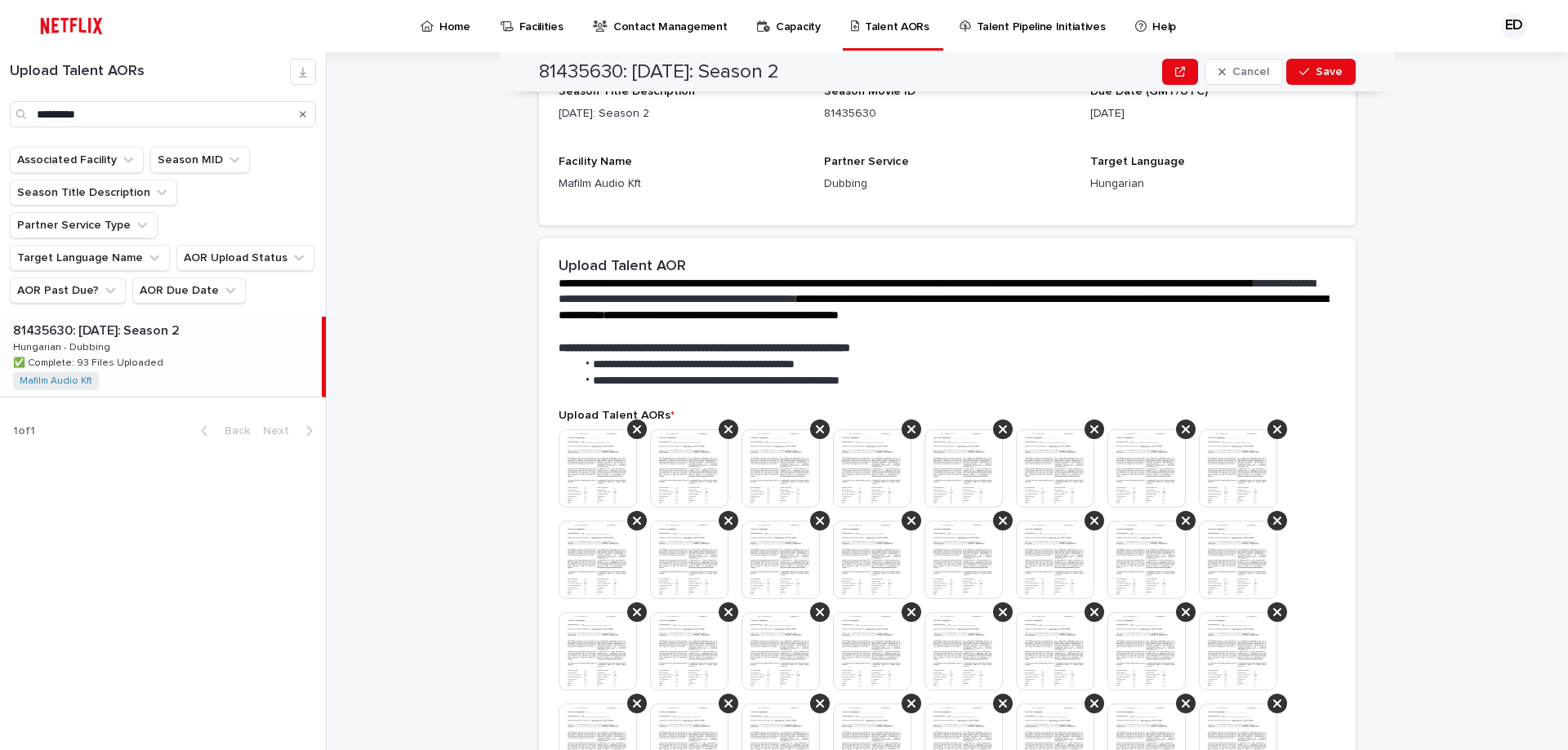
scroll to position [327, 0]
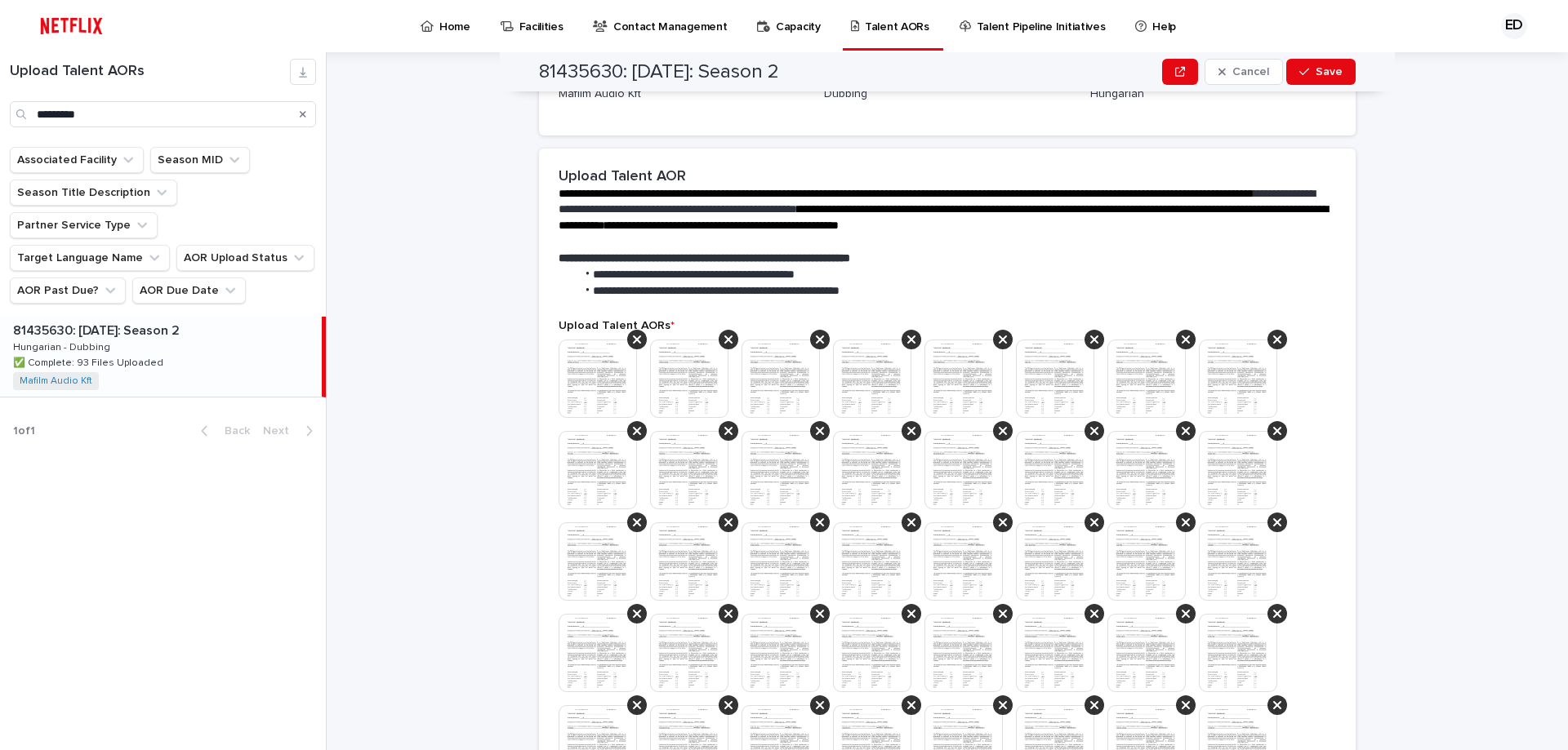
click at [601, 384] on img at bounding box center [598, 379] width 78 height 78
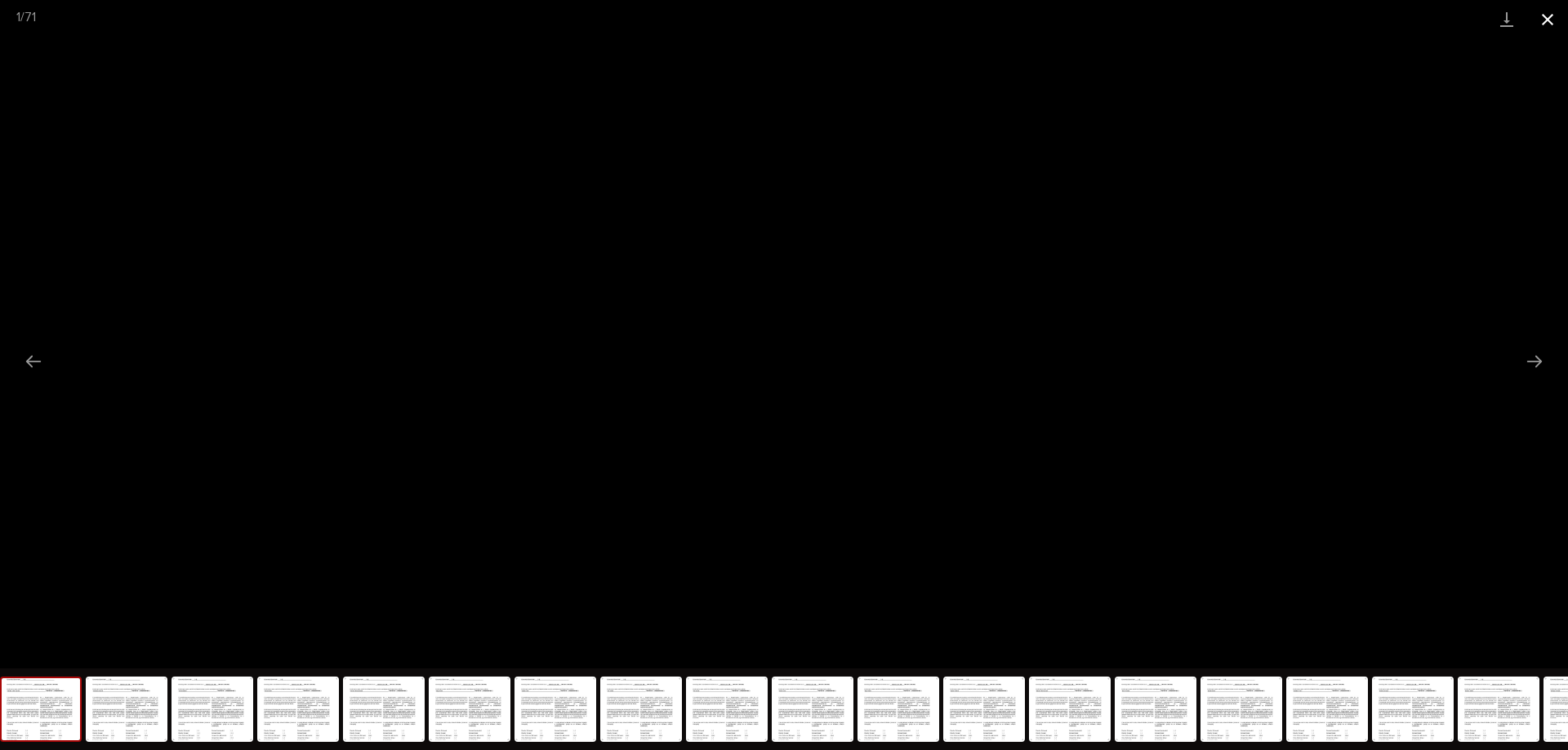
click at [1549, 22] on button "Close gallery" at bounding box center [1547, 19] width 41 height 38
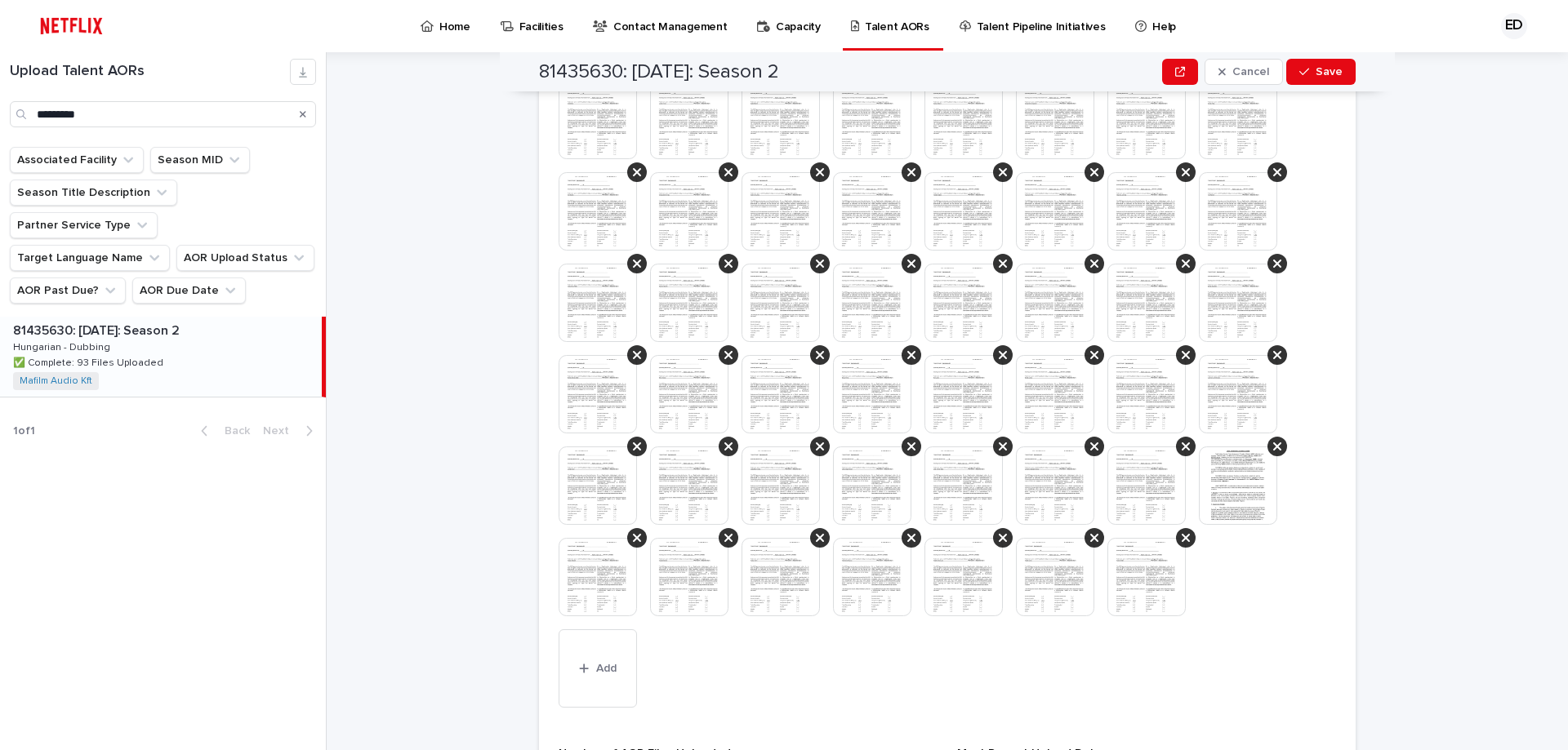
scroll to position [980, 0]
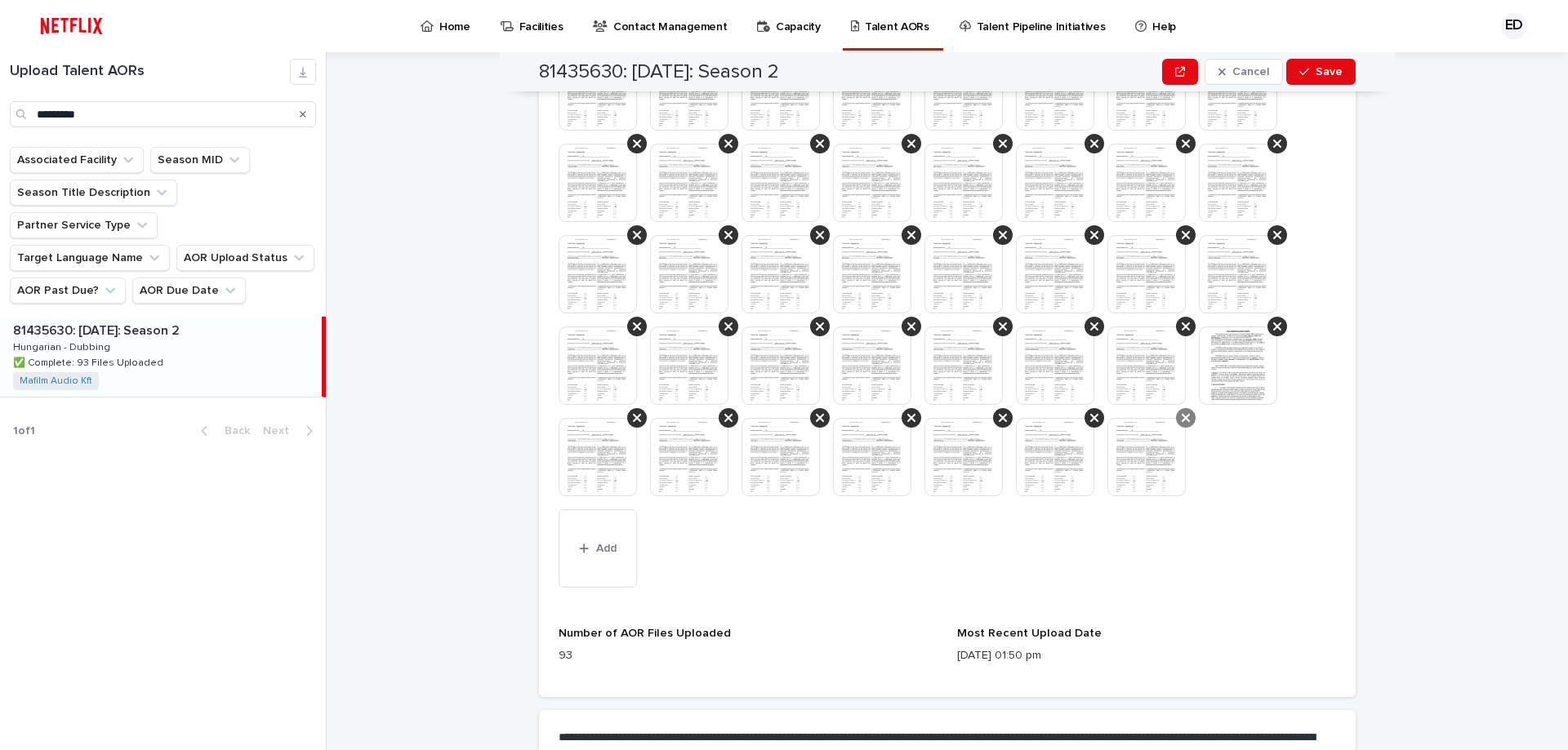
click at [1182, 416] on icon at bounding box center [1186, 418] width 8 height 8
click at [1091, 414] on icon at bounding box center [1094, 418] width 8 height 13
click at [998, 418] on icon at bounding box center [1002, 418] width 8 height 13
click at [907, 411] on icon at bounding box center [911, 418] width 8 height 13
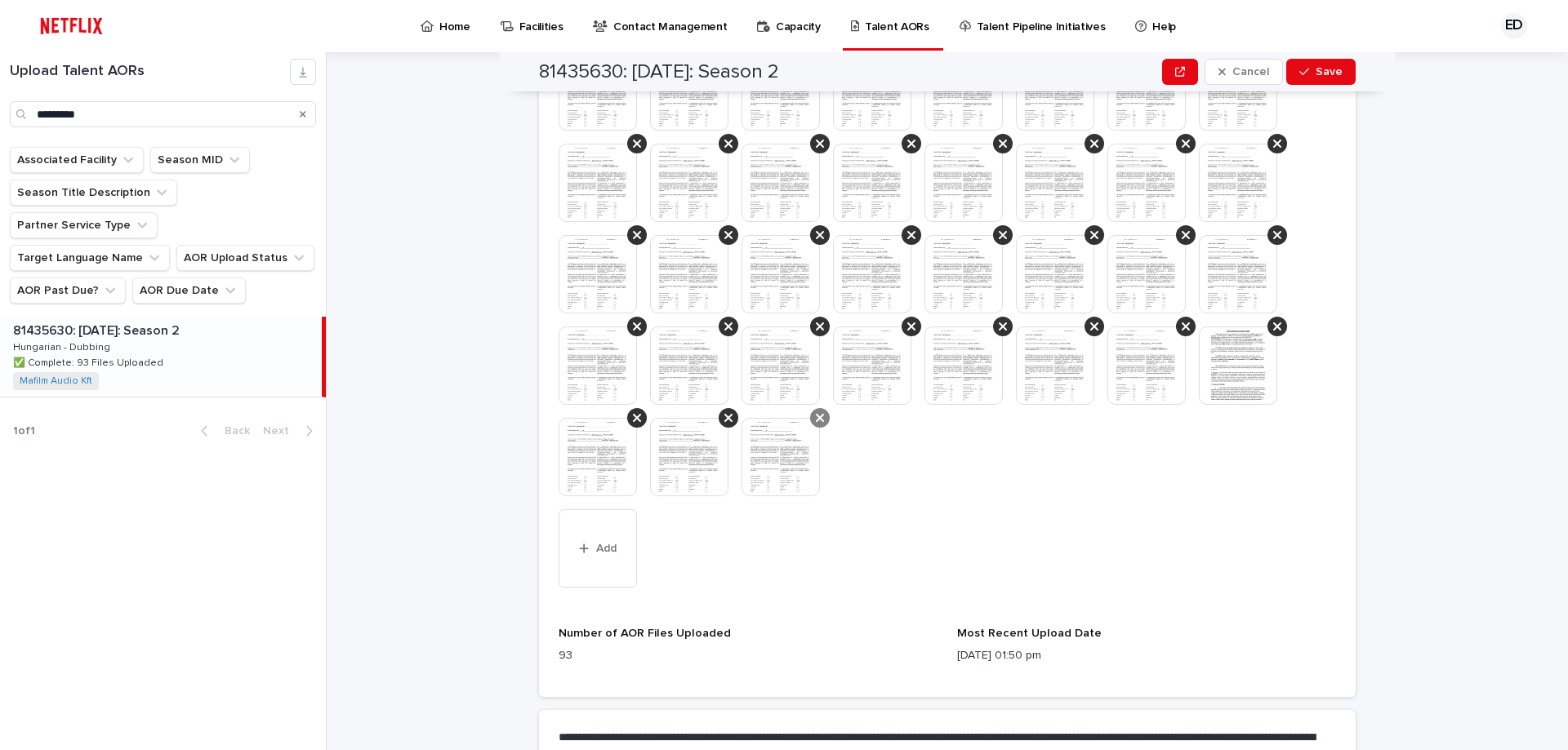
click at [810, 413] on div at bounding box center [820, 417] width 19 height 19
click at [727, 413] on div at bounding box center [727, 417] width 19 height 19
click at [627, 420] on div at bounding box center [636, 417] width 19 height 19
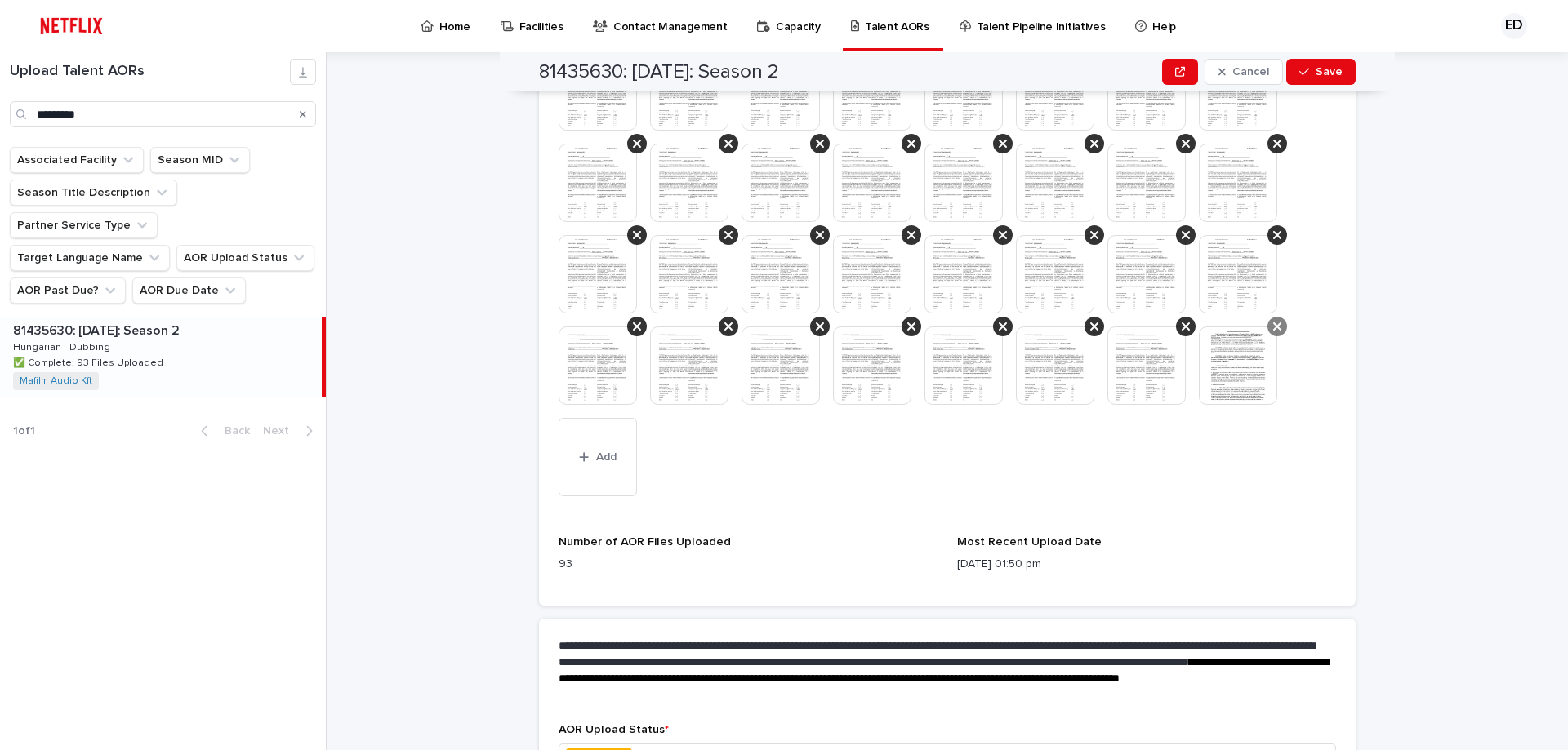
click at [1276, 322] on div at bounding box center [1277, 326] width 19 height 19
click at [1186, 323] on div at bounding box center [1186, 326] width 19 height 19
click at [1095, 328] on div at bounding box center [1093, 326] width 19 height 19
click at [1007, 327] on div at bounding box center [970, 366] width 91 height 78
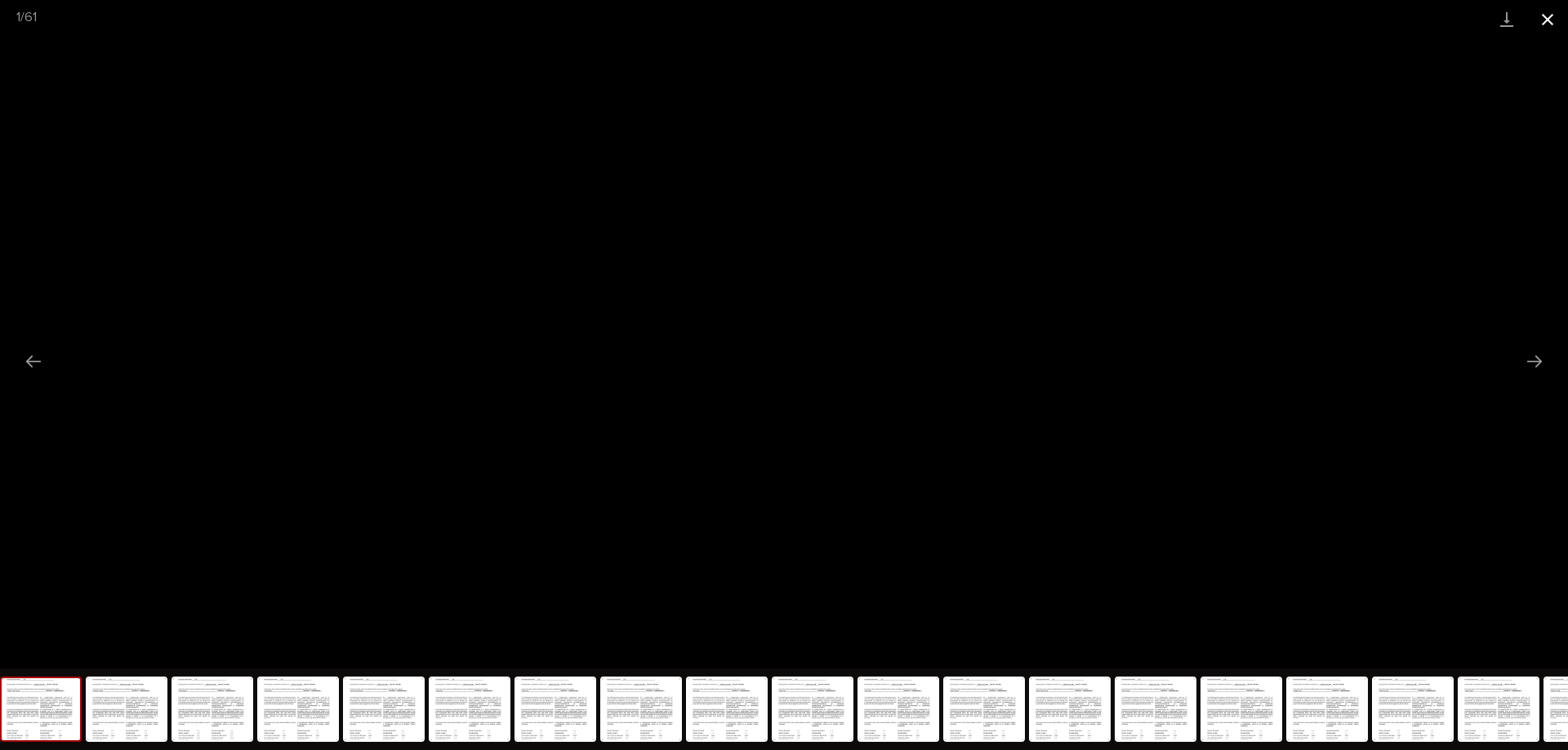
click at [1545, 22] on button "Close gallery" at bounding box center [1547, 19] width 41 height 38
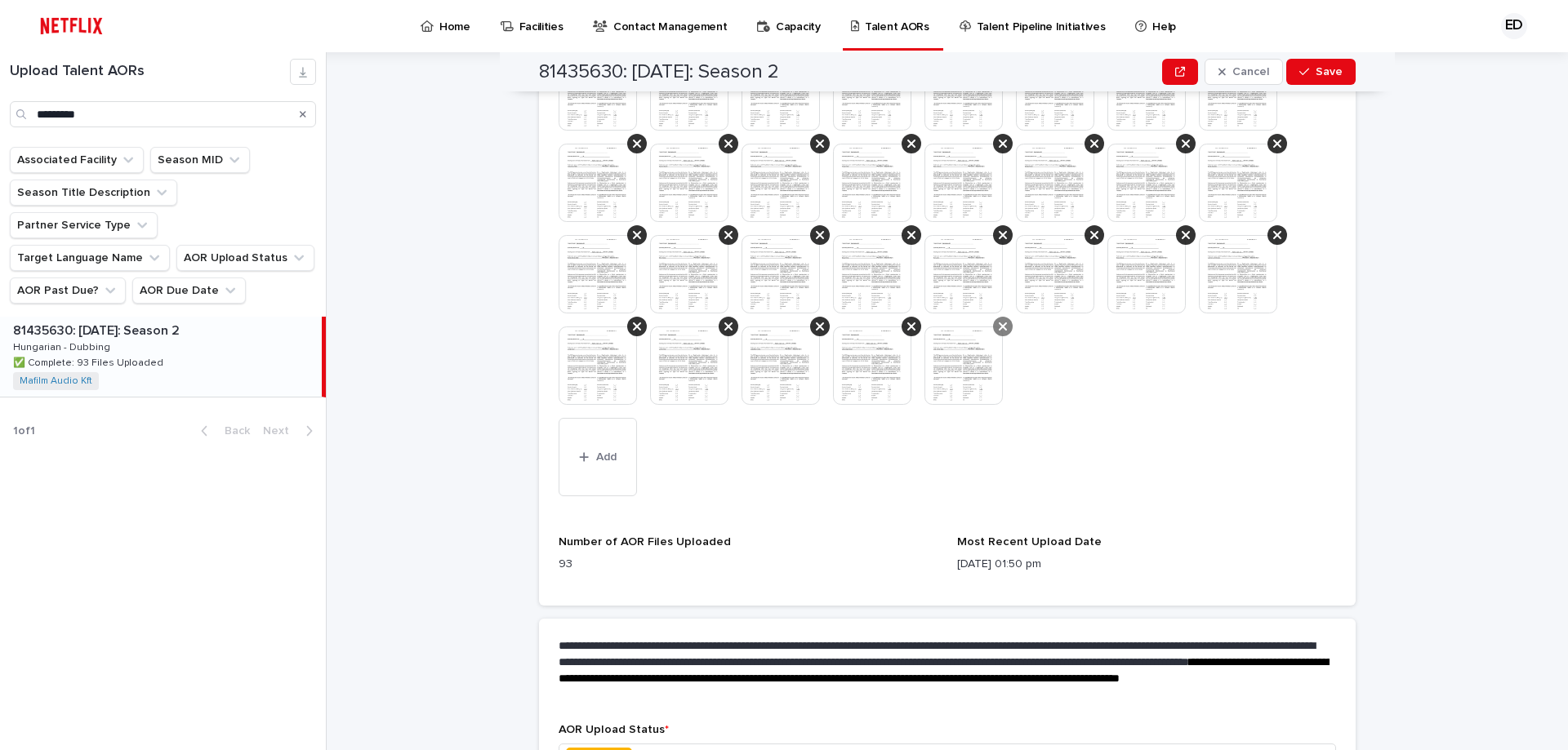
click at [998, 322] on icon at bounding box center [1002, 327] width 8 height 13
click at [907, 322] on icon at bounding box center [911, 327] width 8 height 13
click at [817, 321] on icon at bounding box center [820, 327] width 8 height 13
click at [725, 324] on icon at bounding box center [728, 327] width 8 height 13
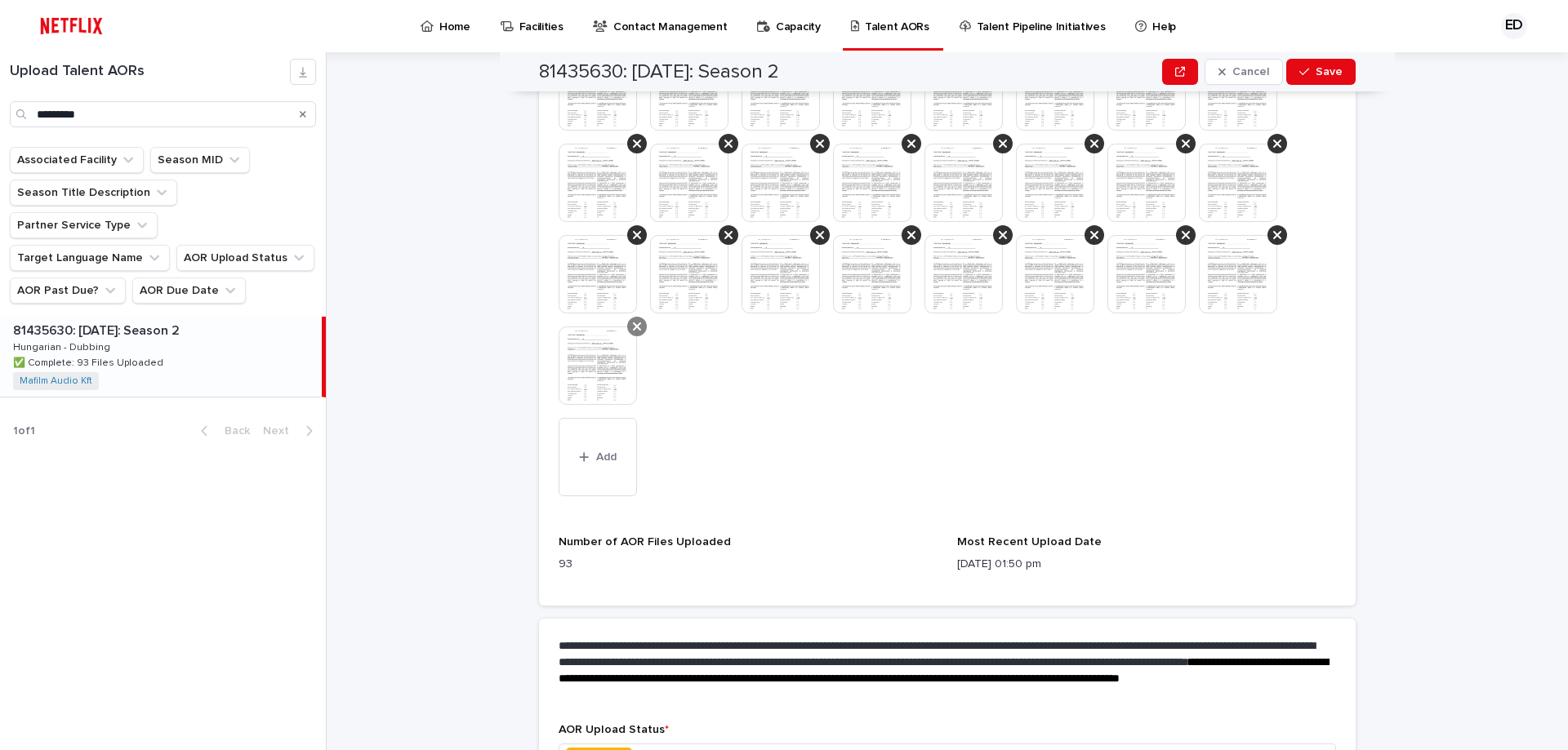
click at [632, 321] on icon at bounding box center [636, 327] width 8 height 13
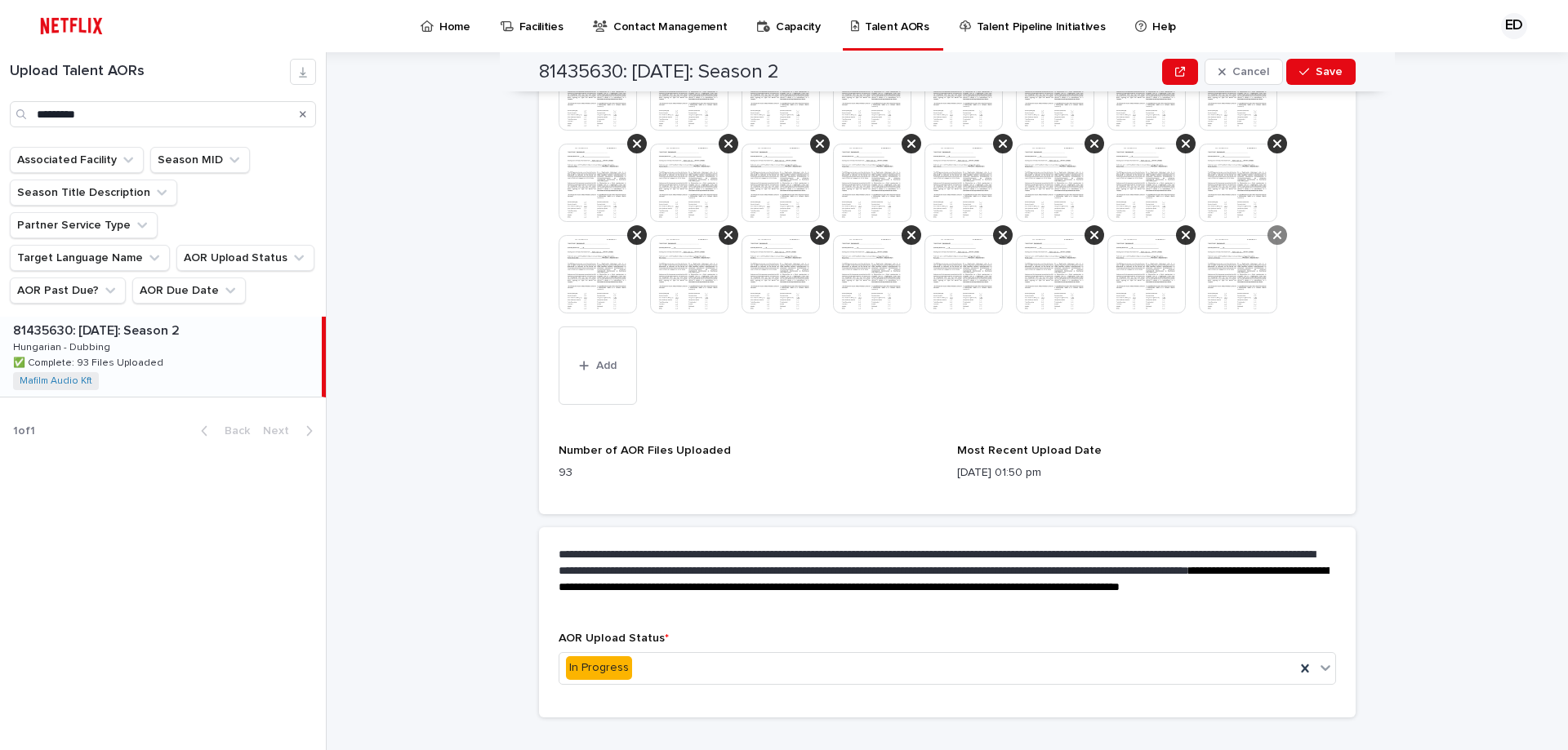
click at [1273, 233] on icon at bounding box center [1277, 235] width 8 height 13
click at [1182, 234] on icon at bounding box center [1186, 234] width 8 height 8
click at [1084, 236] on div at bounding box center [1093, 234] width 19 height 19
click at [998, 234] on icon at bounding box center [1002, 234] width 8 height 8
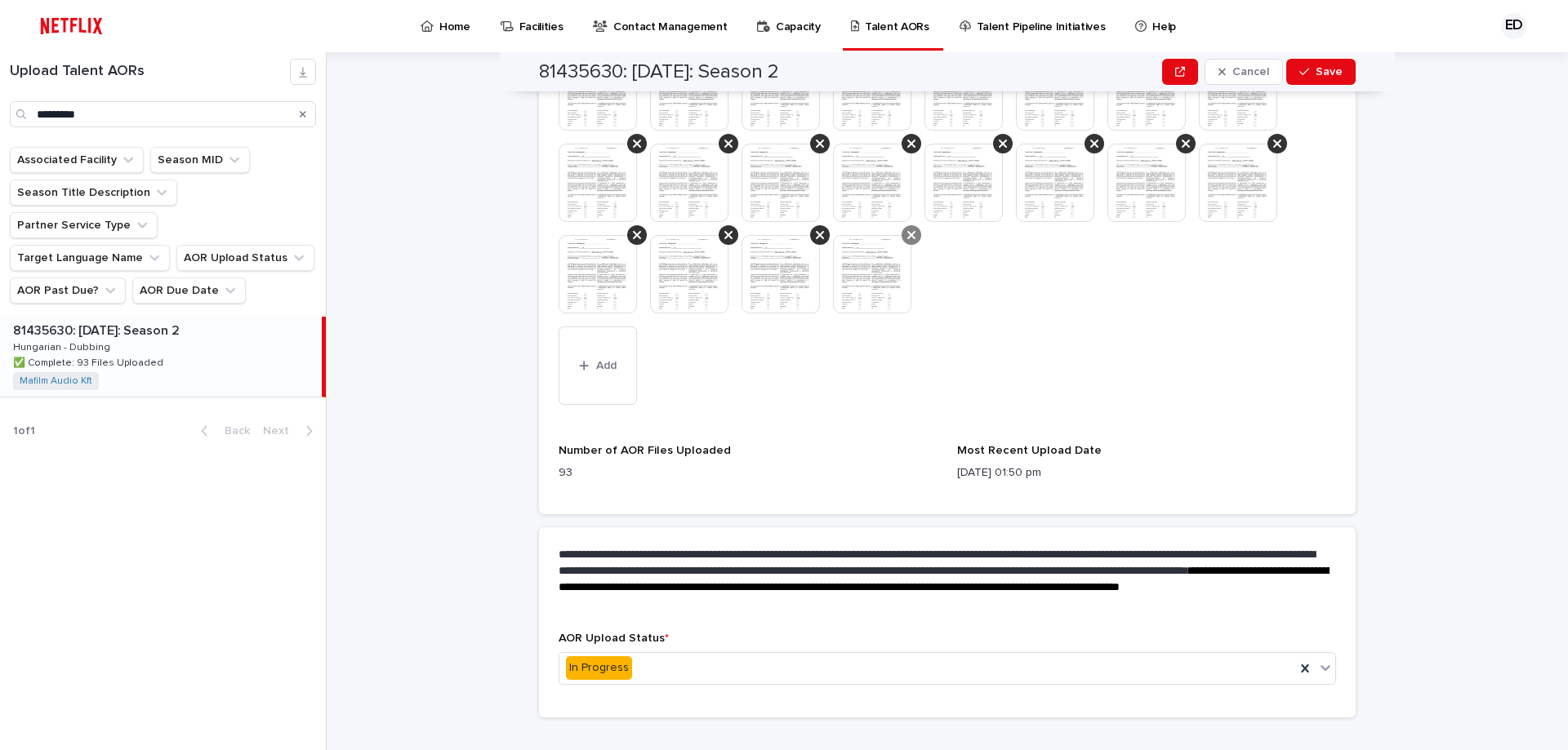
click at [907, 235] on icon at bounding box center [911, 234] width 8 height 8
click at [818, 237] on icon at bounding box center [820, 235] width 8 height 13
click at [725, 232] on icon at bounding box center [728, 235] width 8 height 13
click at [637, 232] on div at bounding box center [636, 234] width 19 height 19
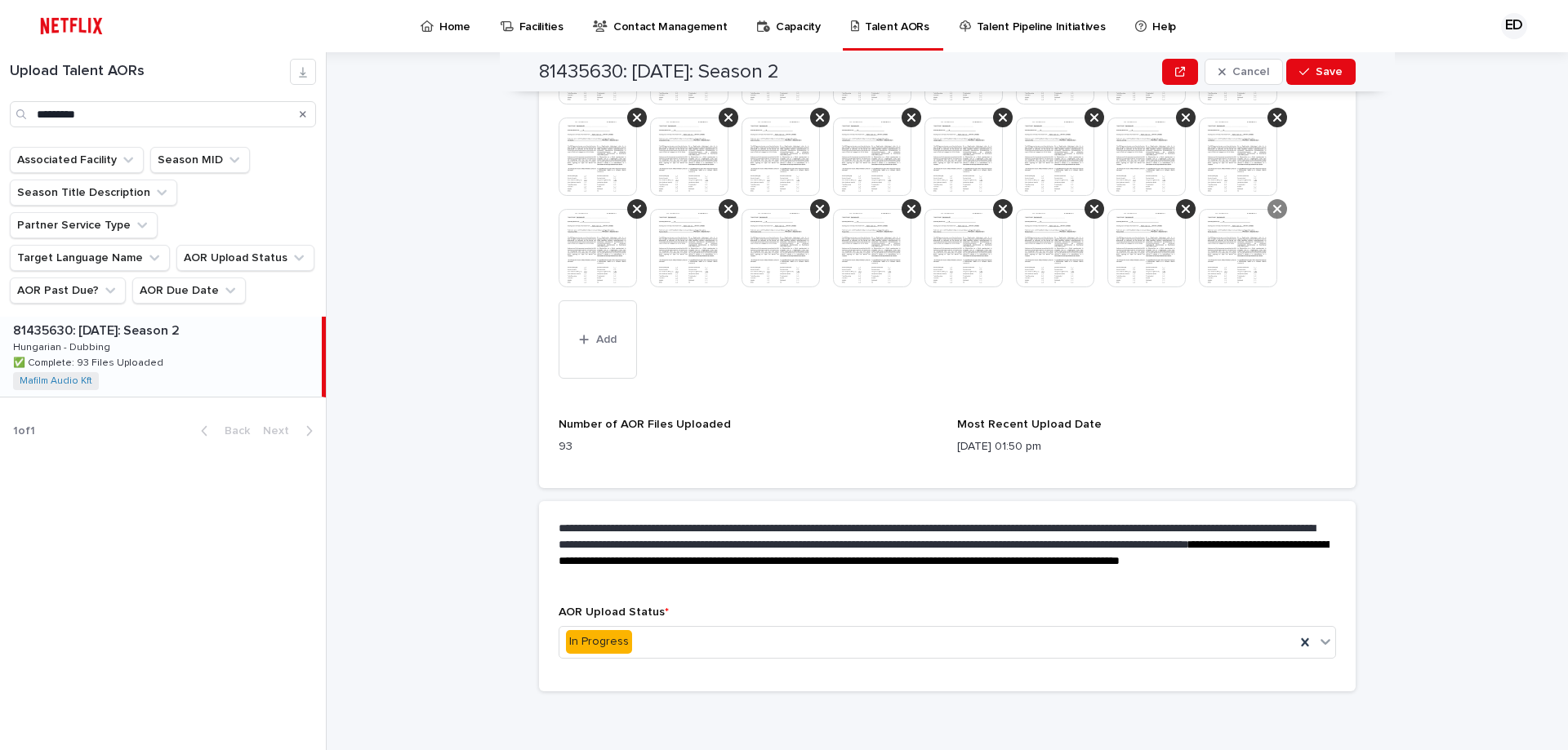
click at [1275, 208] on icon at bounding box center [1277, 209] width 8 height 13
click at [1186, 211] on div at bounding box center [1186, 208] width 19 height 19
click at [1094, 204] on div at bounding box center [1093, 208] width 19 height 19
click at [1006, 214] on div at bounding box center [970, 248] width 91 height 78
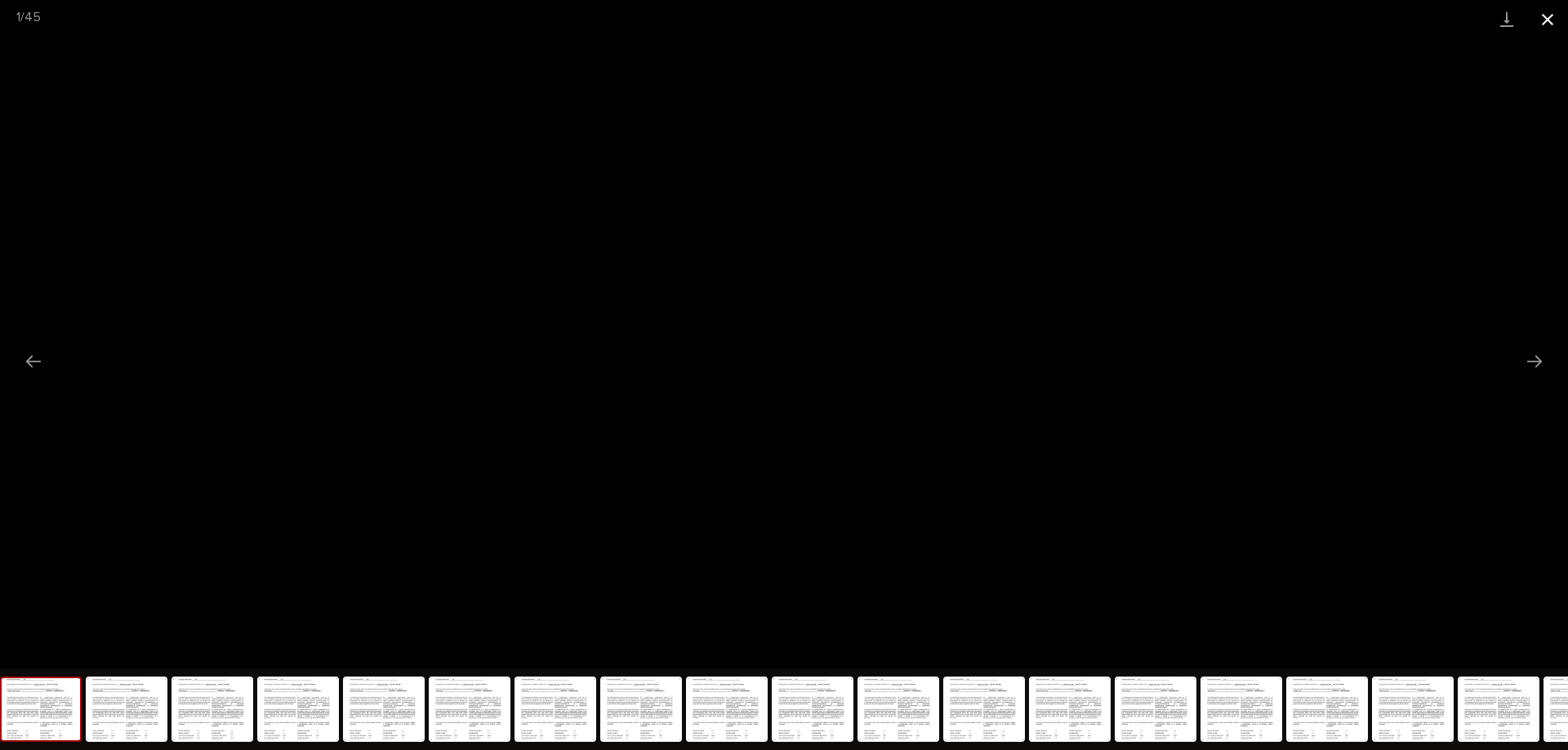
drag, startPoint x: 1547, startPoint y: 14, endPoint x: 1538, endPoint y: 31, distance: 19.2
click at [1547, 13] on button "Close gallery" at bounding box center [1547, 19] width 41 height 38
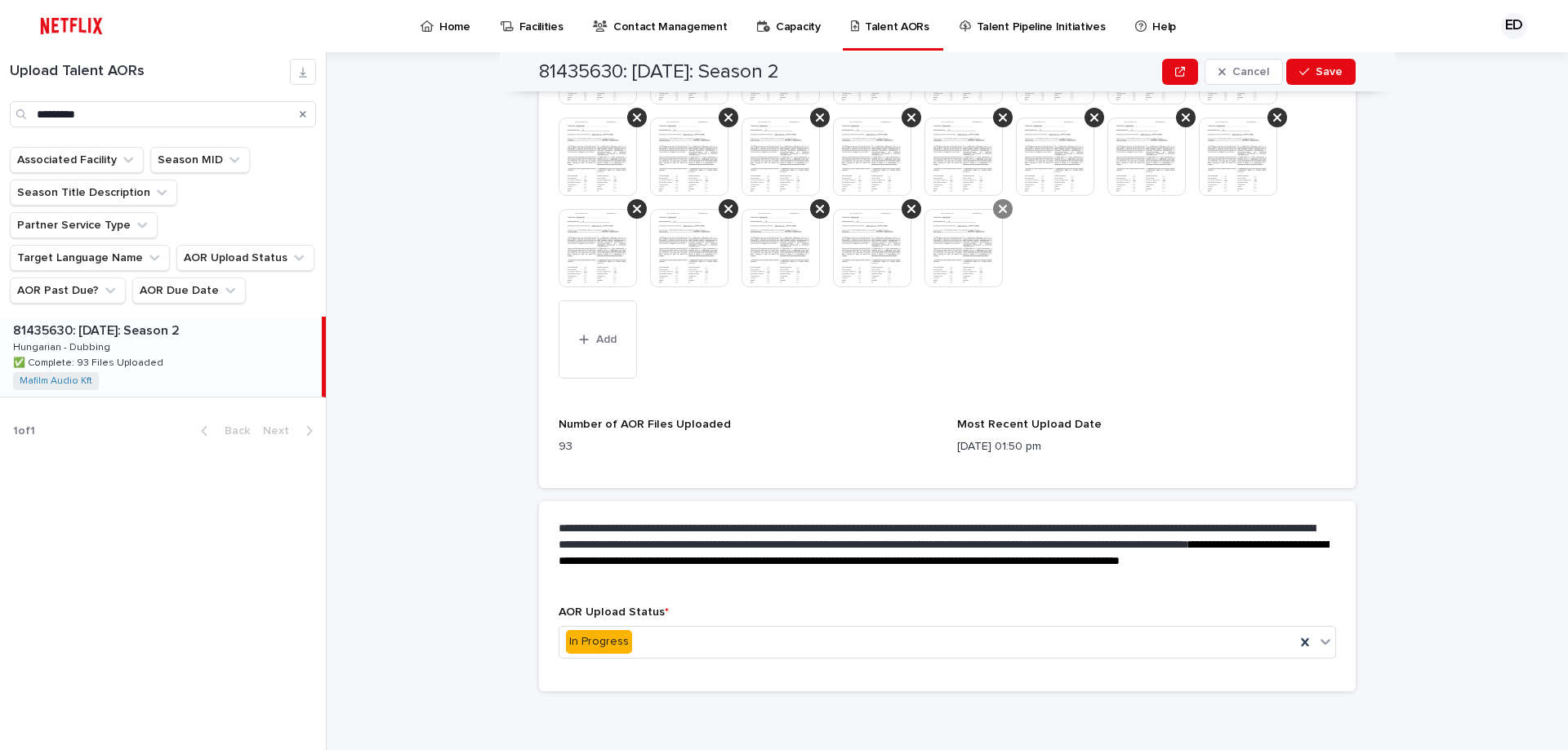
click at [1000, 205] on icon at bounding box center [1002, 209] width 8 height 8
click at [907, 208] on icon at bounding box center [911, 209] width 8 height 8
click at [820, 203] on div at bounding box center [820, 208] width 19 height 19
click at [725, 205] on icon at bounding box center [728, 209] width 8 height 13
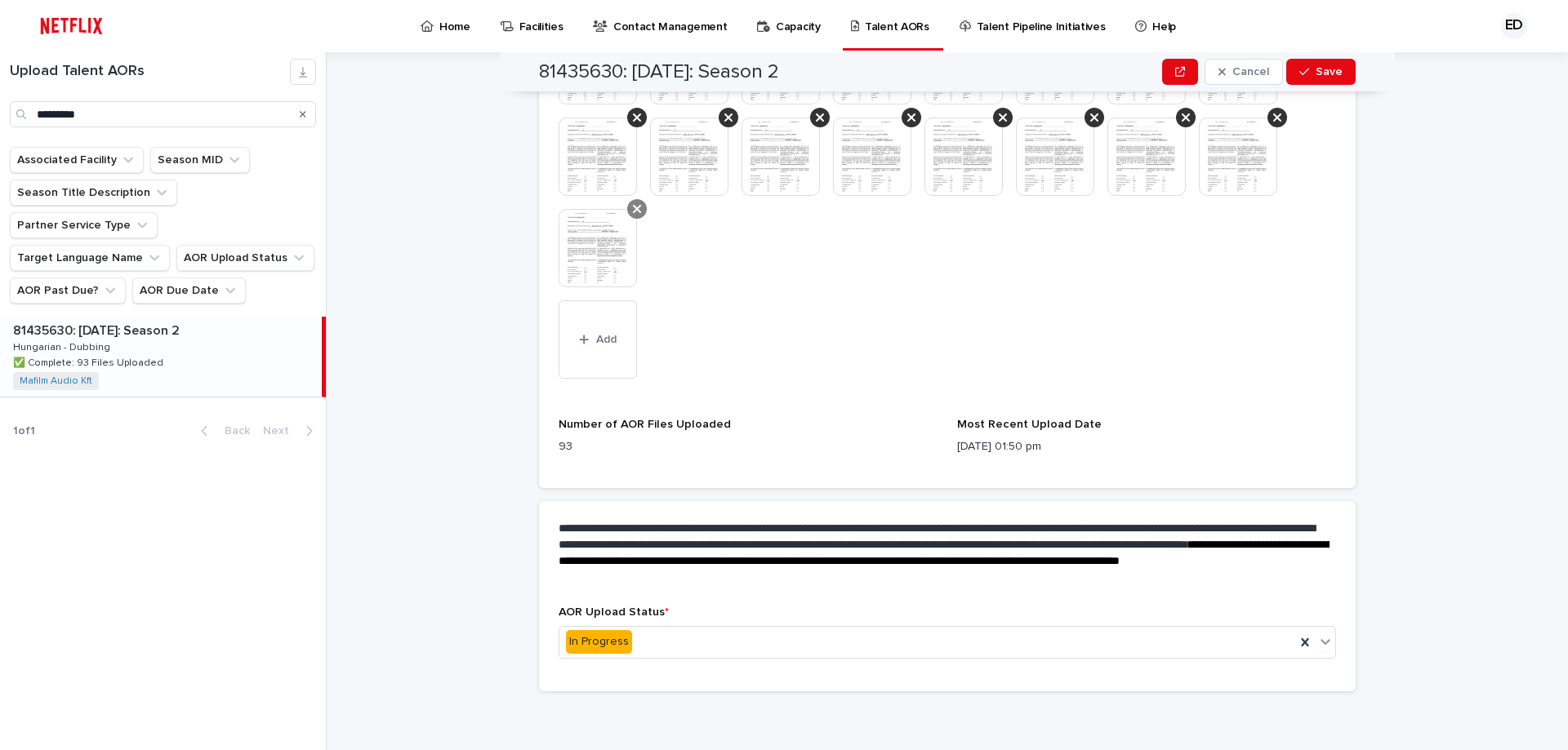
click at [639, 210] on div at bounding box center [636, 208] width 19 height 19
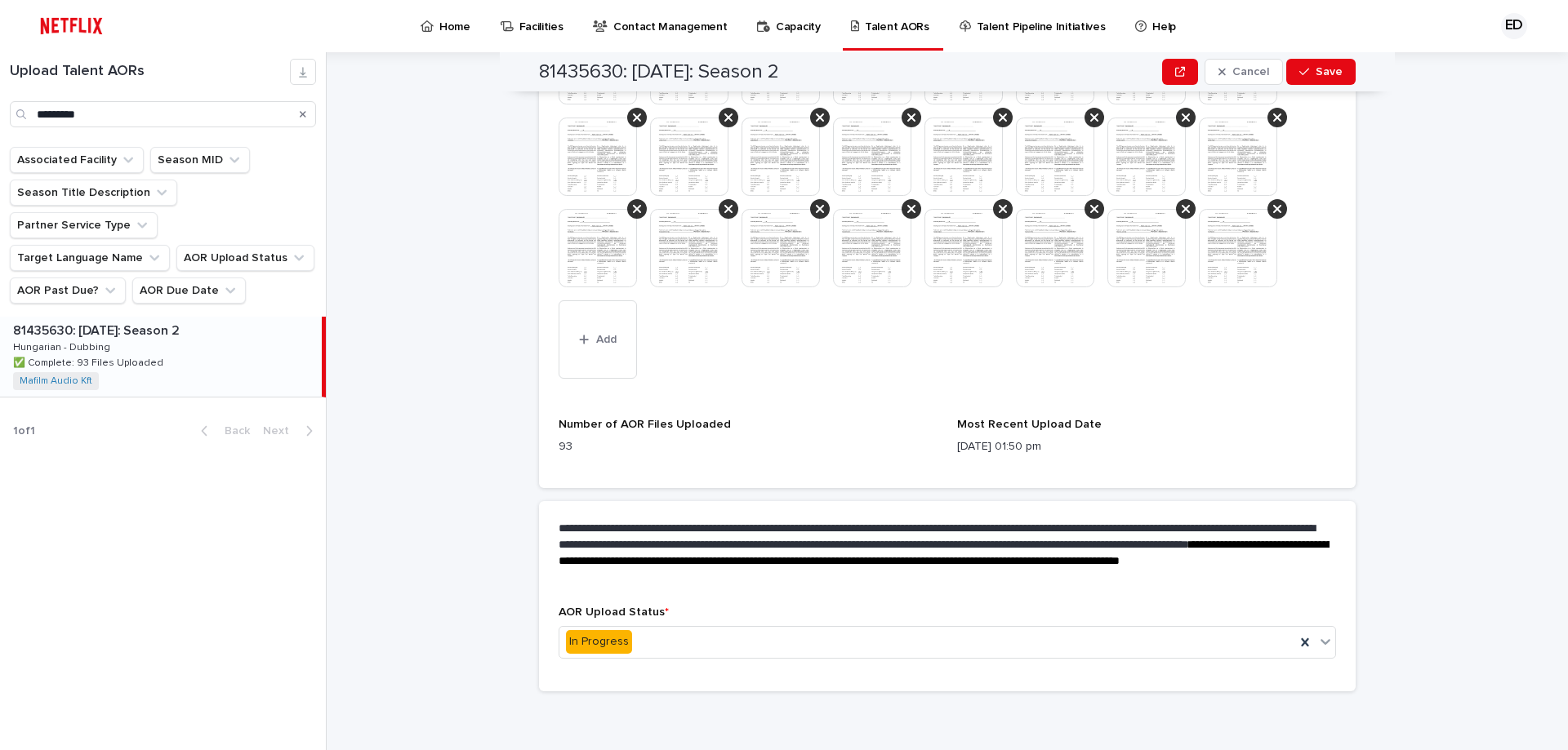
click at [1281, 203] on div at bounding box center [947, 71] width 778 height 457
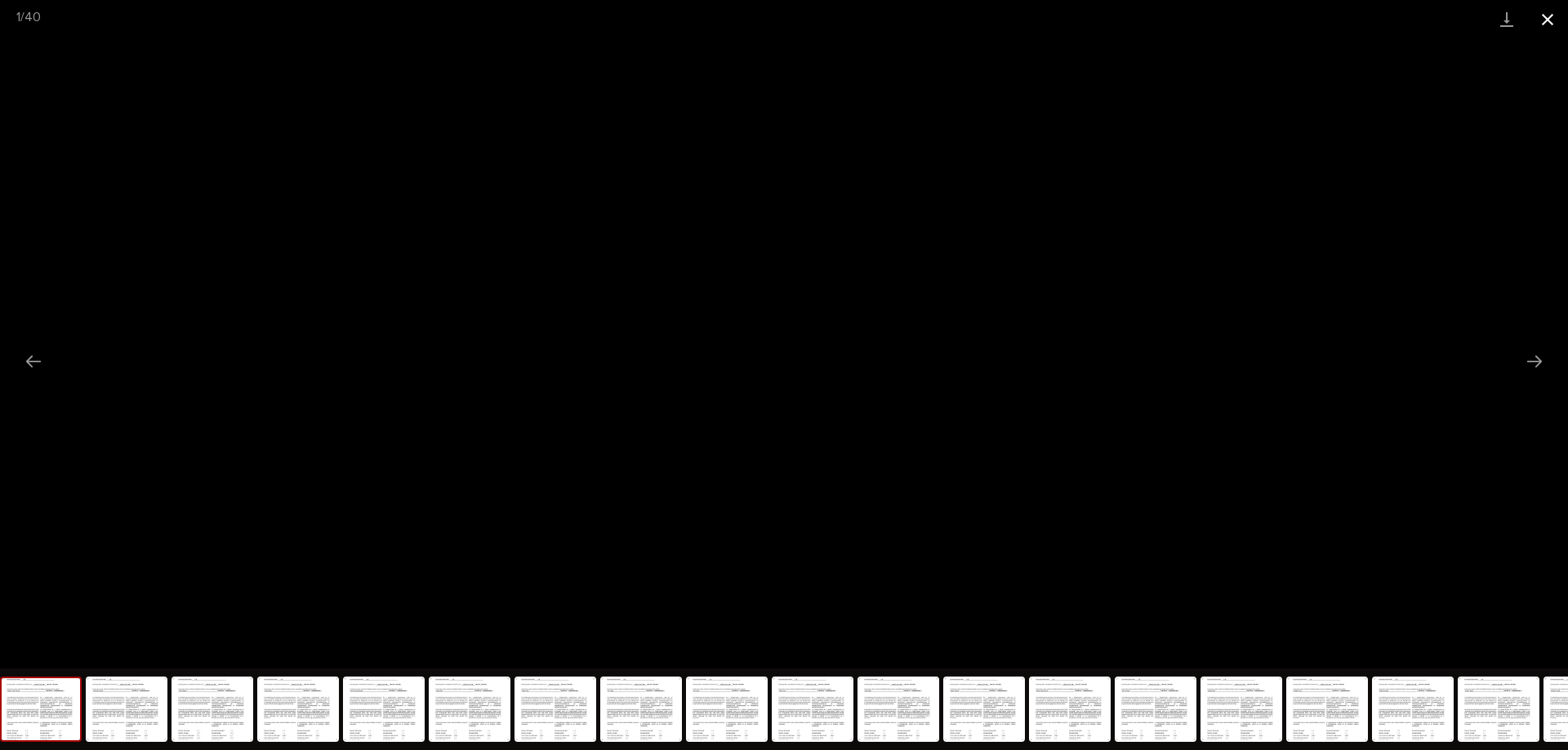
click at [1533, 21] on button "Close gallery" at bounding box center [1547, 19] width 41 height 38
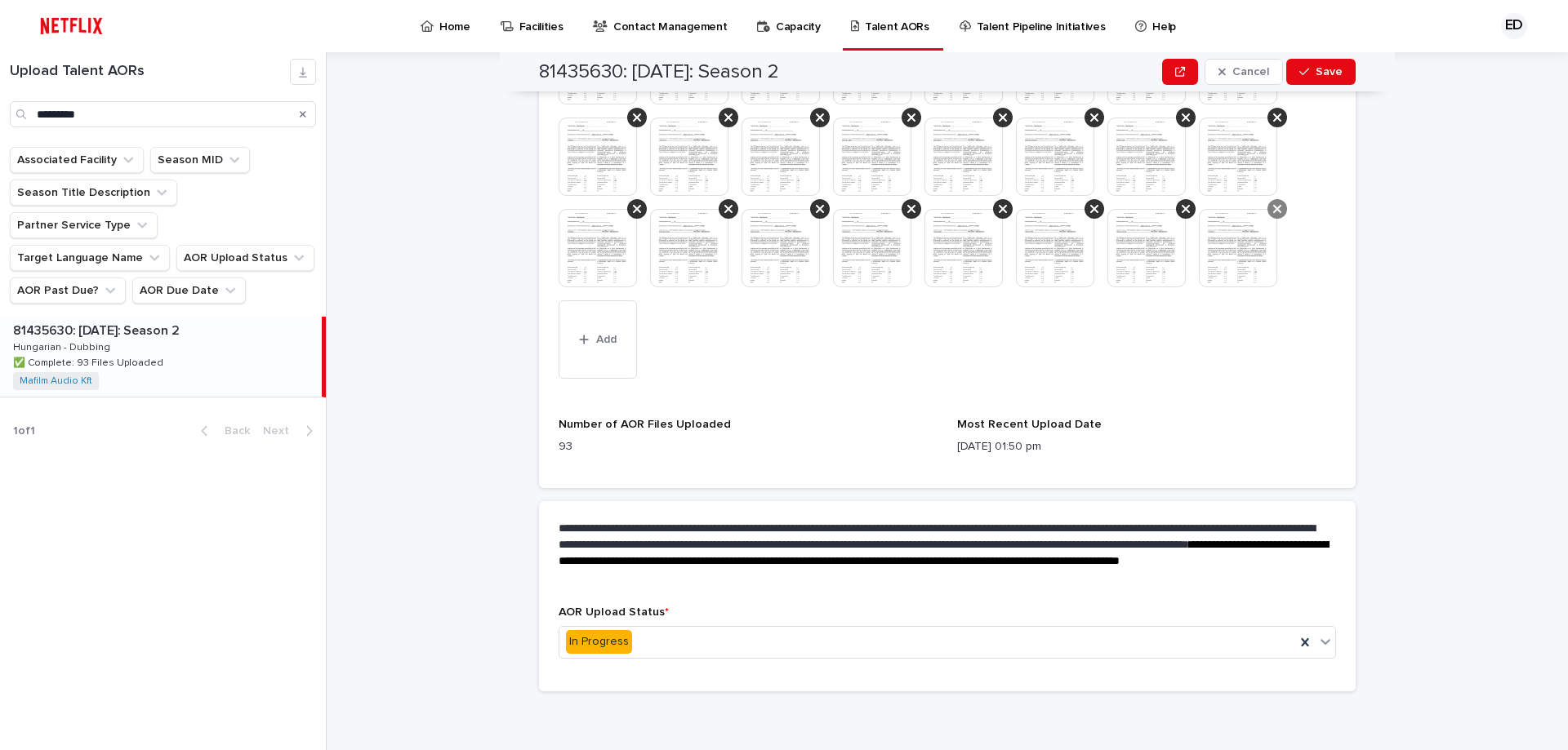
click at [1269, 215] on div at bounding box center [1277, 208] width 19 height 19
click at [1190, 202] on div at bounding box center [947, 71] width 778 height 457
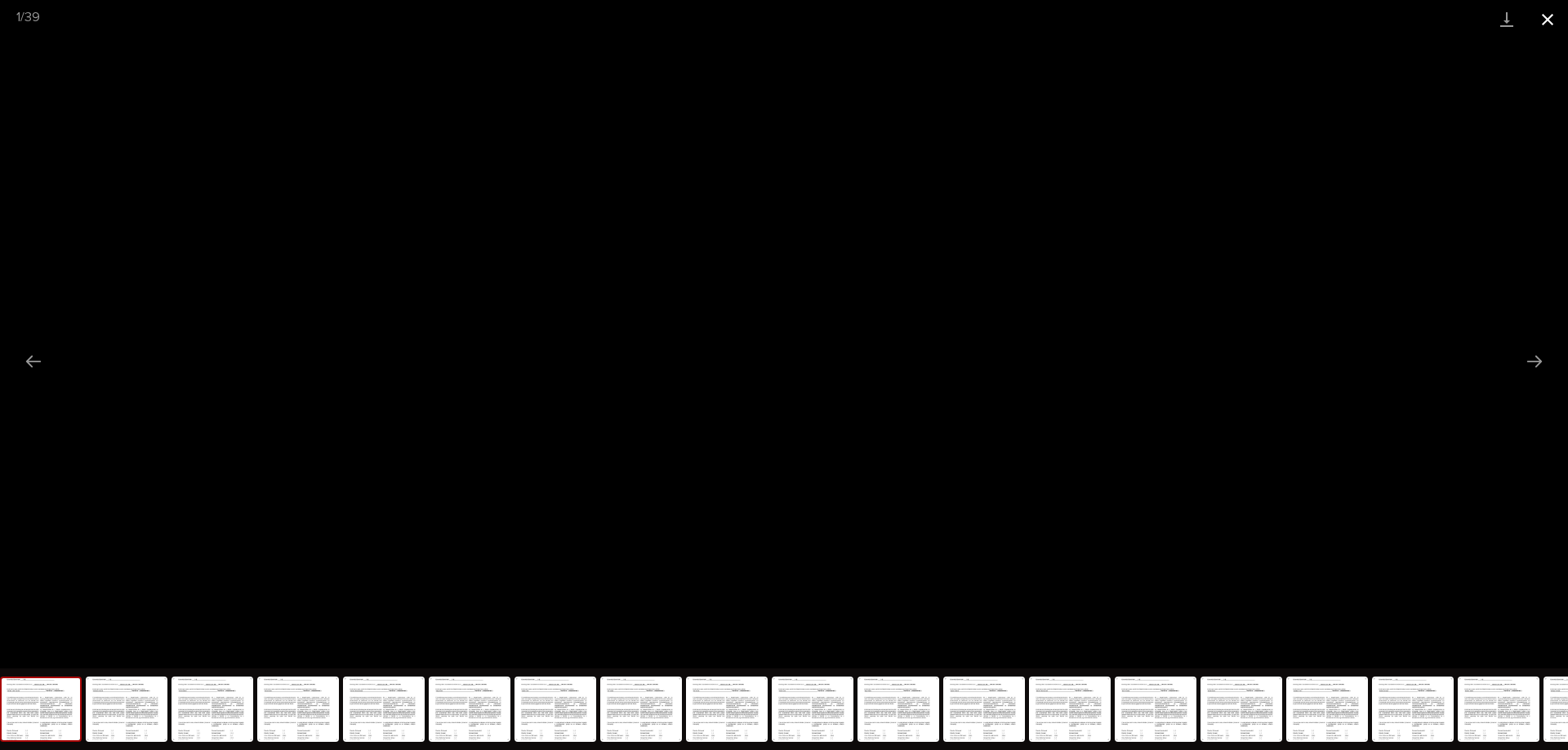
click at [1567, 16] on button "Close gallery" at bounding box center [1547, 19] width 41 height 38
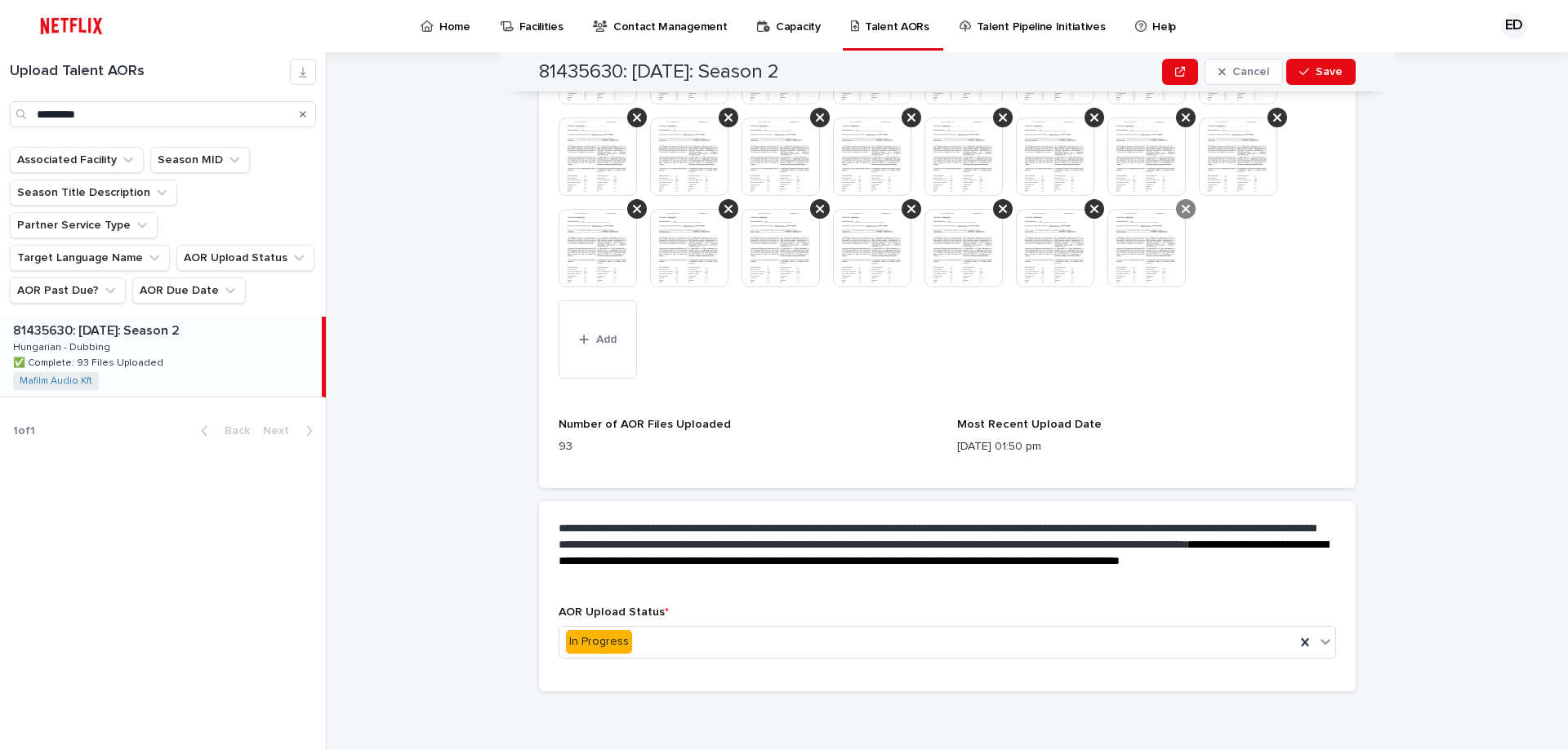
click at [1182, 208] on icon at bounding box center [1186, 209] width 8 height 8
click at [1092, 209] on div at bounding box center [1093, 208] width 19 height 19
click at [998, 205] on icon at bounding box center [1002, 209] width 8 height 13
click at [907, 207] on icon at bounding box center [911, 209] width 8 height 8
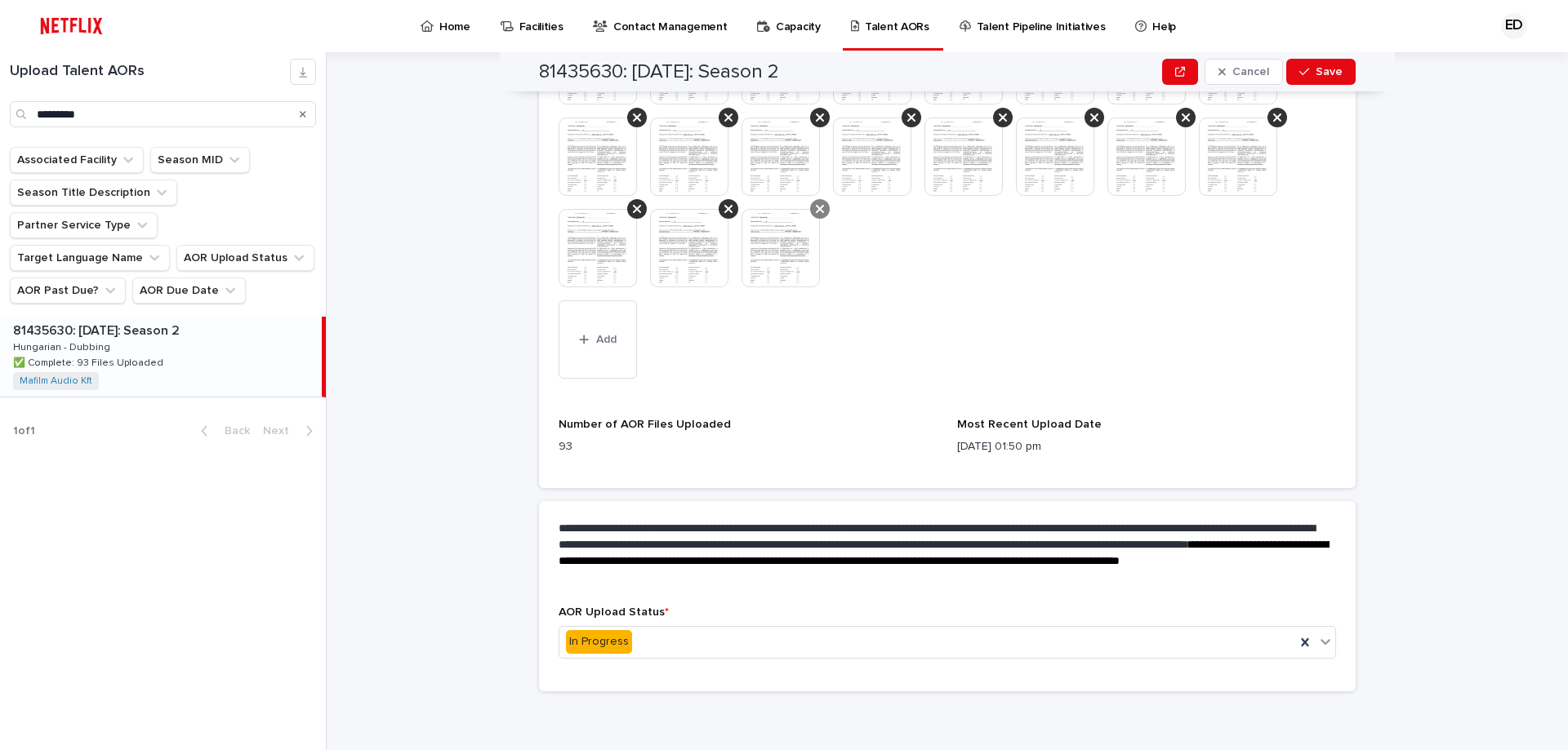
click at [810, 205] on div at bounding box center [820, 208] width 19 height 19
click at [727, 205] on icon at bounding box center [728, 209] width 8 height 13
click at [634, 208] on icon at bounding box center [636, 209] width 8 height 13
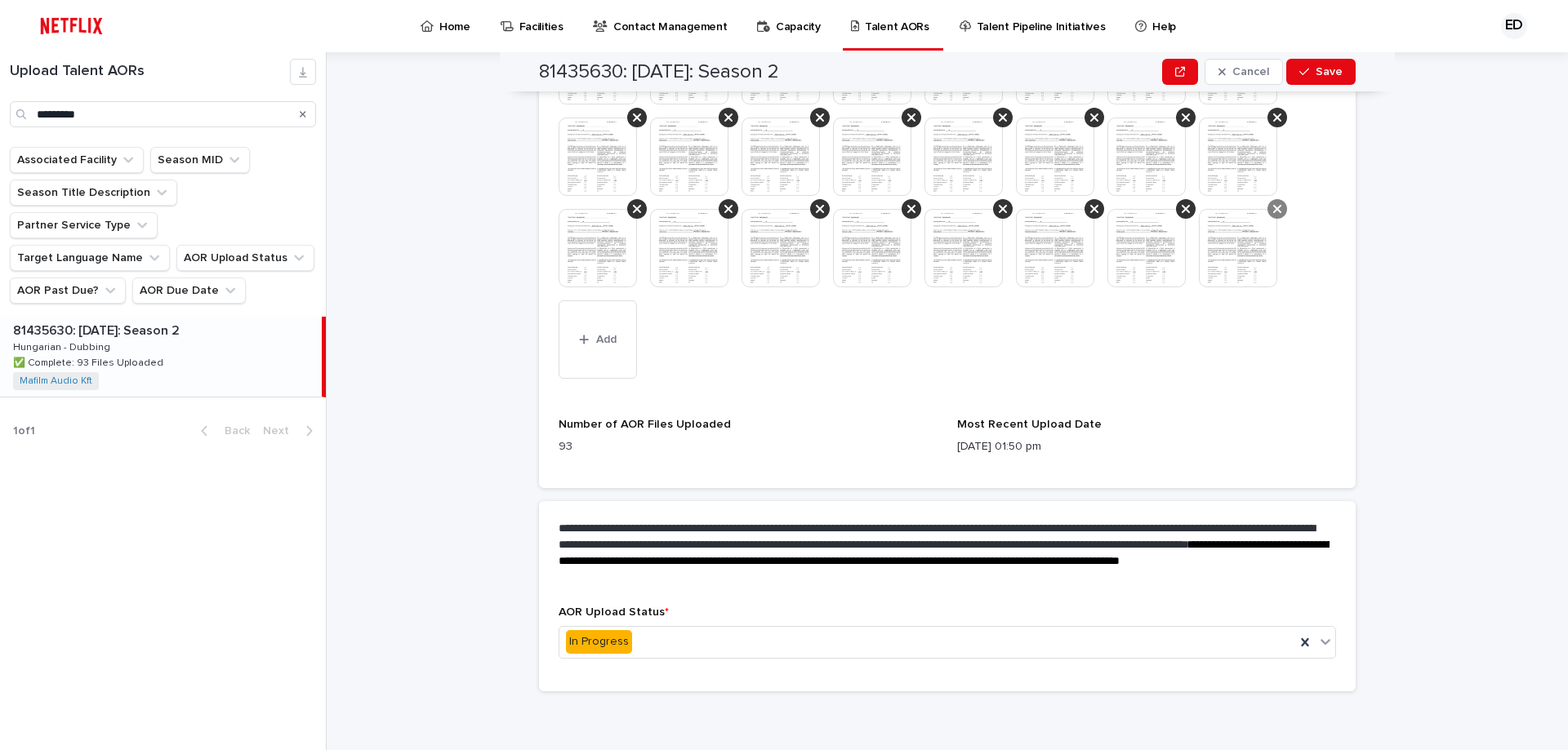
click at [1280, 207] on div at bounding box center [1277, 208] width 19 height 19
click at [1182, 209] on icon at bounding box center [1186, 209] width 8 height 8
click at [1092, 206] on icon at bounding box center [1094, 209] width 8 height 13
click at [1002, 212] on div at bounding box center [1002, 208] width 19 height 19
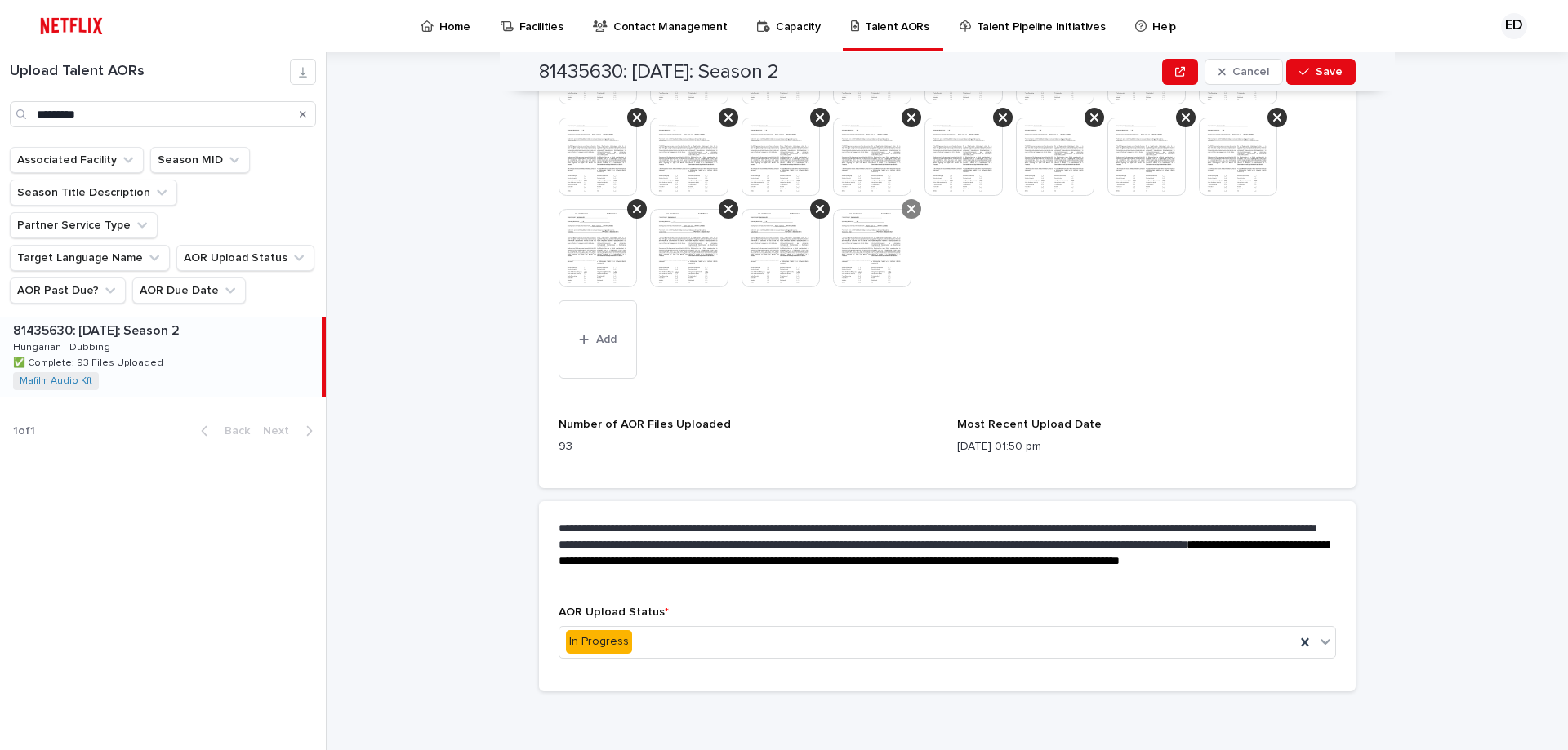
click at [907, 208] on icon at bounding box center [911, 209] width 8 height 13
click at [816, 212] on icon at bounding box center [820, 209] width 8 height 13
click at [730, 209] on div at bounding box center [727, 208] width 19 height 19
click at [632, 201] on div at bounding box center [636, 208] width 19 height 19
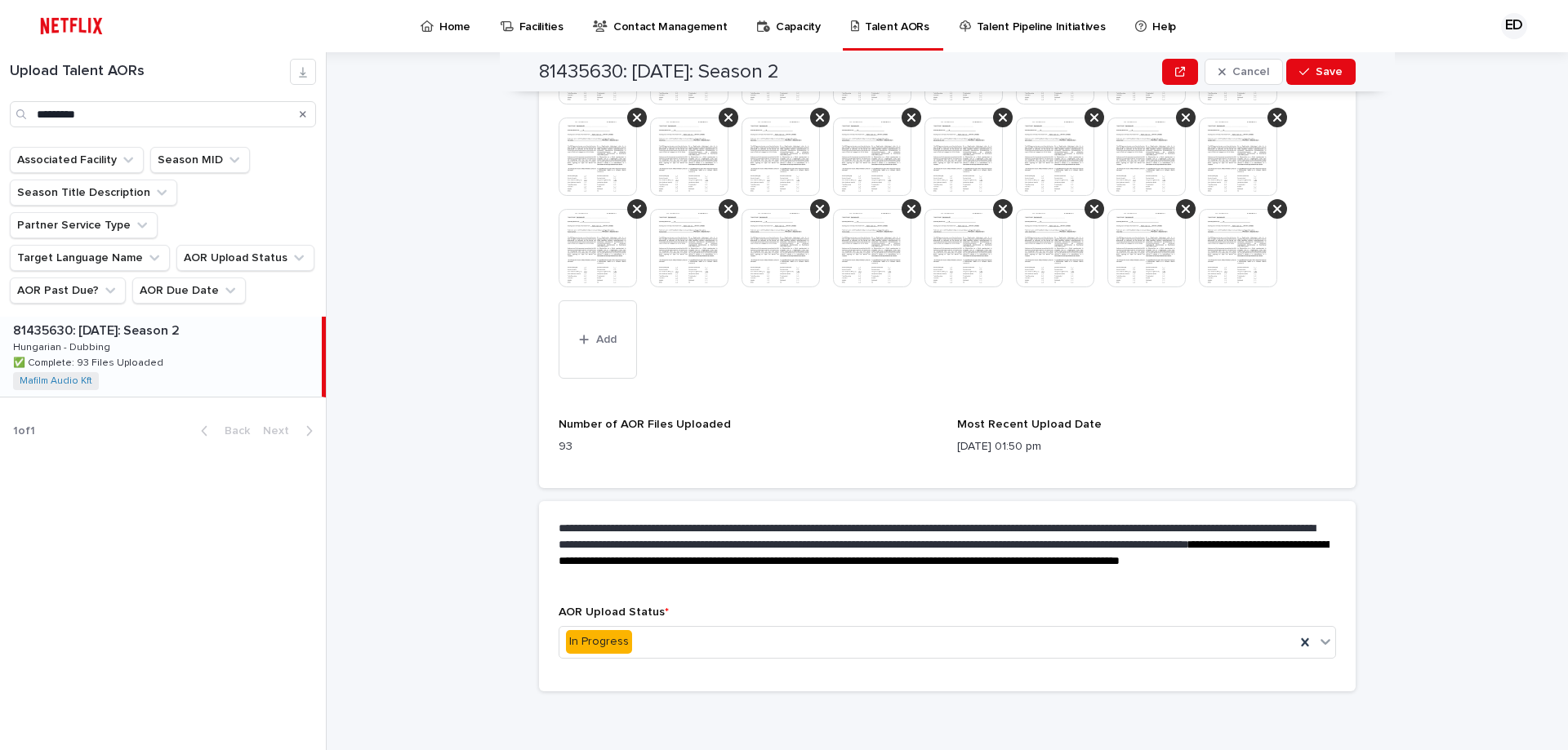
scroll to position [641, 0]
click at [1275, 211] on icon at bounding box center [1277, 209] width 8 height 13
click at [1185, 212] on div at bounding box center [1186, 208] width 19 height 19
click at [1091, 205] on icon at bounding box center [1094, 209] width 8 height 13
click at [998, 208] on icon at bounding box center [1002, 209] width 8 height 8
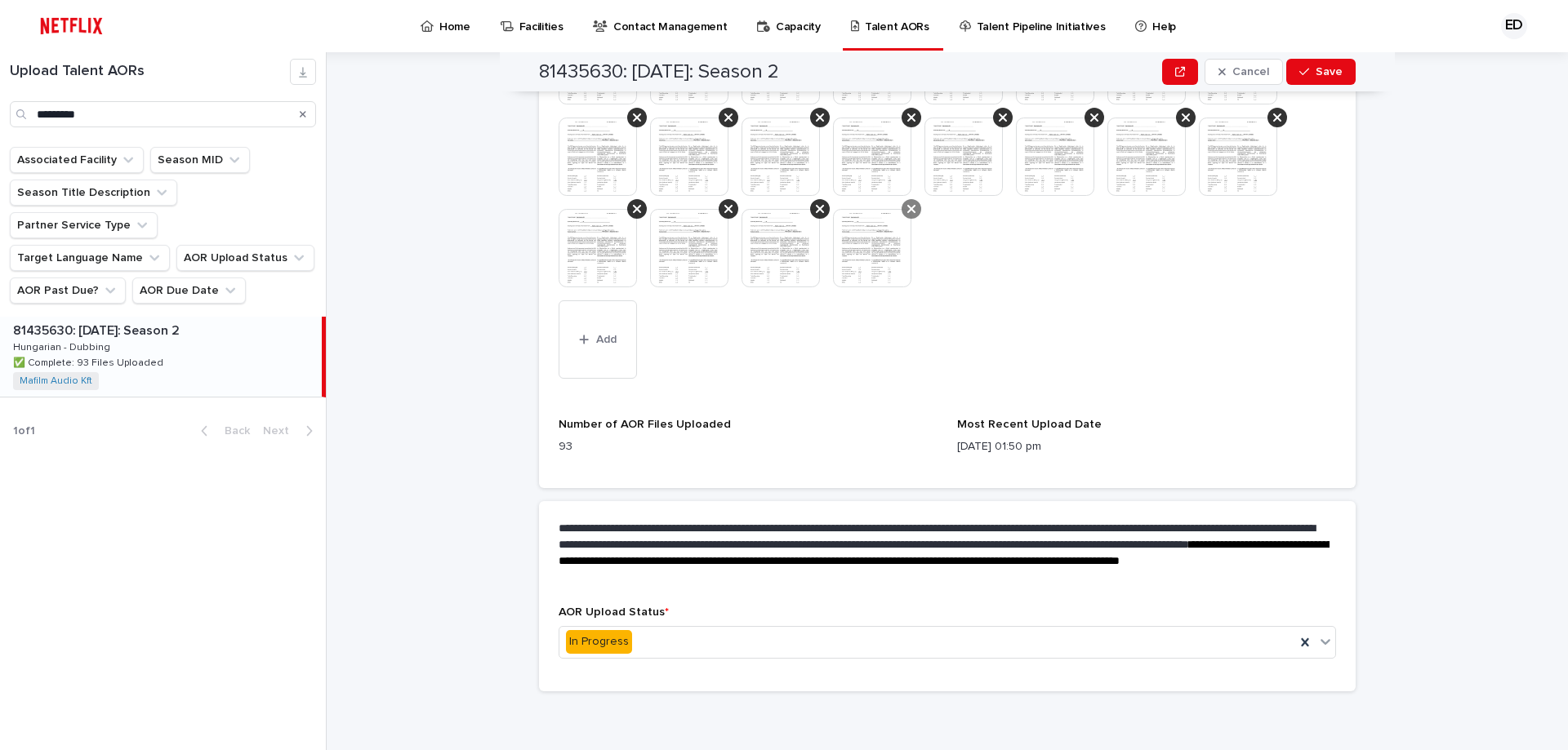
click at [907, 206] on icon at bounding box center [911, 209] width 8 height 8
click at [810, 209] on div at bounding box center [820, 208] width 19 height 19
click at [725, 205] on icon at bounding box center [728, 209] width 8 height 13
click at [640, 211] on div at bounding box center [636, 208] width 19 height 19
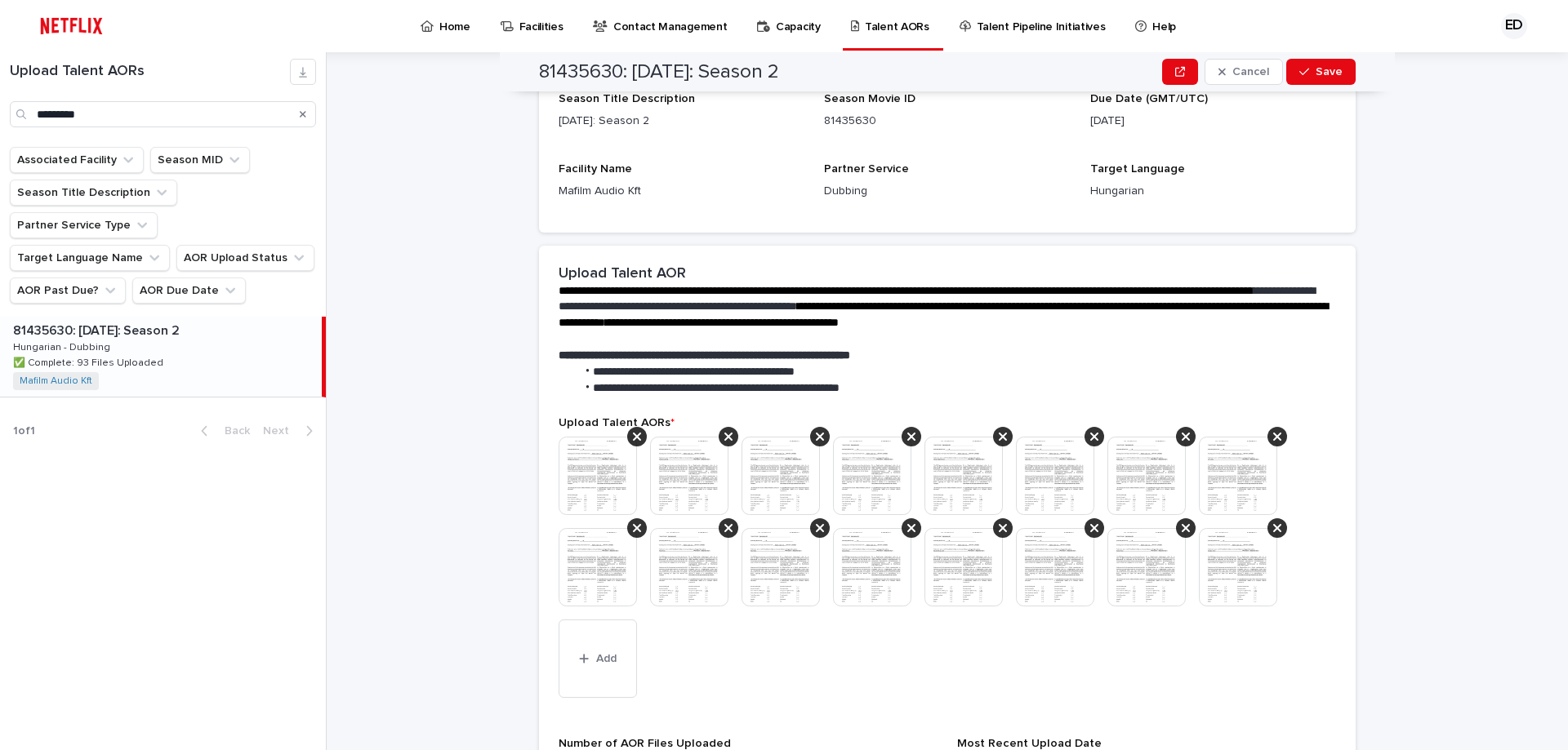
scroll to position [222, 0]
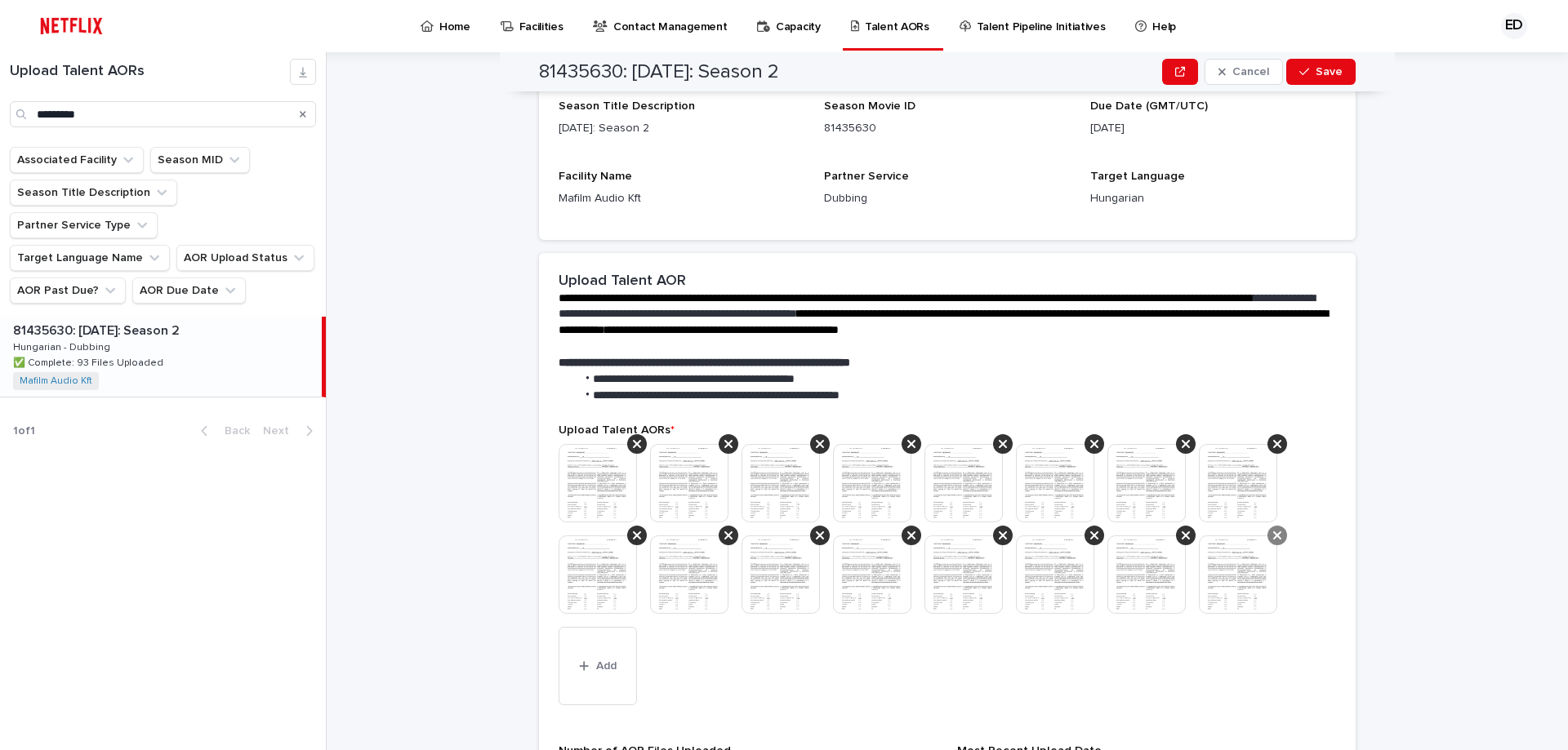
click at [1268, 531] on div at bounding box center [1277, 535] width 19 height 19
click at [1182, 535] on icon at bounding box center [1186, 536] width 8 height 13
click at [1091, 536] on icon at bounding box center [1094, 536] width 8 height 13
click at [999, 534] on icon at bounding box center [1002, 536] width 8 height 13
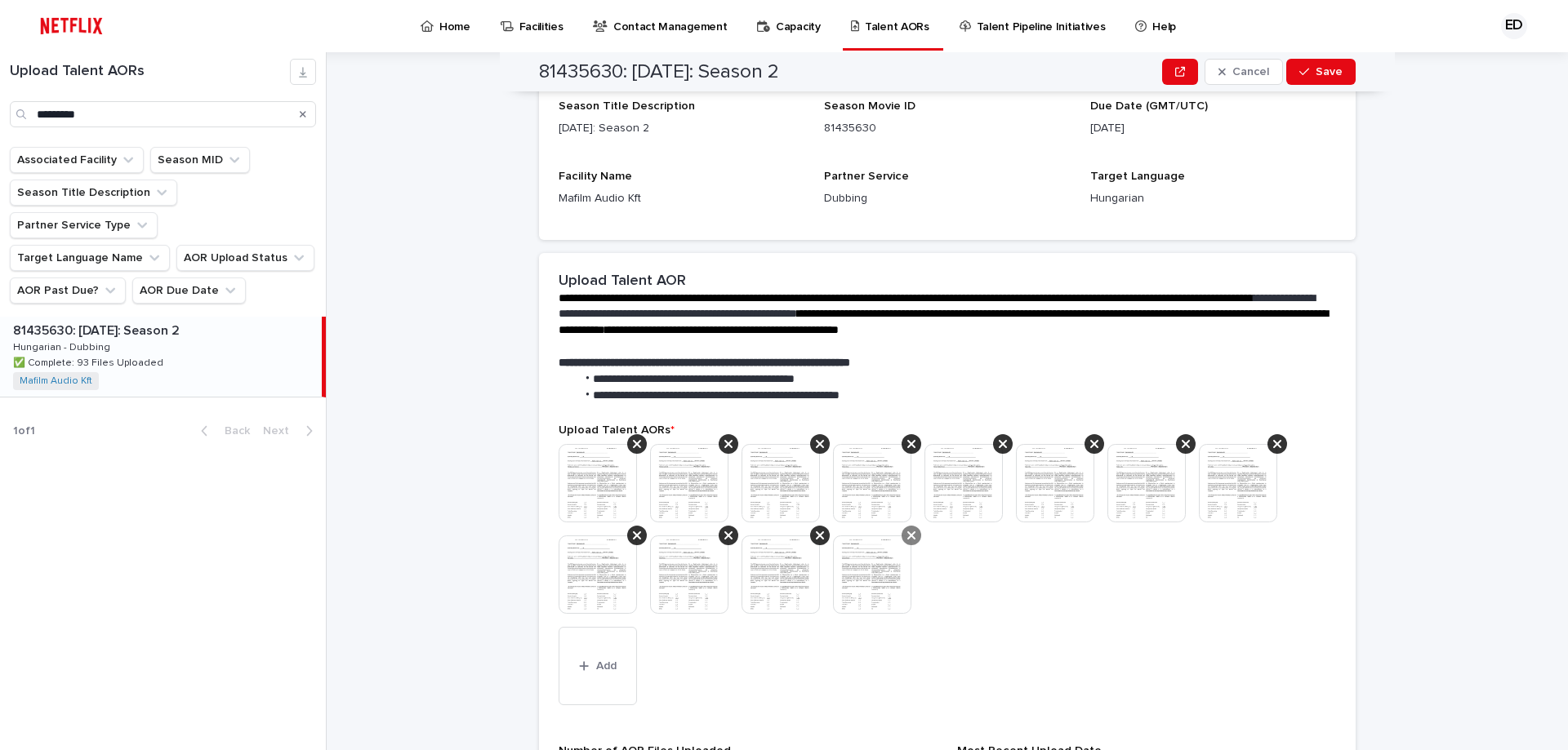
click at [913, 531] on div at bounding box center [911, 535] width 19 height 19
click at [810, 536] on div at bounding box center [820, 535] width 19 height 19
click at [725, 535] on icon at bounding box center [728, 536] width 8 height 8
click at [632, 539] on icon at bounding box center [636, 536] width 8 height 13
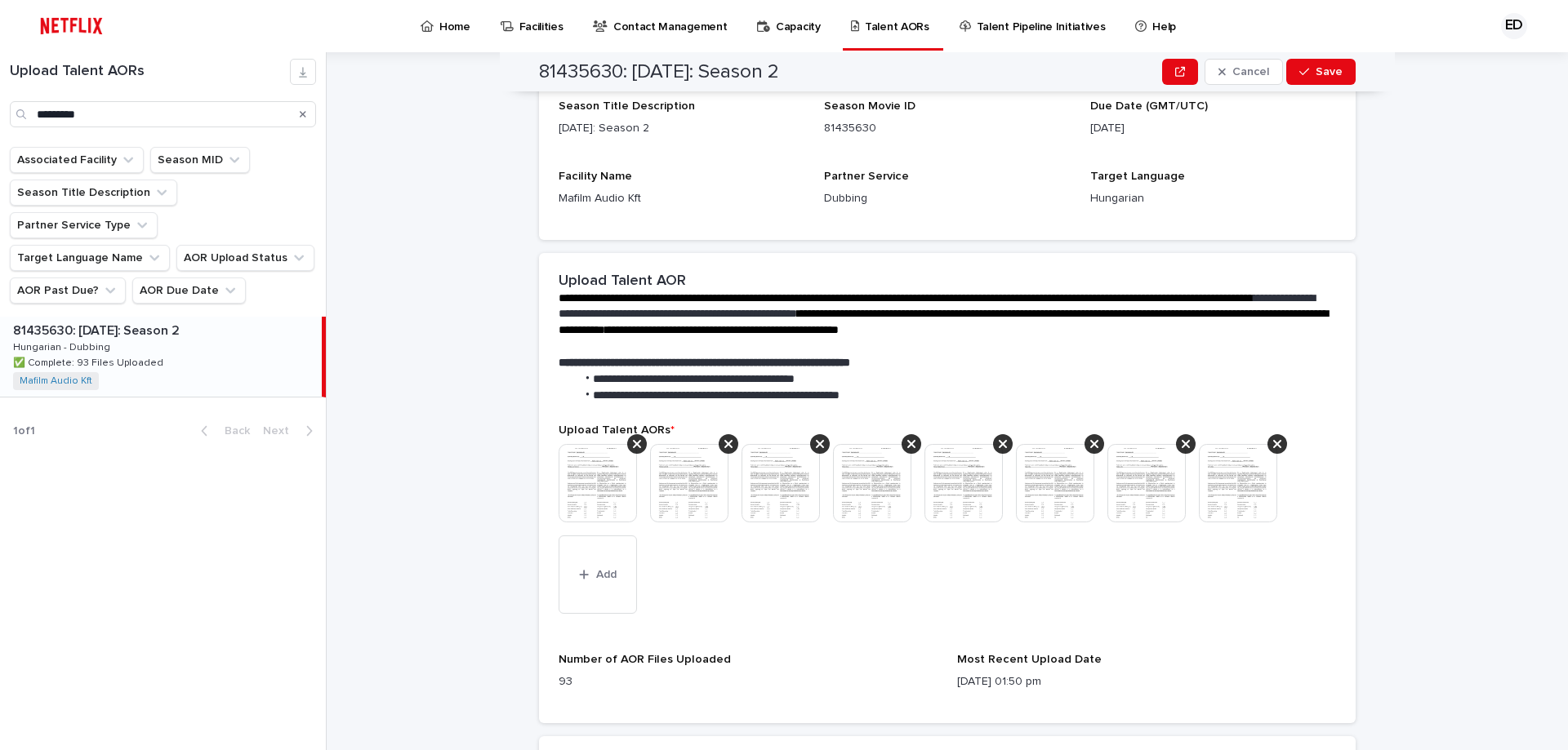
scroll to position [176, 0]
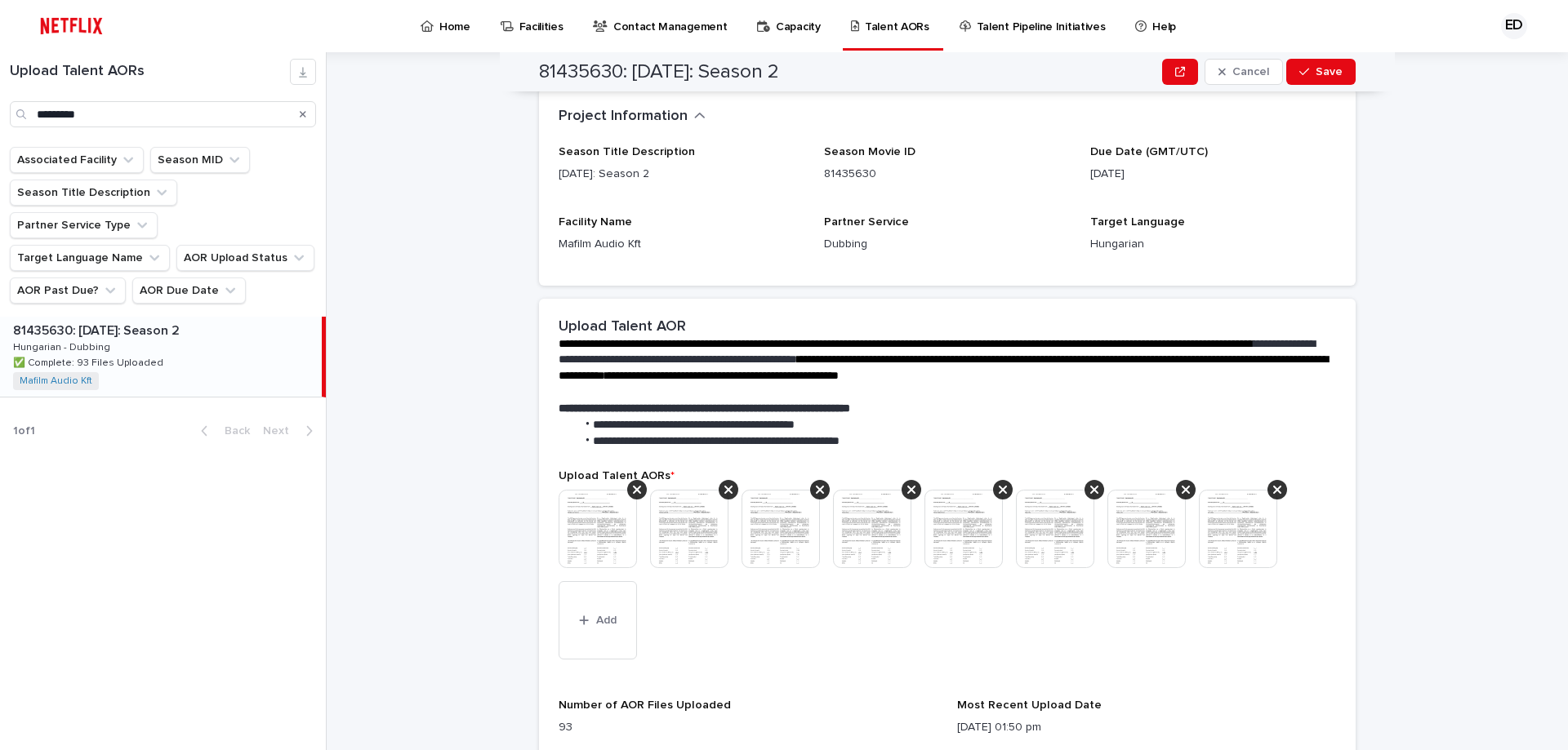
click at [1267, 480] on p "Upload Talent AORs *" at bounding box center [947, 476] width 778 height 14
click at [1261, 492] on img at bounding box center [1239, 529] width 78 height 78
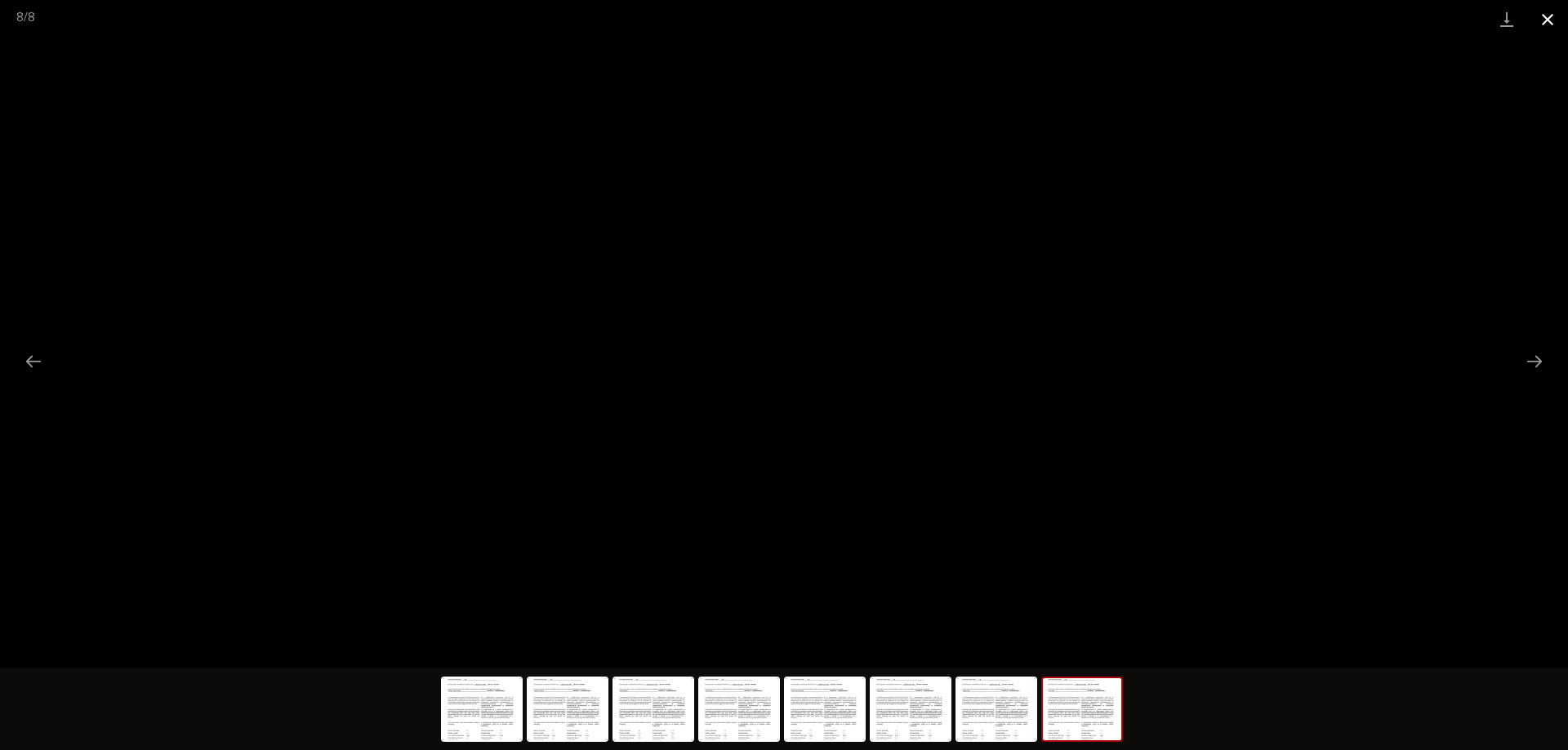
click at [1540, 15] on button "Close gallery" at bounding box center [1547, 19] width 41 height 38
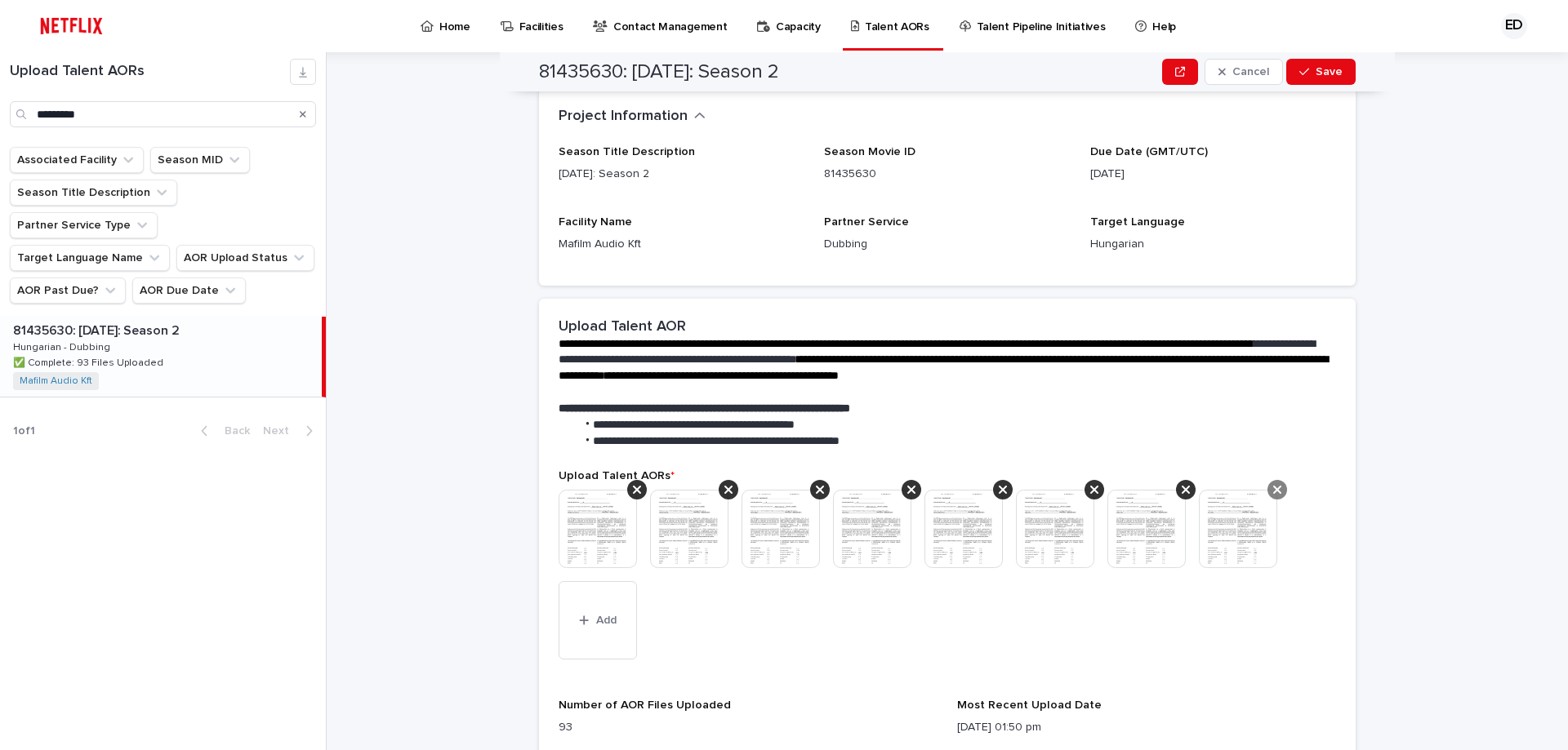
click at [1278, 491] on div at bounding box center [1277, 489] width 19 height 19
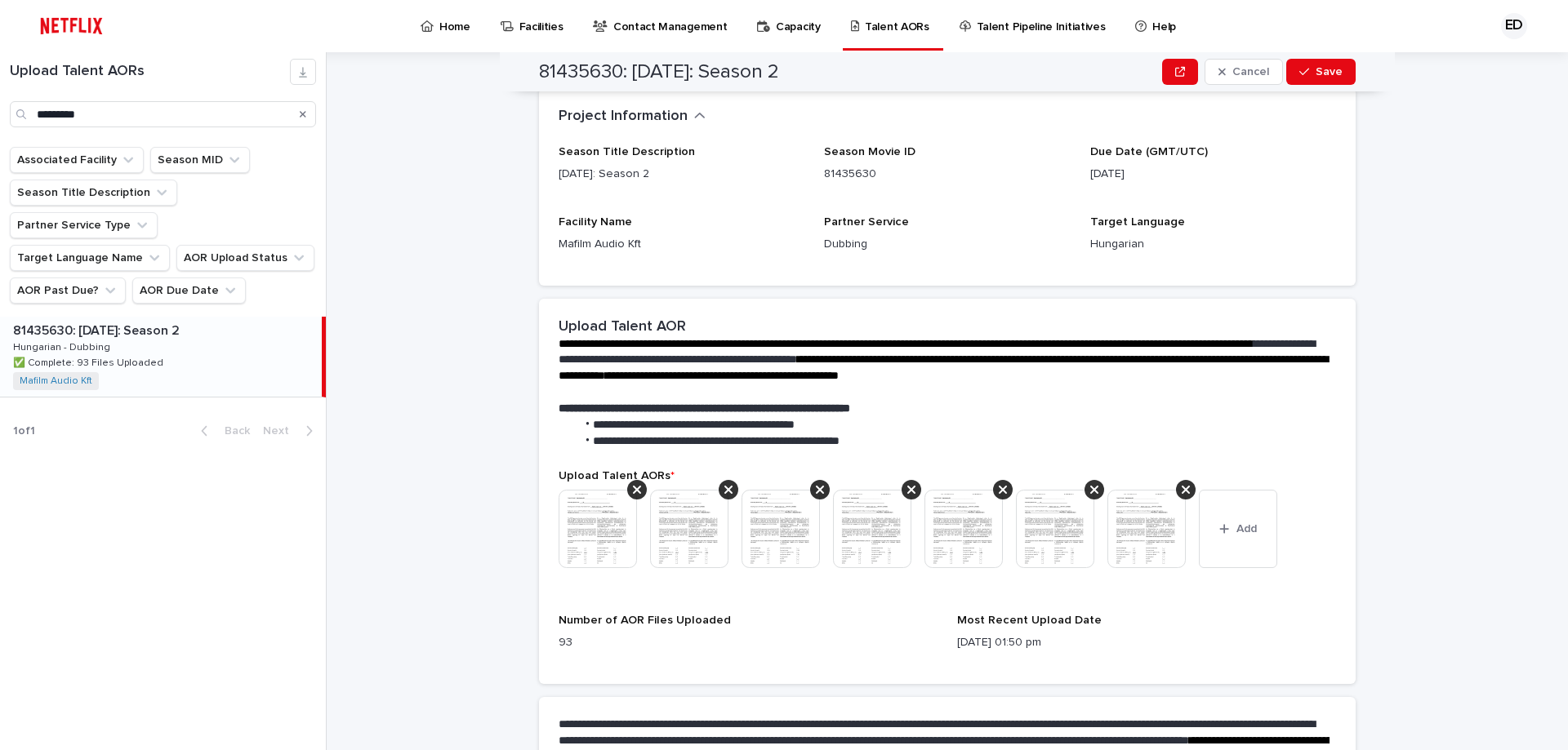
scroll to position [134, 0]
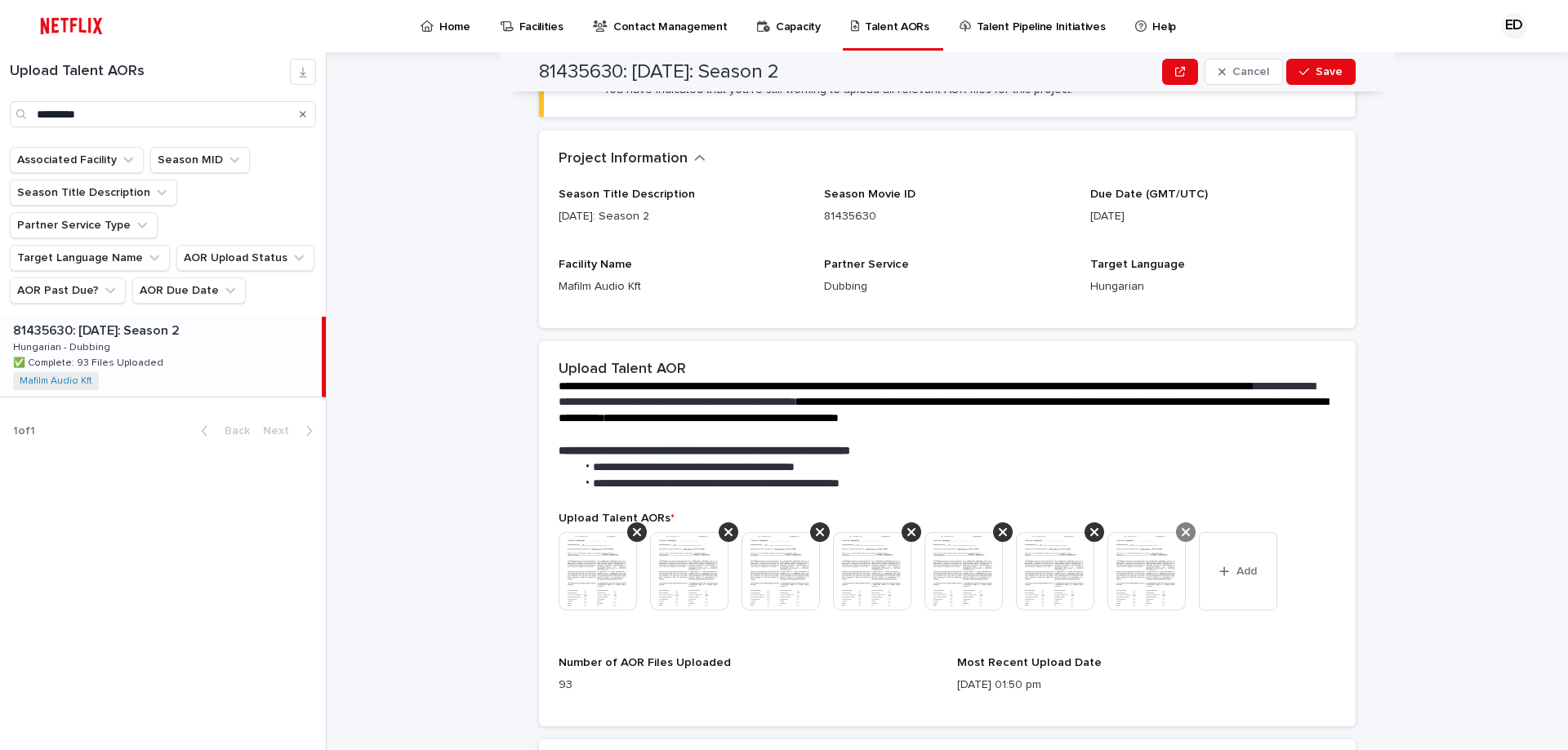
click at [1185, 526] on div at bounding box center [1186, 532] width 19 height 19
click at [1092, 530] on div at bounding box center [1093, 532] width 19 height 19
click at [998, 528] on icon at bounding box center [1002, 532] width 8 height 13
click at [907, 531] on icon at bounding box center [911, 532] width 8 height 8
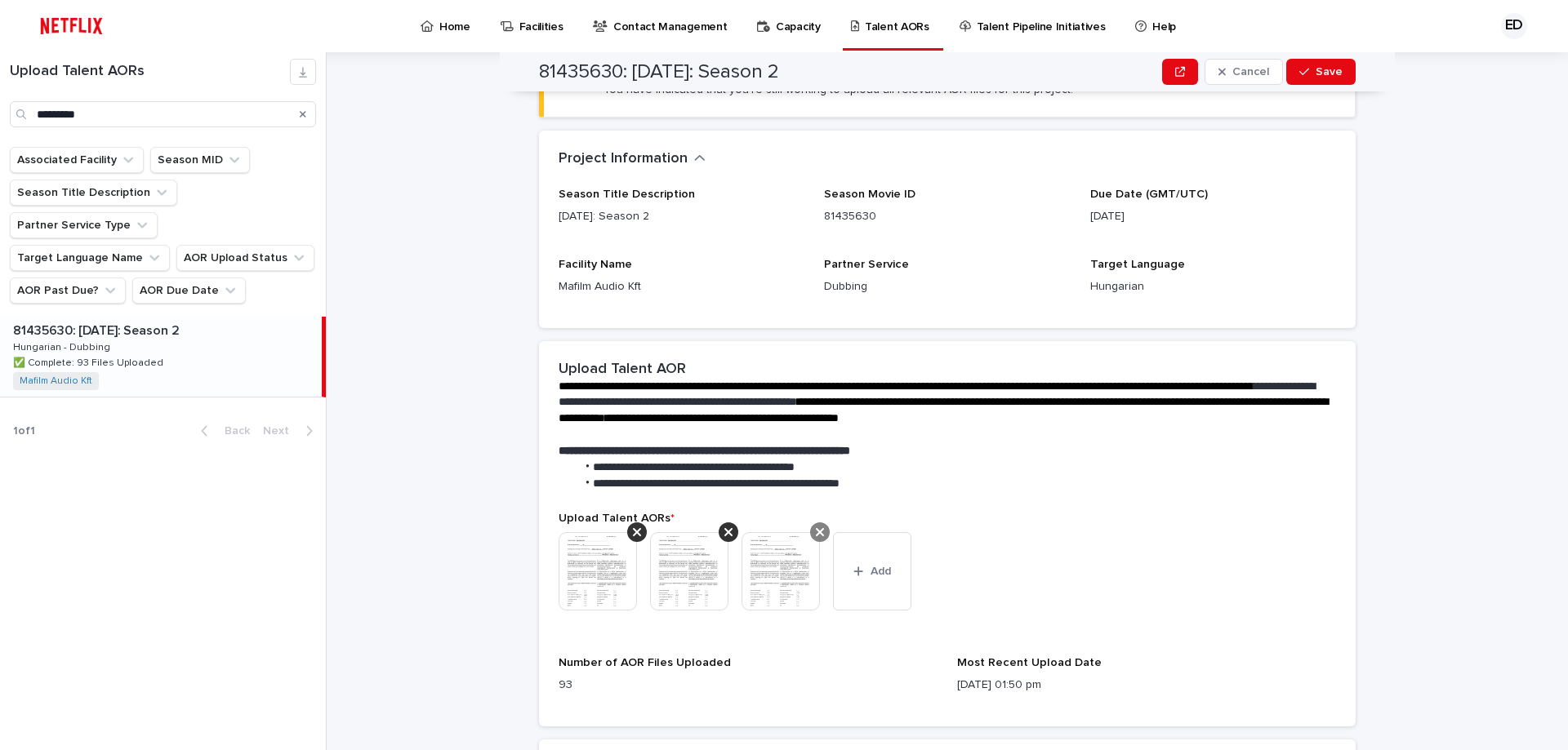
click at [818, 531] on icon at bounding box center [820, 532] width 8 height 13
click at [725, 529] on icon at bounding box center [728, 532] width 8 height 13
click at [636, 532] on div at bounding box center [636, 532] width 19 height 19
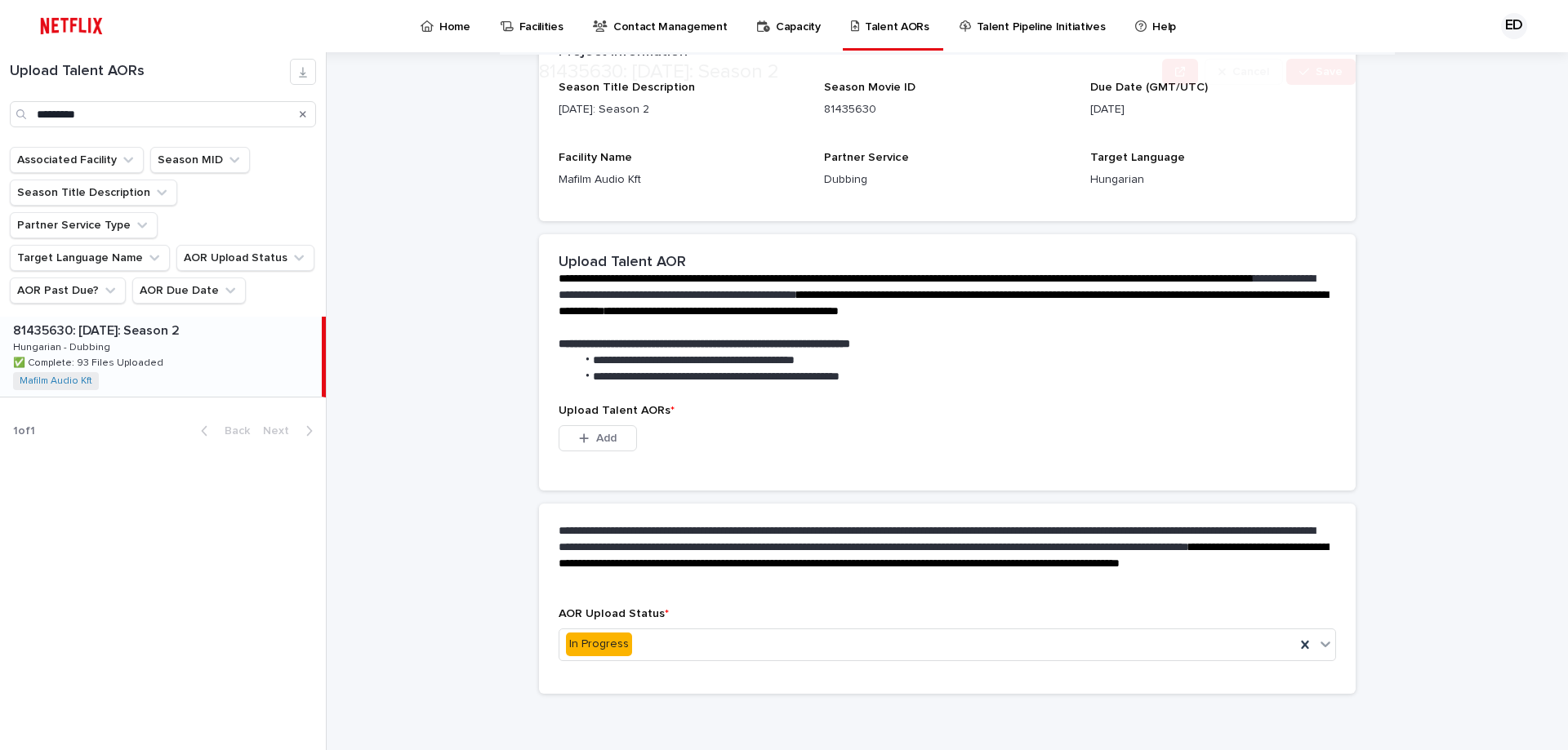
scroll to position [149, 0]
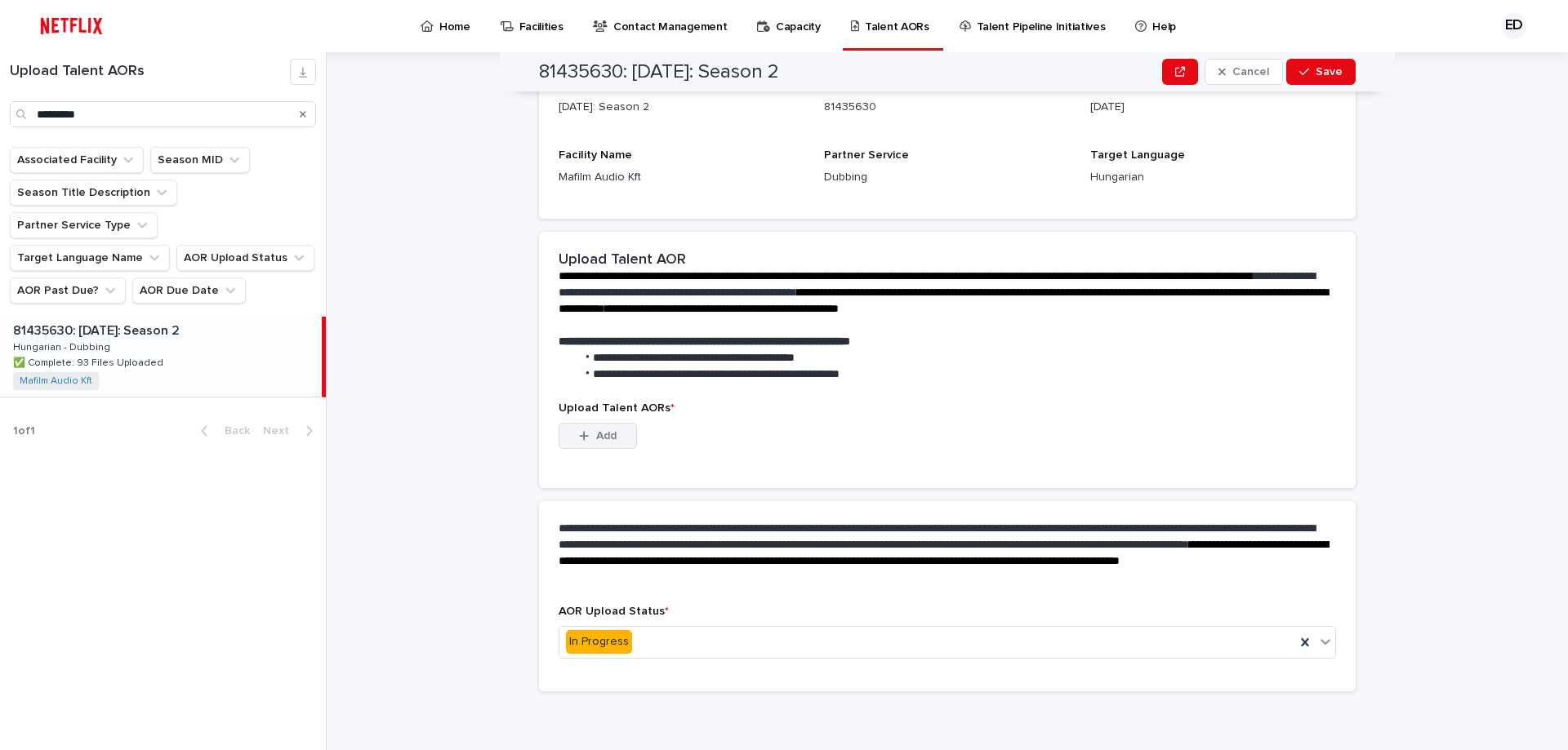
click at [596, 438] on span "Add" at bounding box center [606, 436] width 20 height 12
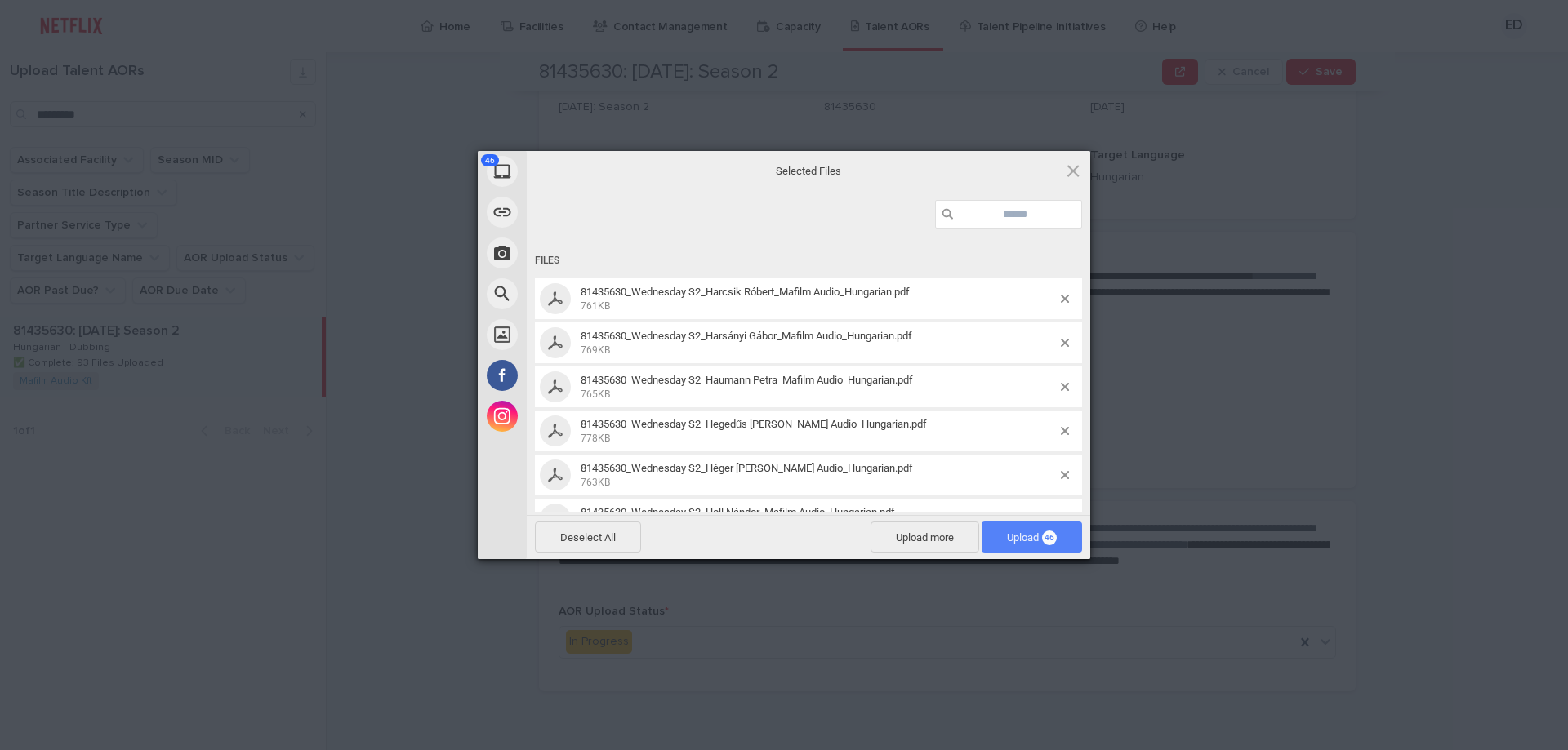
click at [1027, 532] on span "Upload 46" at bounding box center [1031, 537] width 50 height 12
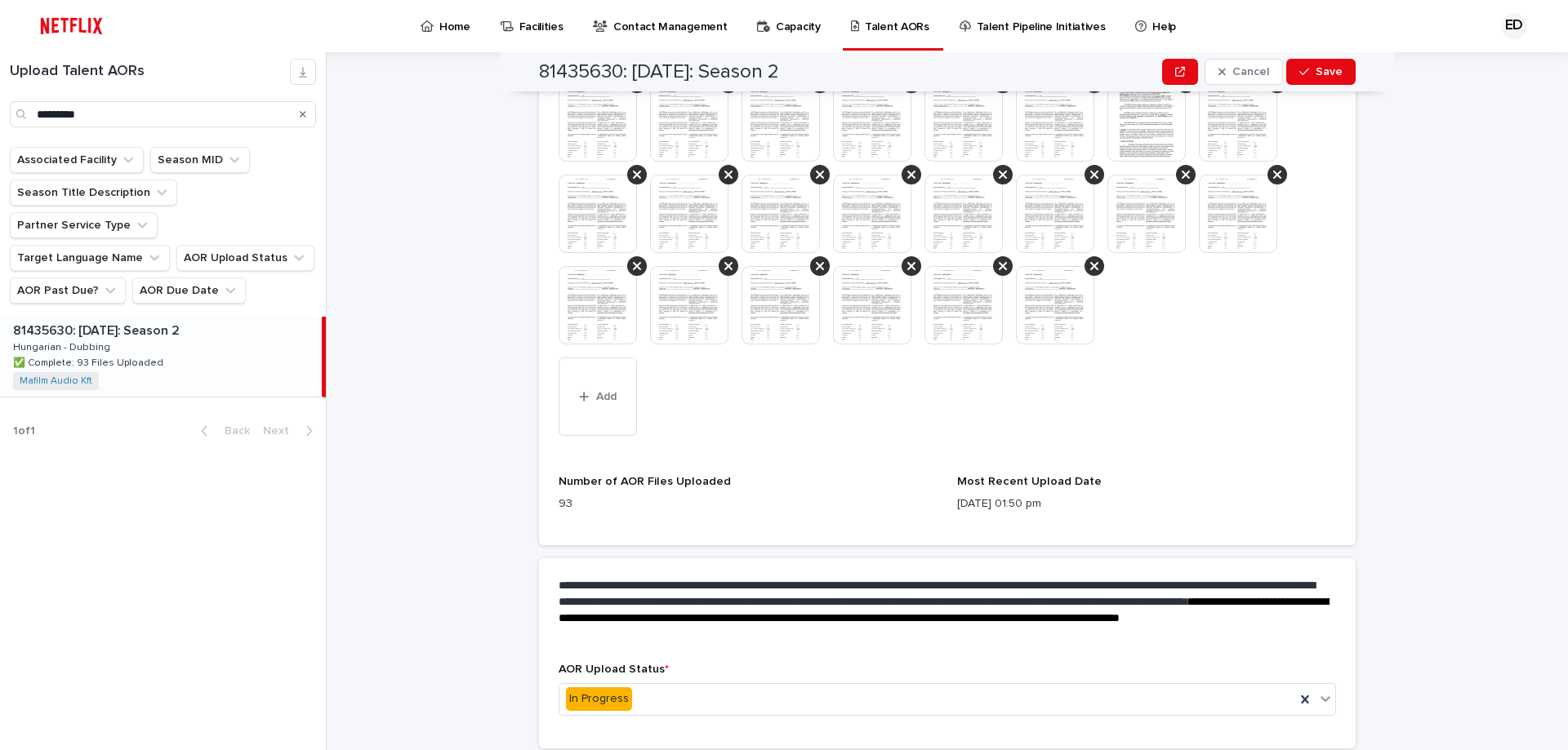
scroll to position [858, 0]
click at [600, 399] on span "Add" at bounding box center [606, 396] width 20 height 12
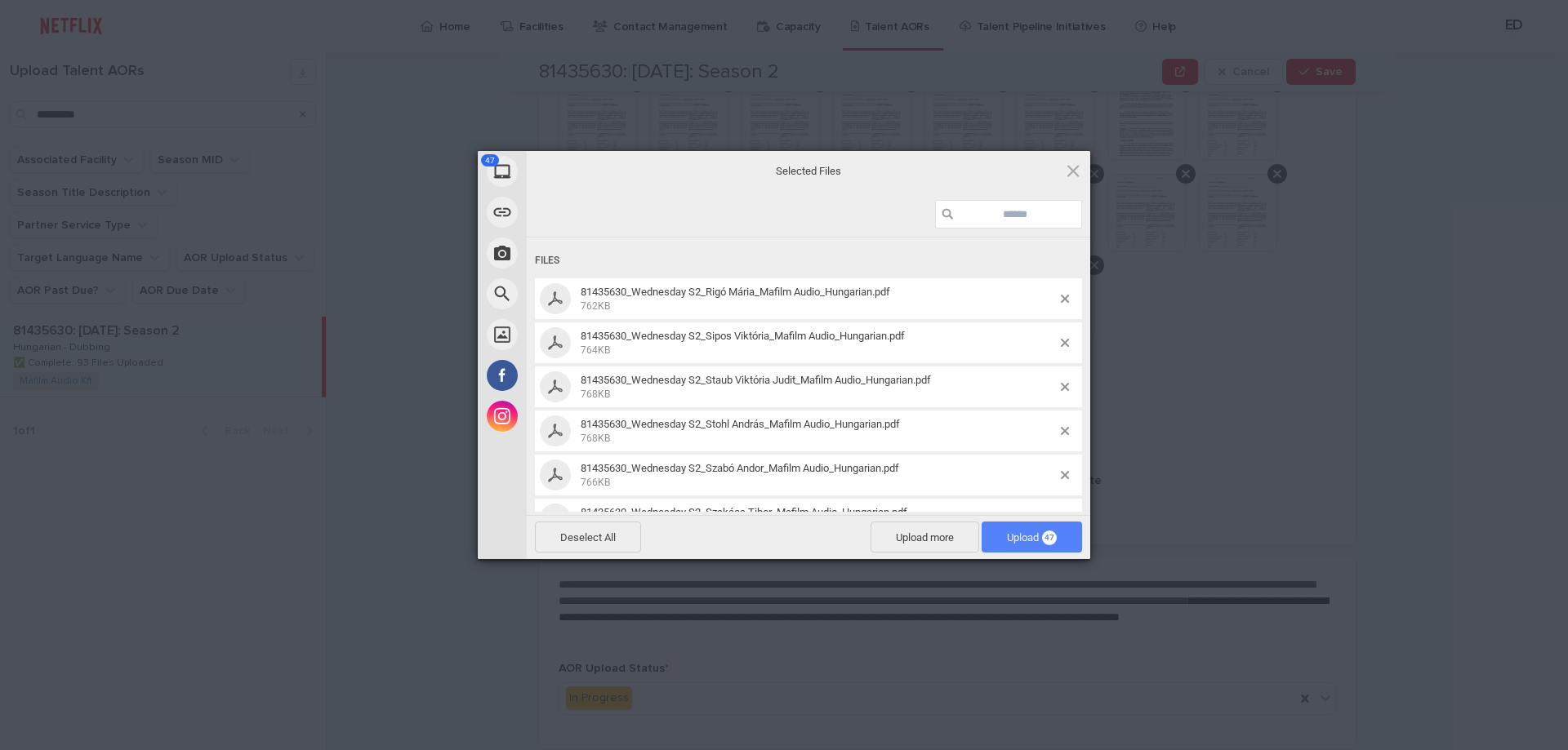
click at [1037, 539] on span "Upload 47" at bounding box center [1031, 537] width 50 height 12
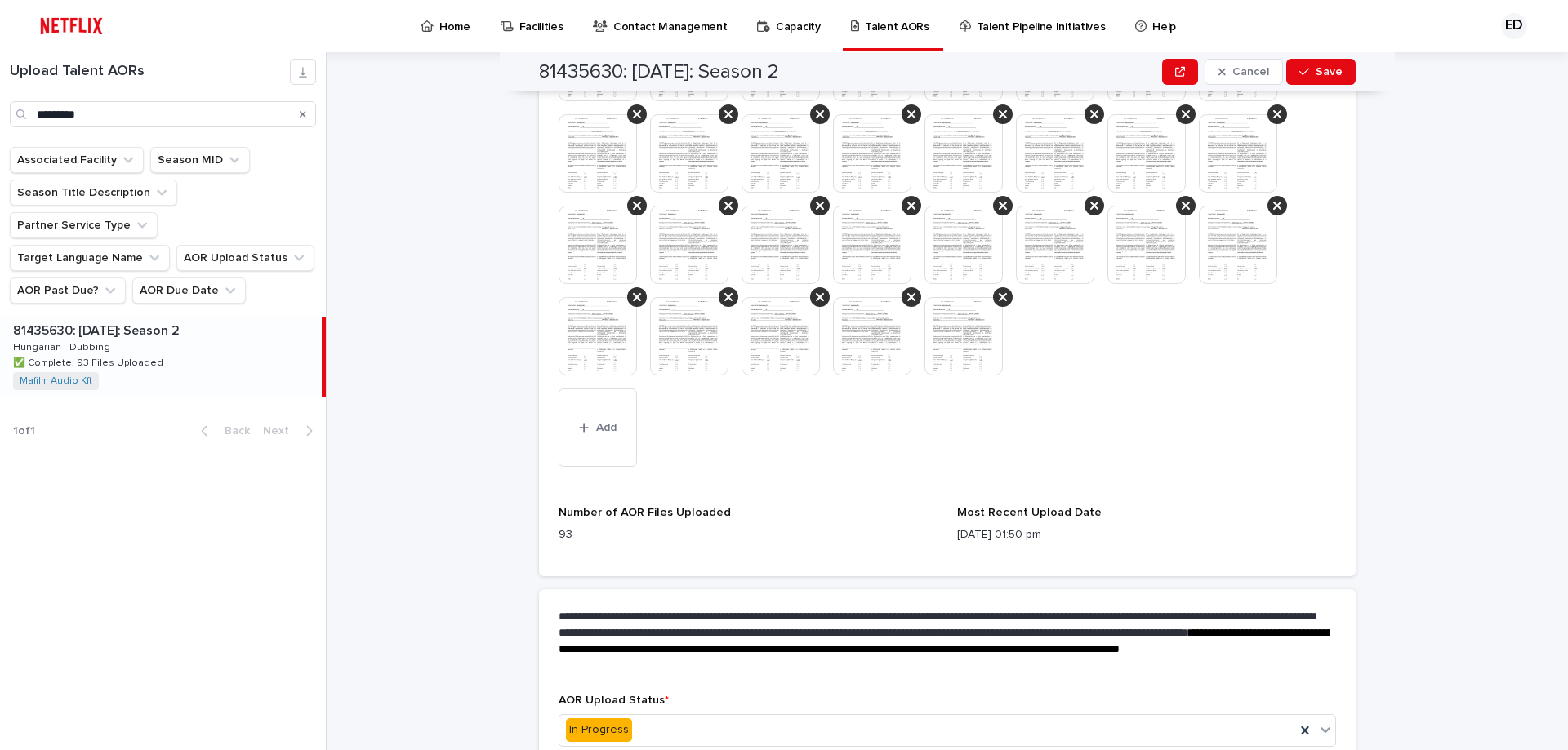
scroll to position [1464, 0]
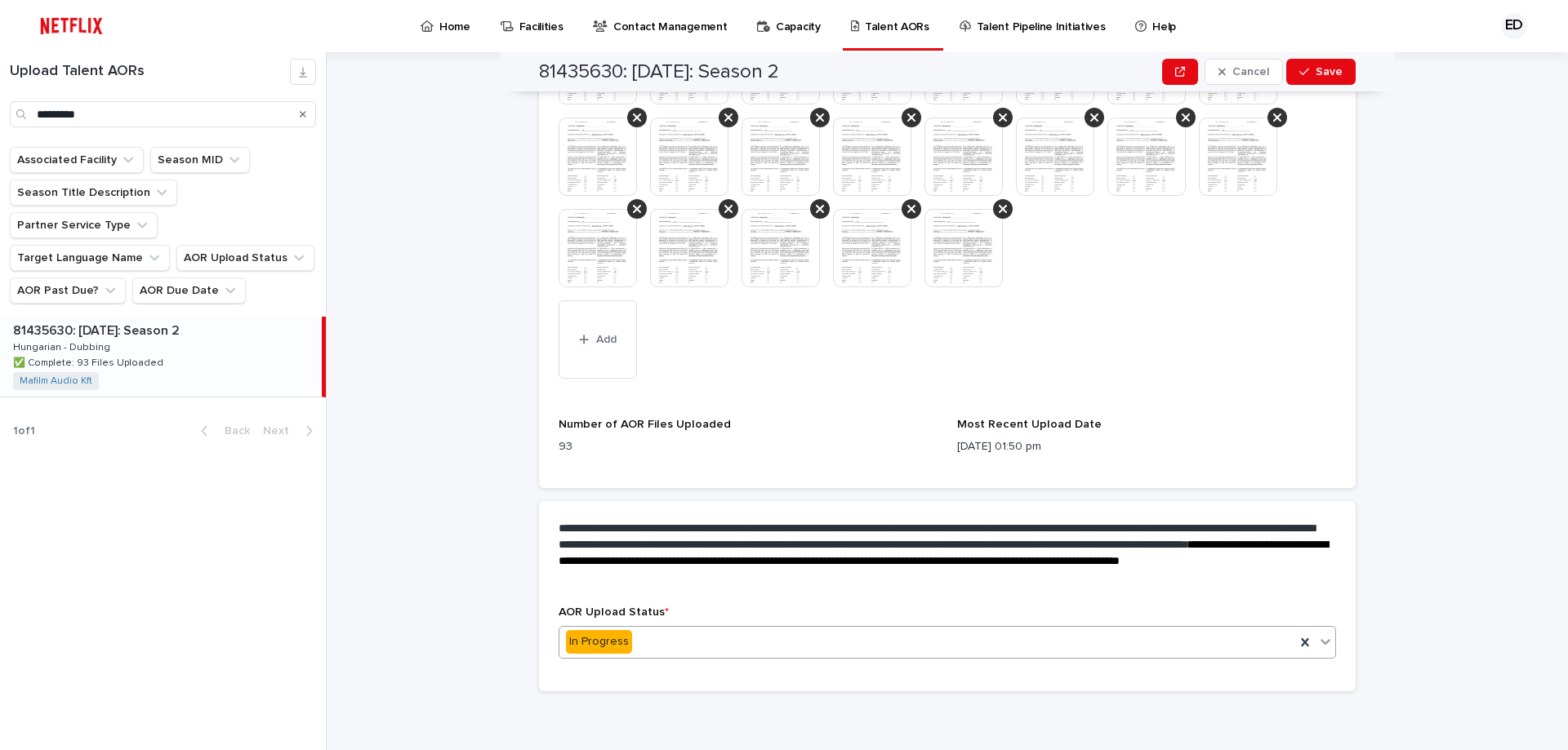
click at [1318, 644] on icon at bounding box center [1325, 641] width 16 height 16
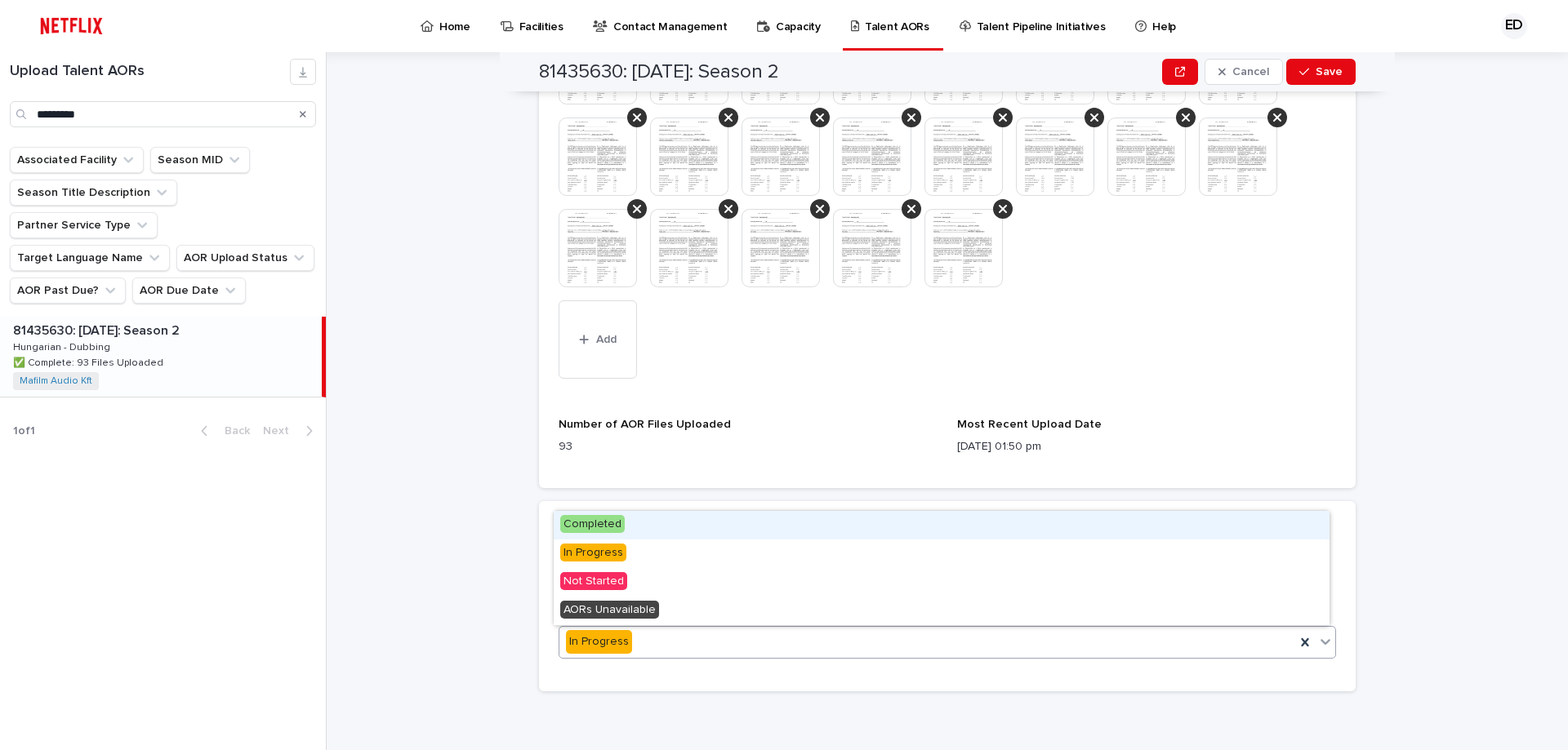
click at [802, 520] on div "Completed" at bounding box center [942, 525] width 776 height 28
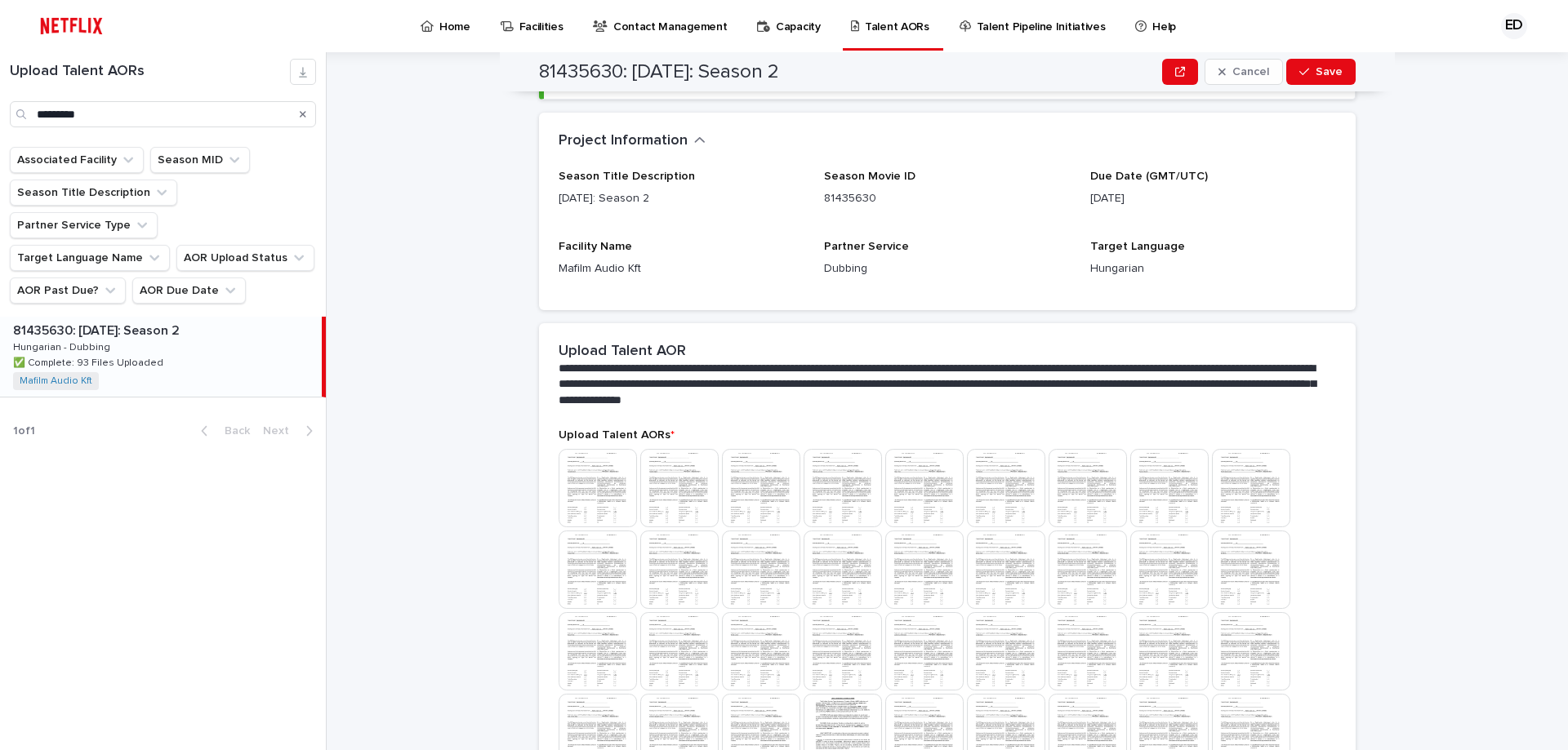
scroll to position [0, 0]
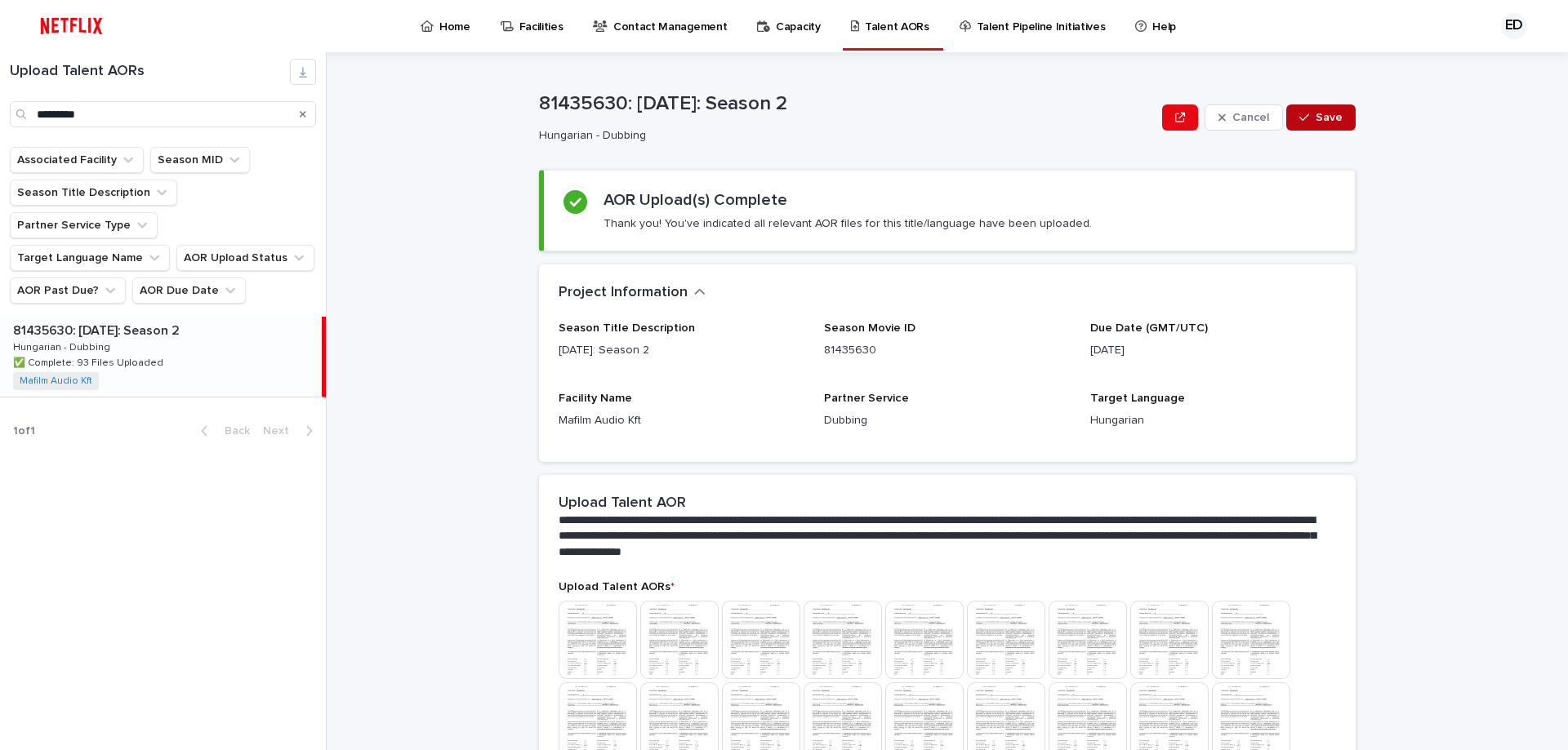
click at [1329, 122] on span "Save" at bounding box center [1330, 118] width 27 height 12
drag, startPoint x: 159, startPoint y: 116, endPoint x: -138, endPoint y: 76, distance: 299.7
click at [0, 76] on html "Home Facilities Contact Management Capacity Talent AORs Talent Pipeline Initiat…" at bounding box center [784, 375] width 1568 height 750
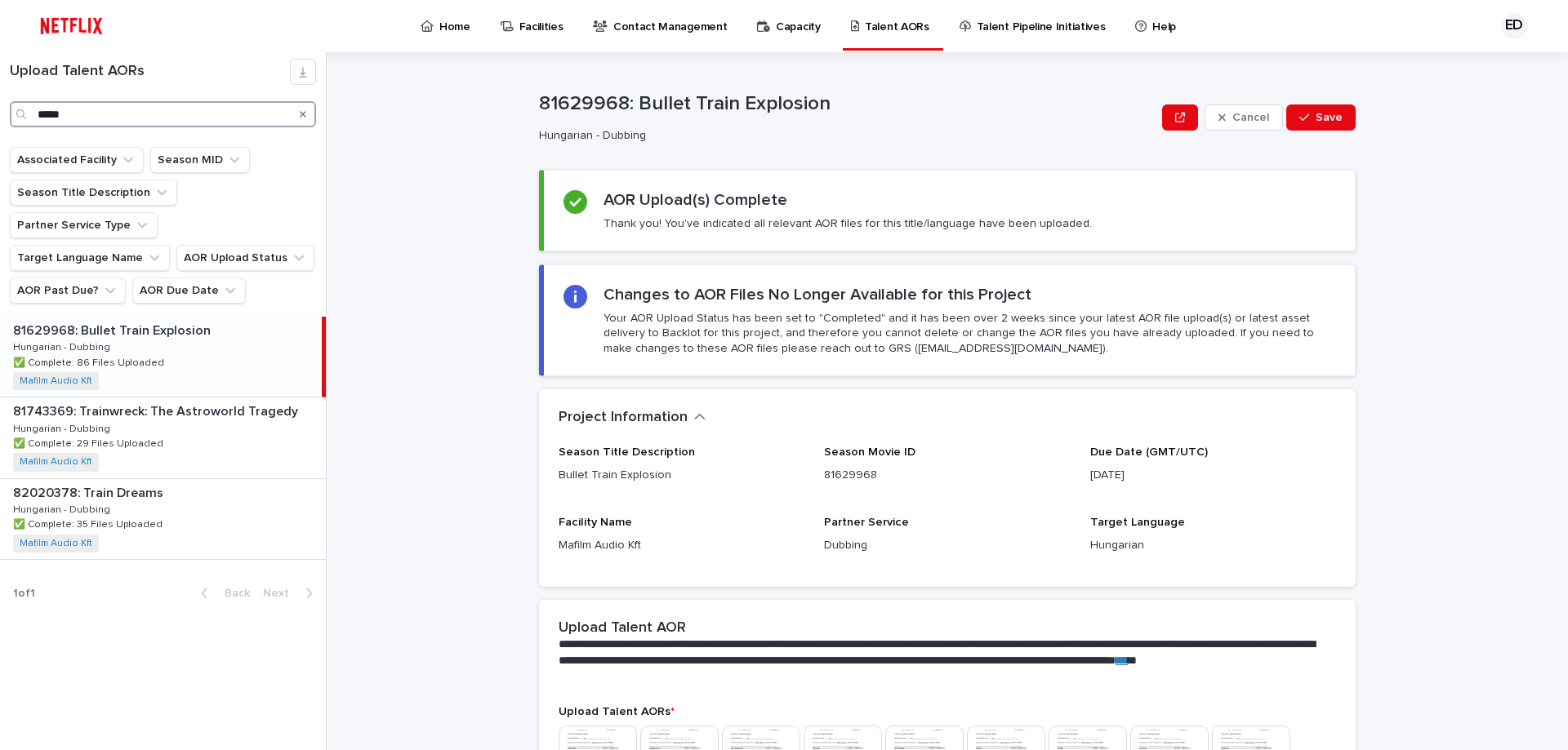
drag, startPoint x: 128, startPoint y: 118, endPoint x: -327, endPoint y: 100, distance: 455.4
click at [0, 100] on html "Home Facilities Contact Management Capacity Talent AORs Talent Pipeline Initiat…" at bounding box center [784, 375] width 1568 height 750
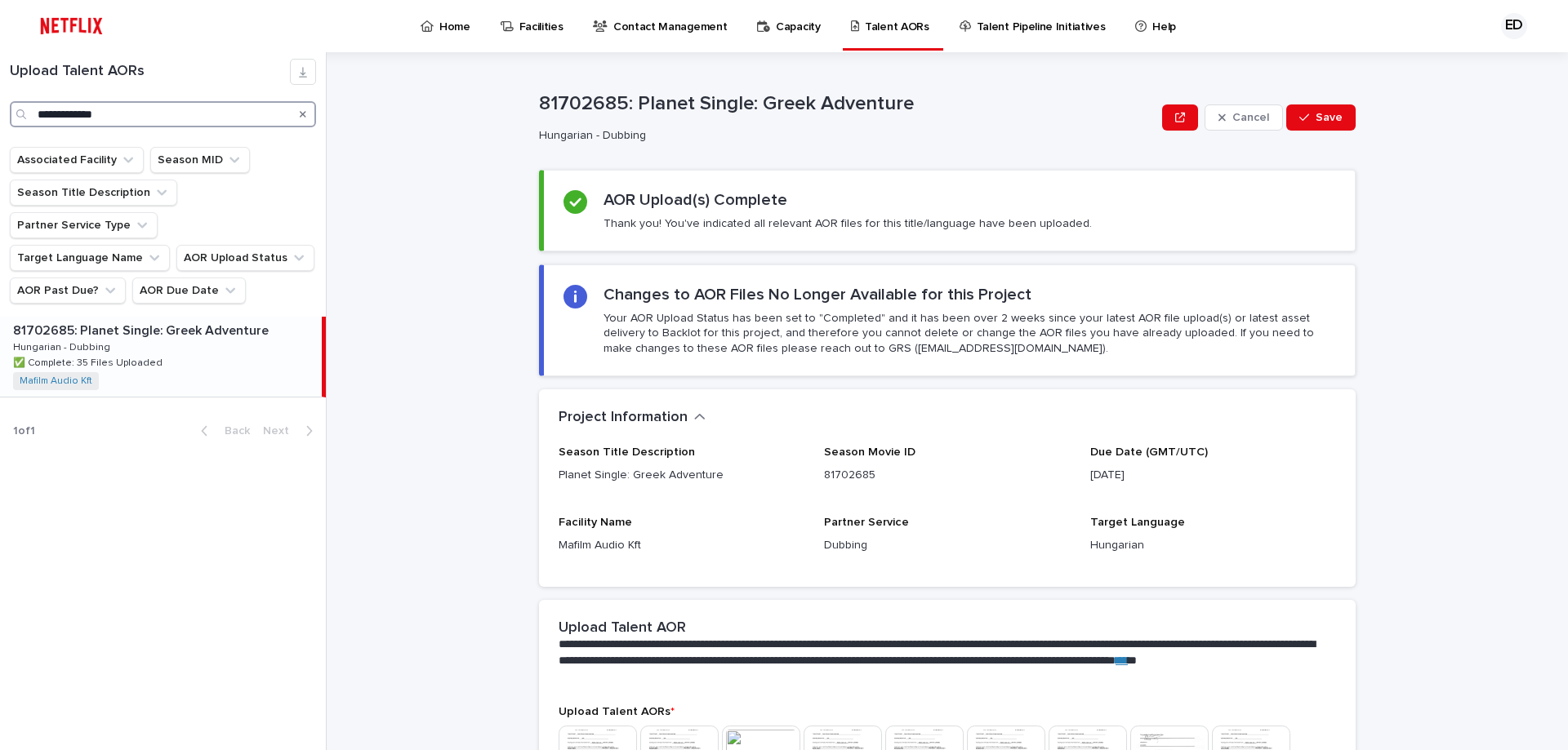
drag, startPoint x: 120, startPoint y: 105, endPoint x: -59, endPoint y: 68, distance: 182.8
click at [0, 68] on html "**********" at bounding box center [784, 375] width 1568 height 750
click at [434, 133] on div "81770158: Night Always Comes Cancel Save 81770158: Night Always Comes Hungarian…" at bounding box center [956, 401] width 1222 height 698
drag, startPoint x: 122, startPoint y: 110, endPoint x: -130, endPoint y: 78, distance: 254.0
click at [0, 78] on html "**********" at bounding box center [784, 375] width 1568 height 750
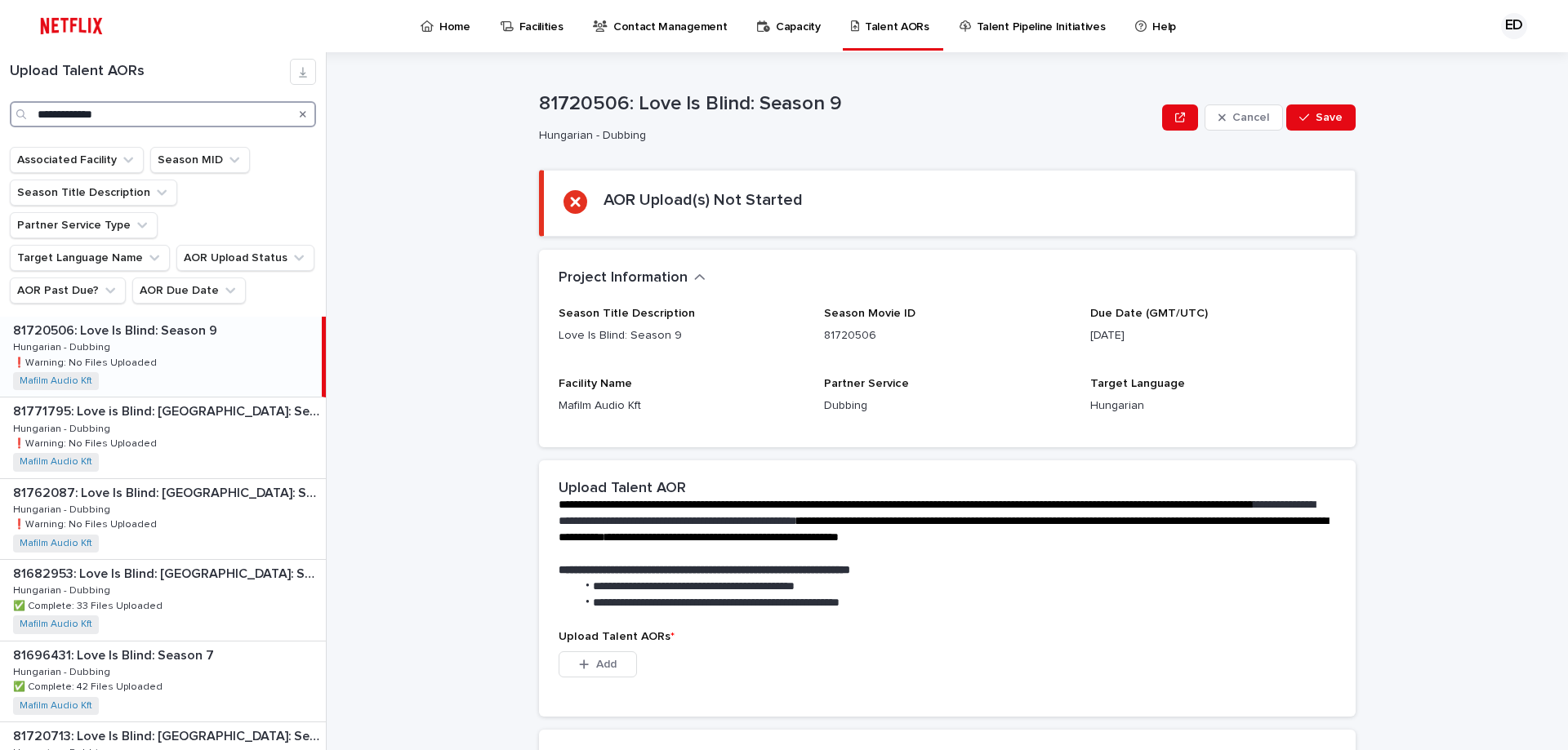
type input "**********"
click at [164, 398] on div "81771795: Love is Blind: [GEOGRAPHIC_DATA]: Season 1 81771795: Love is Blind: […" at bounding box center [162, 438] width 326 height 80
click at [204, 317] on div "81720506: Love Is Blind: Season 9 81720506: Love Is Blind: Season 9 Hungarian -…" at bounding box center [162, 357] width 326 height 80
